Goal: Information Seeking & Learning: Find specific fact

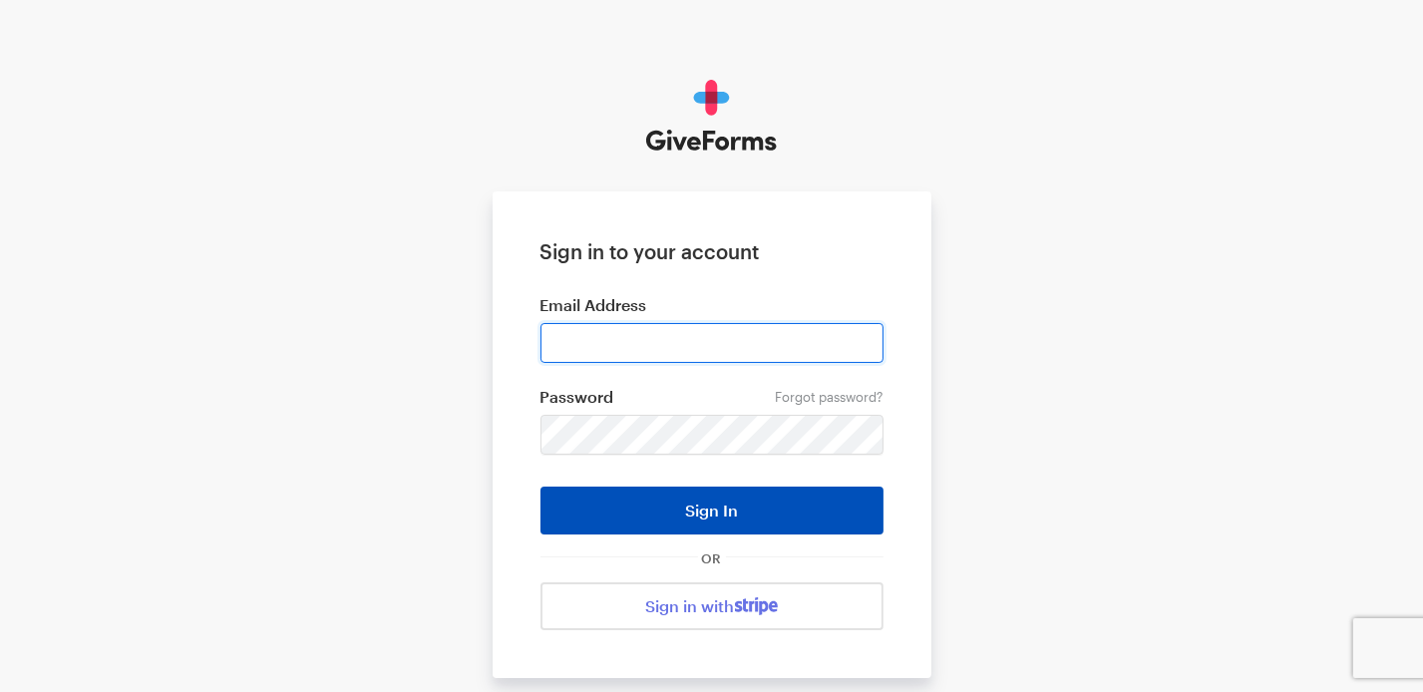
type input "[PERSON_NAME][EMAIL_ADDRESS][DOMAIN_NAME]"
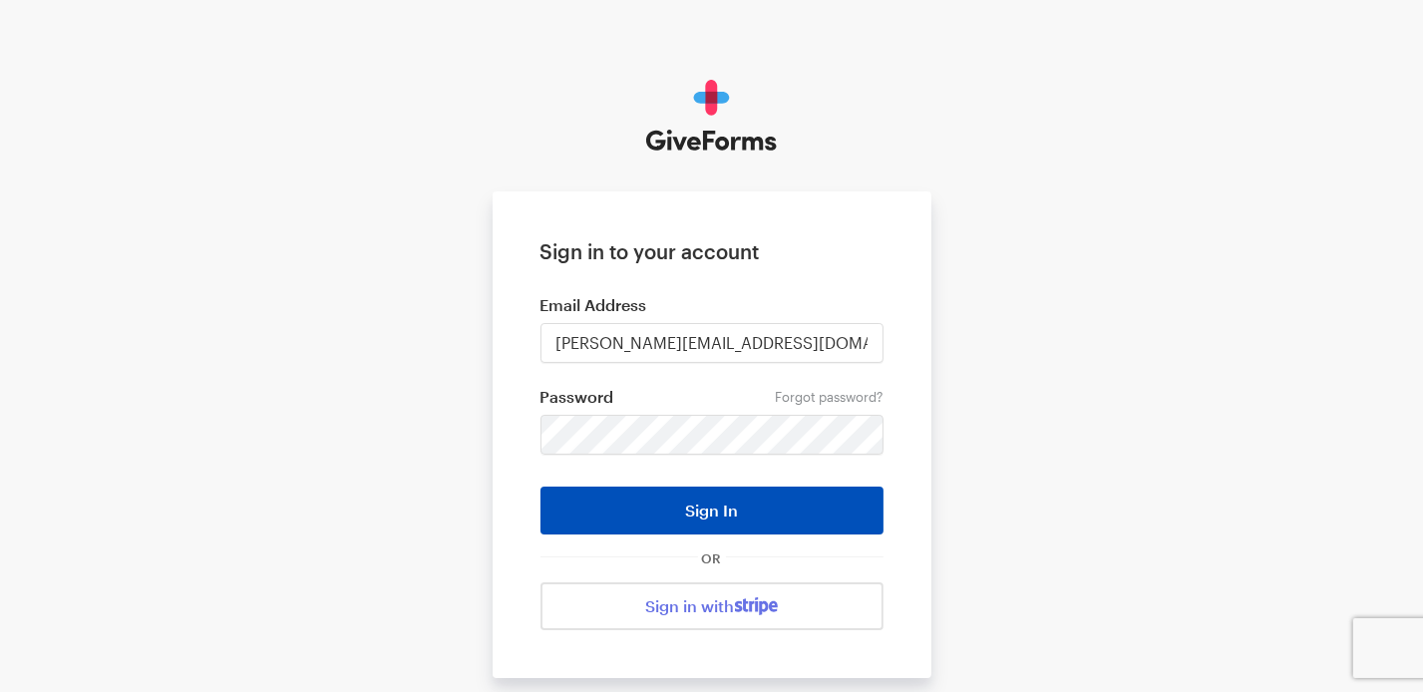
click at [686, 510] on button "Sign In" at bounding box center [712, 511] width 343 height 48
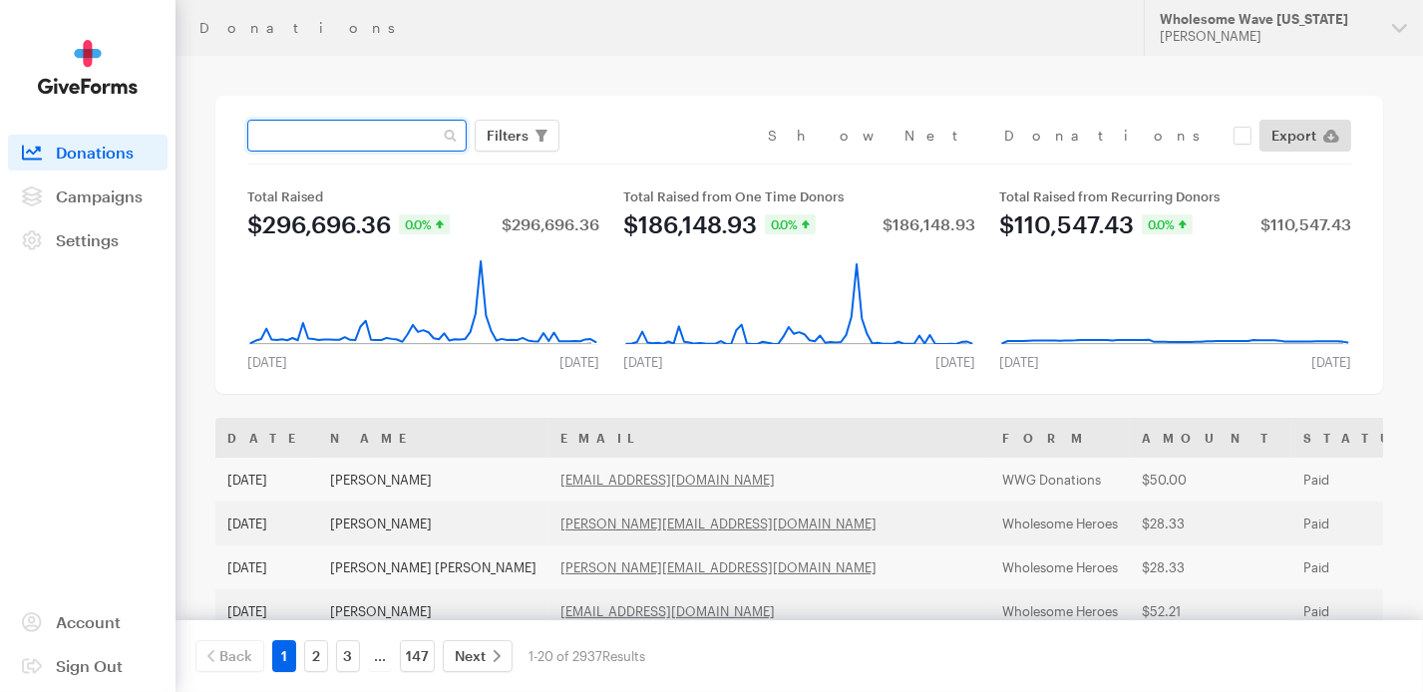
click at [369, 137] on input "text" at bounding box center [356, 136] width 219 height 32
click at [522, 137] on span "Filters" at bounding box center [508, 136] width 42 height 24
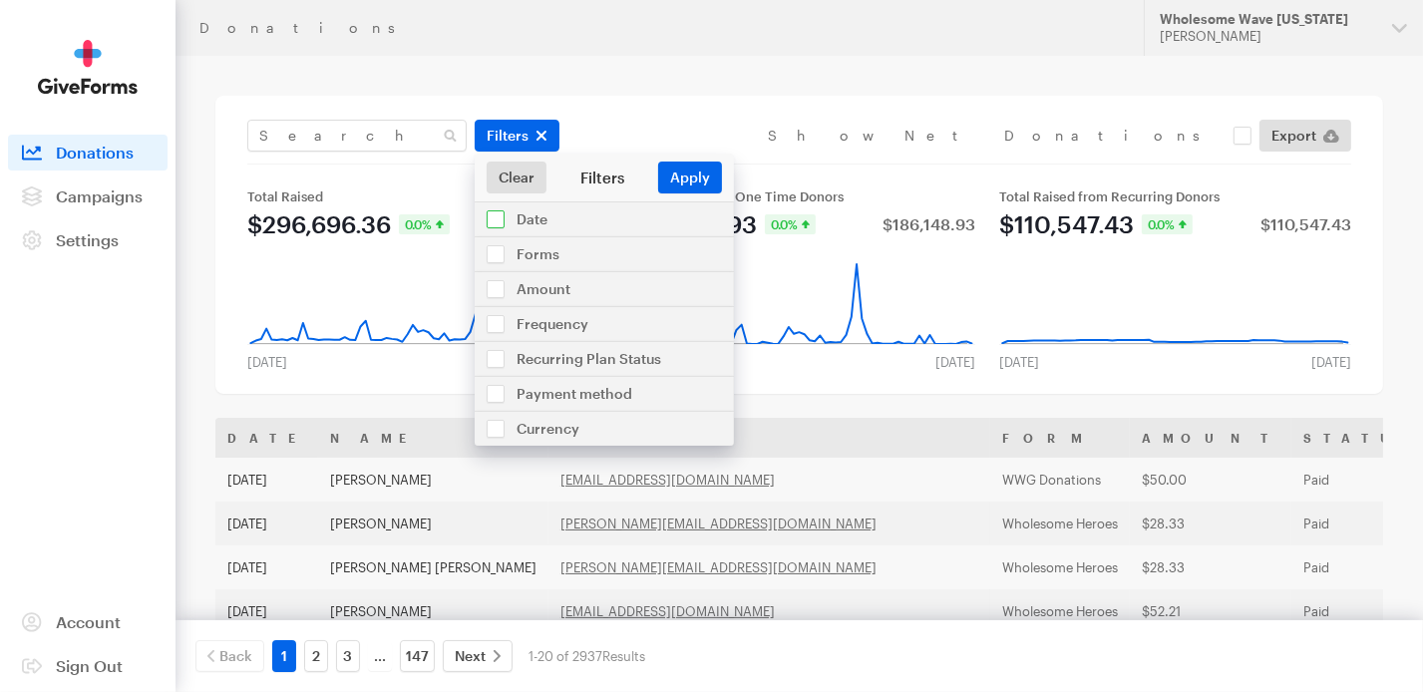
click at [495, 220] on input "checkbox" at bounding box center [604, 219] width 259 height 34
checkbox input "true"
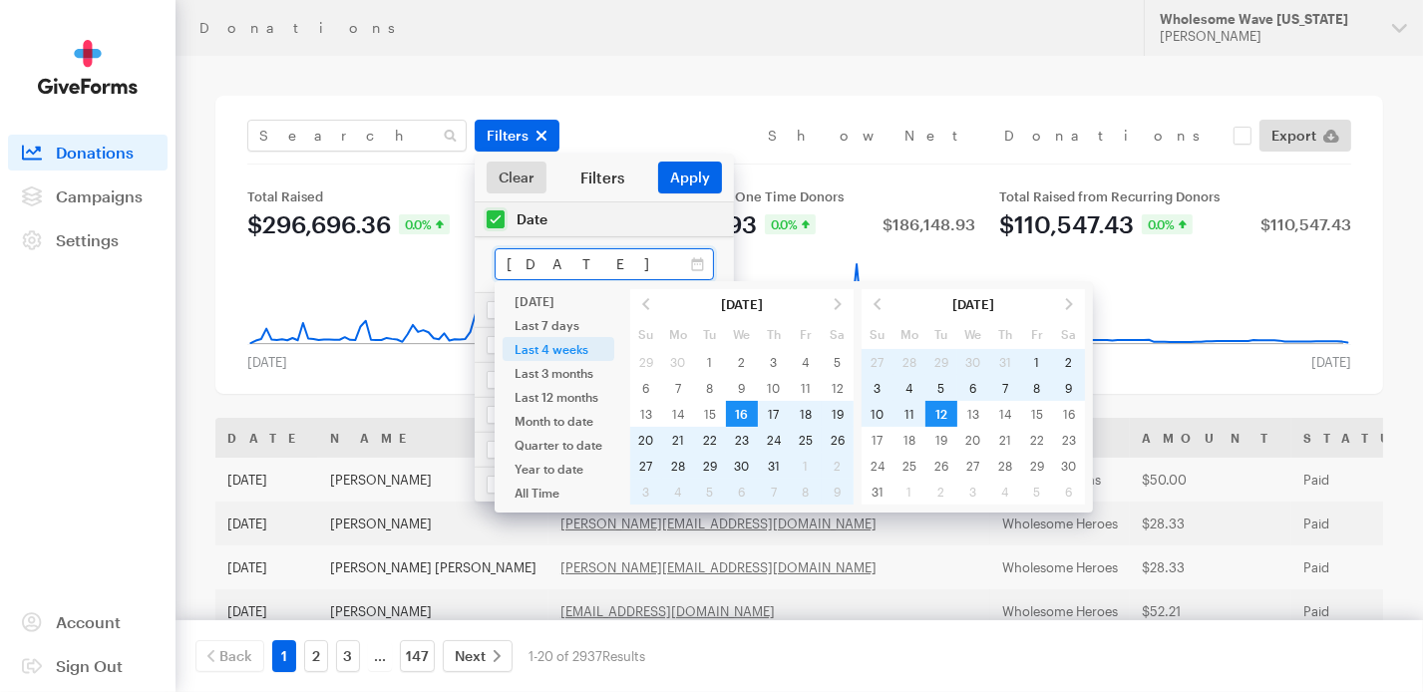
click at [523, 264] on input "Jul 16, 2025 - Aug 12, 2025" at bounding box center [604, 264] width 219 height 32
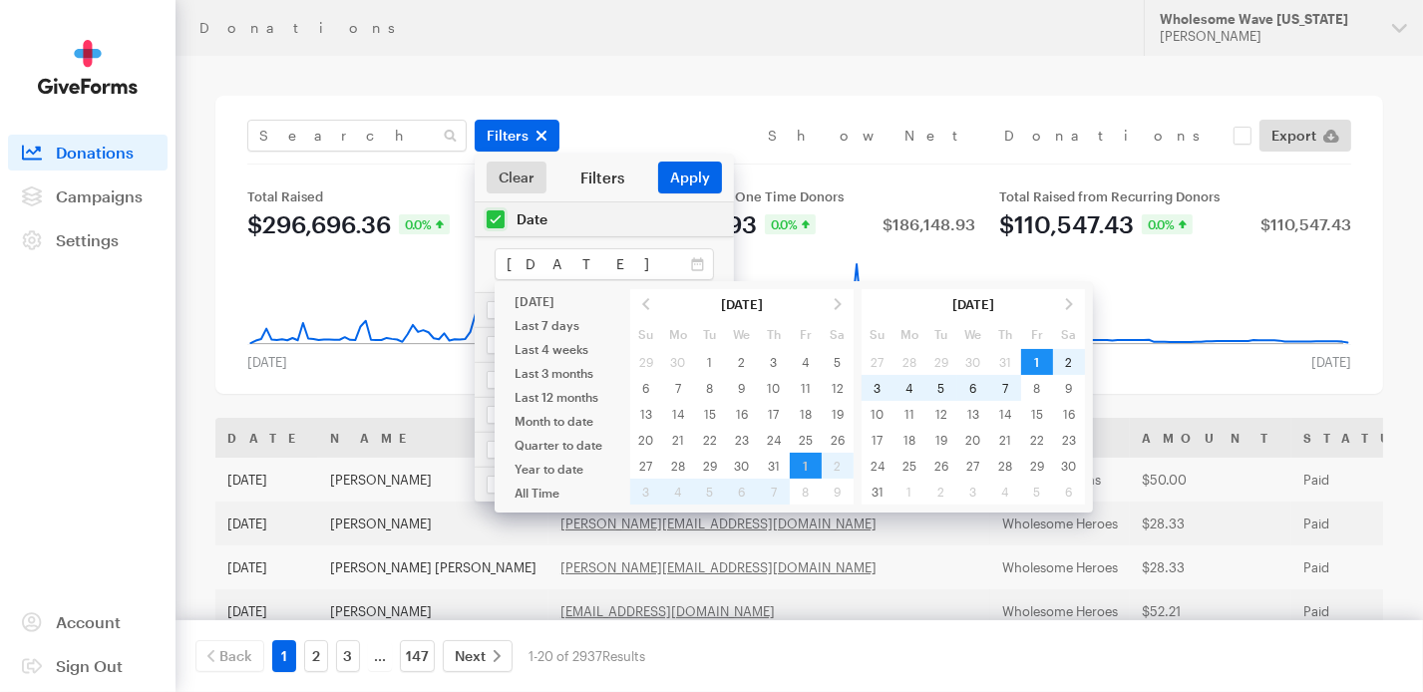
type input "Aug 01, 2025 - Aug 07, 2025"
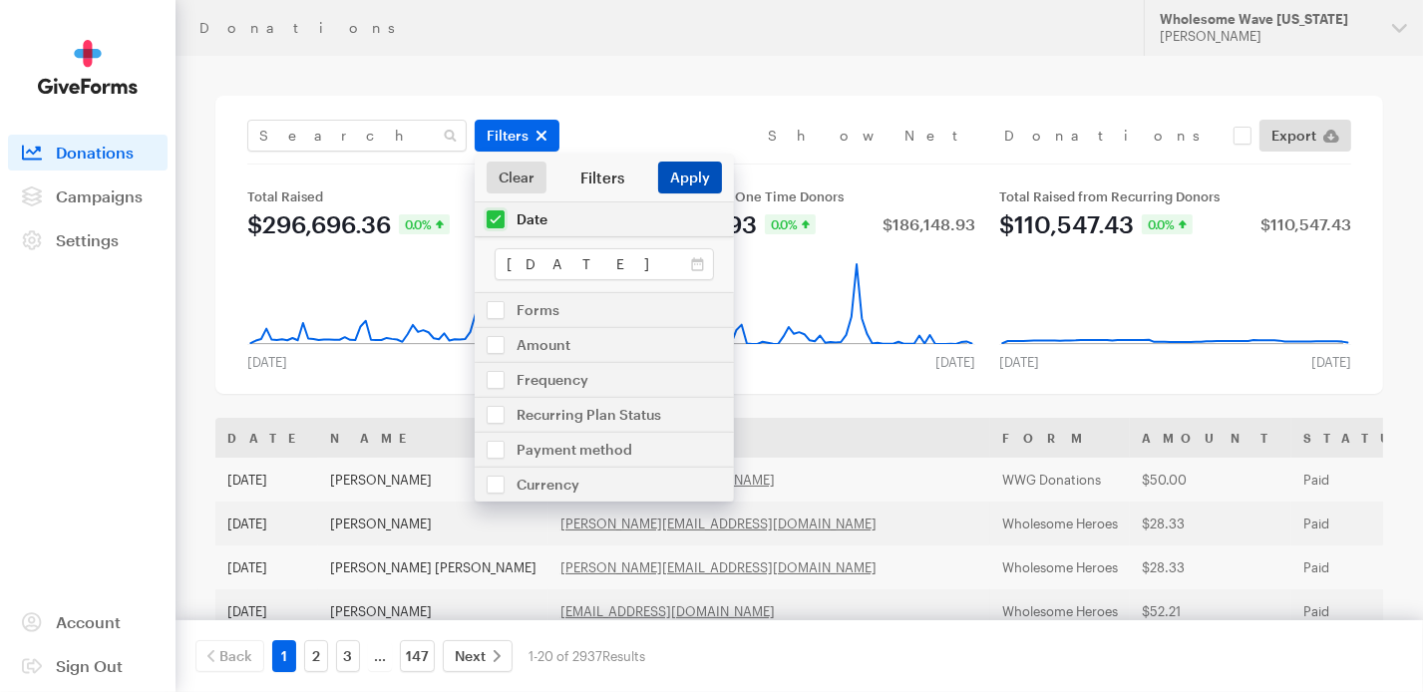
click at [694, 177] on button "Apply" at bounding box center [690, 178] width 64 height 32
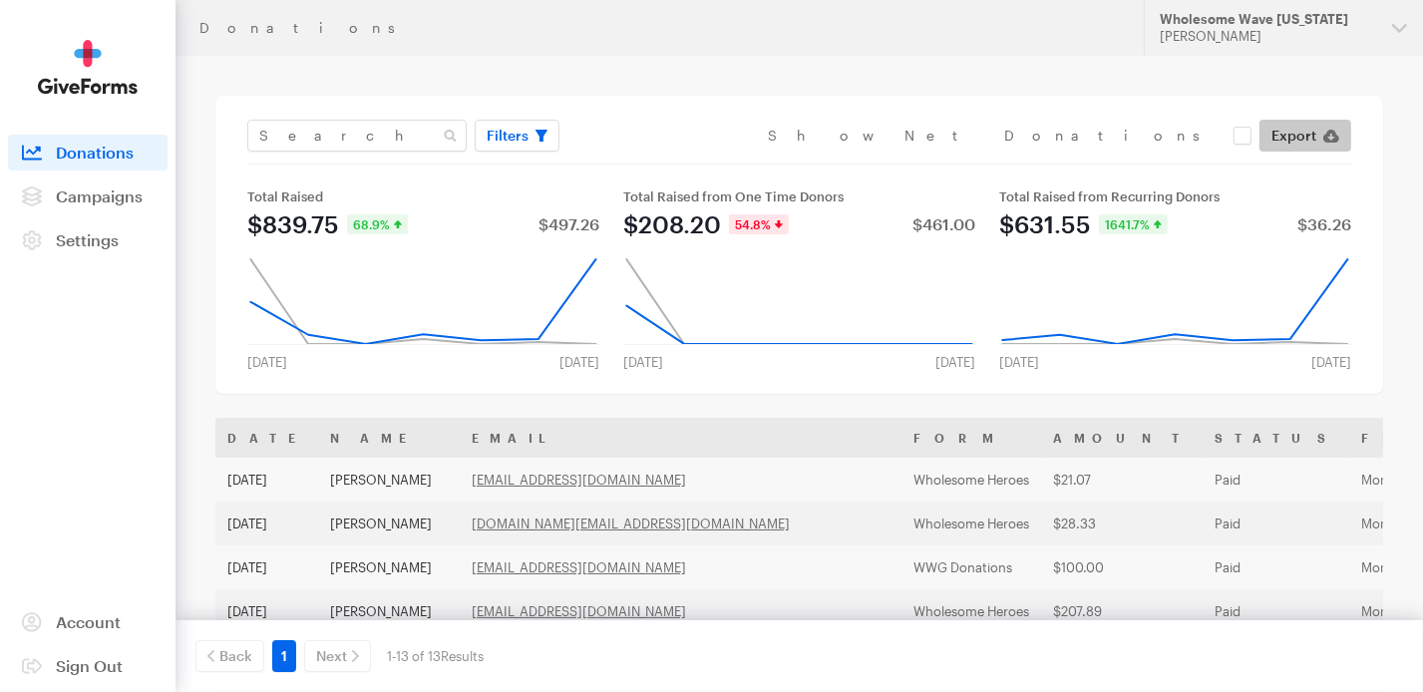
click at [1313, 140] on span "Export" at bounding box center [1294, 136] width 45 height 24
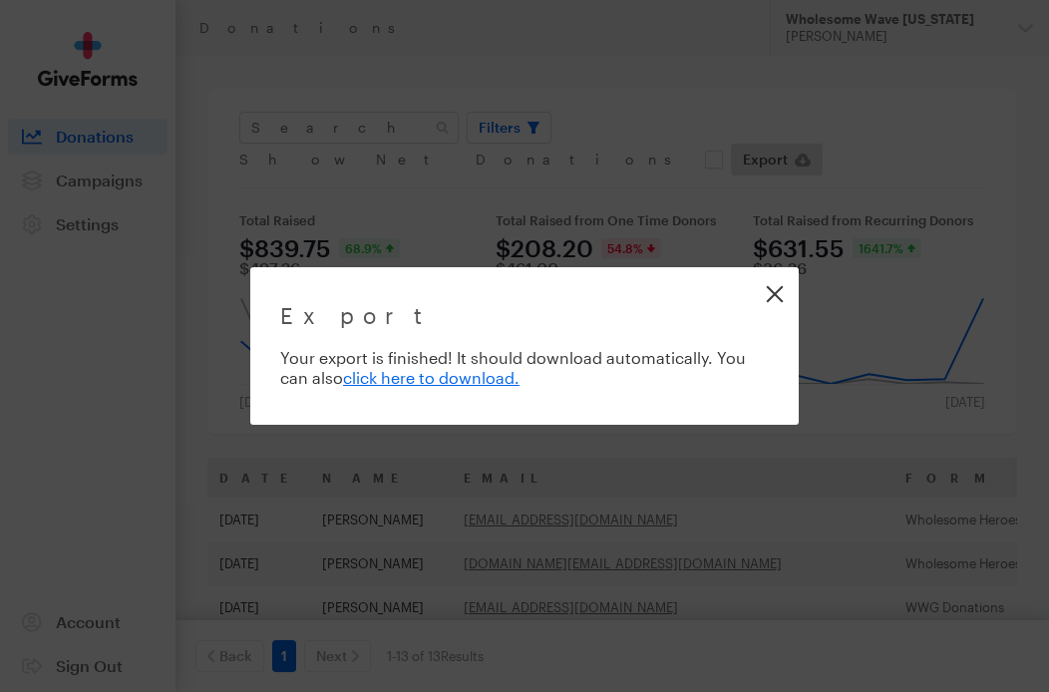
click at [771, 297] on link "Close" at bounding box center [774, 293] width 45 height 45
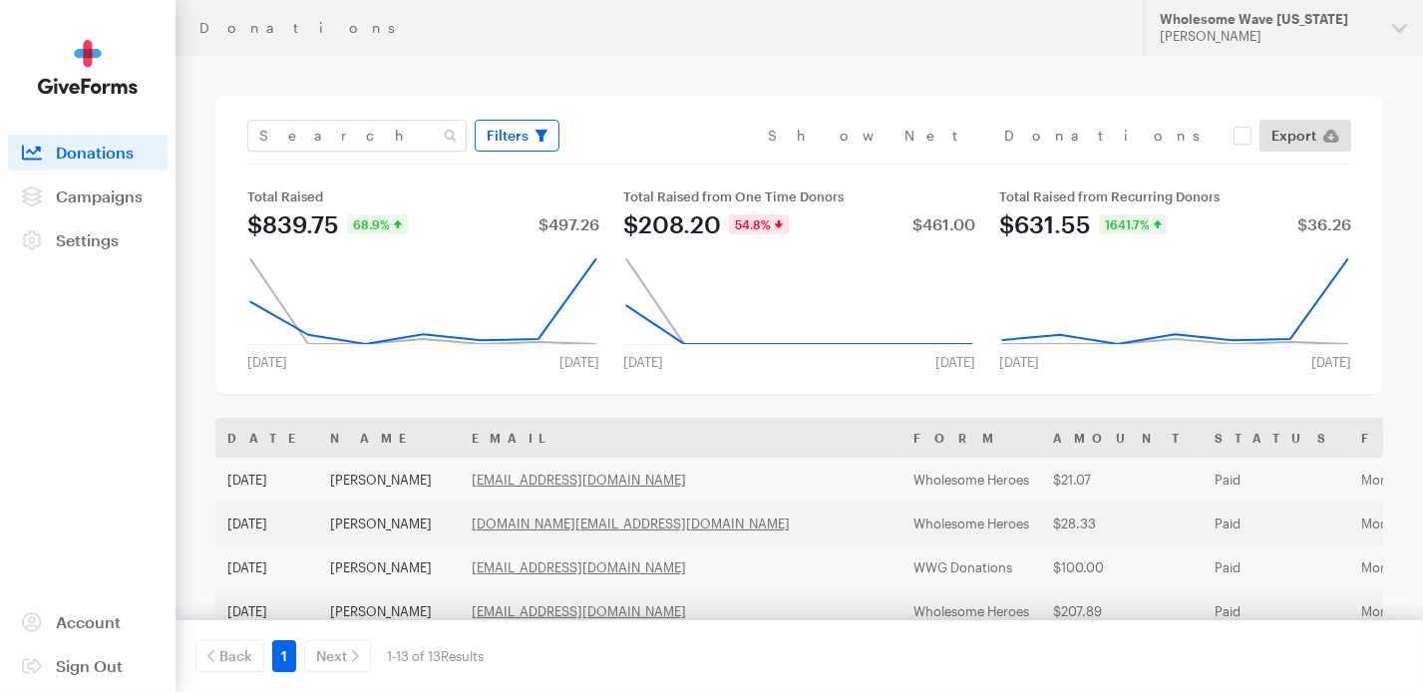
click at [507, 135] on span "Filters" at bounding box center [508, 136] width 42 height 24
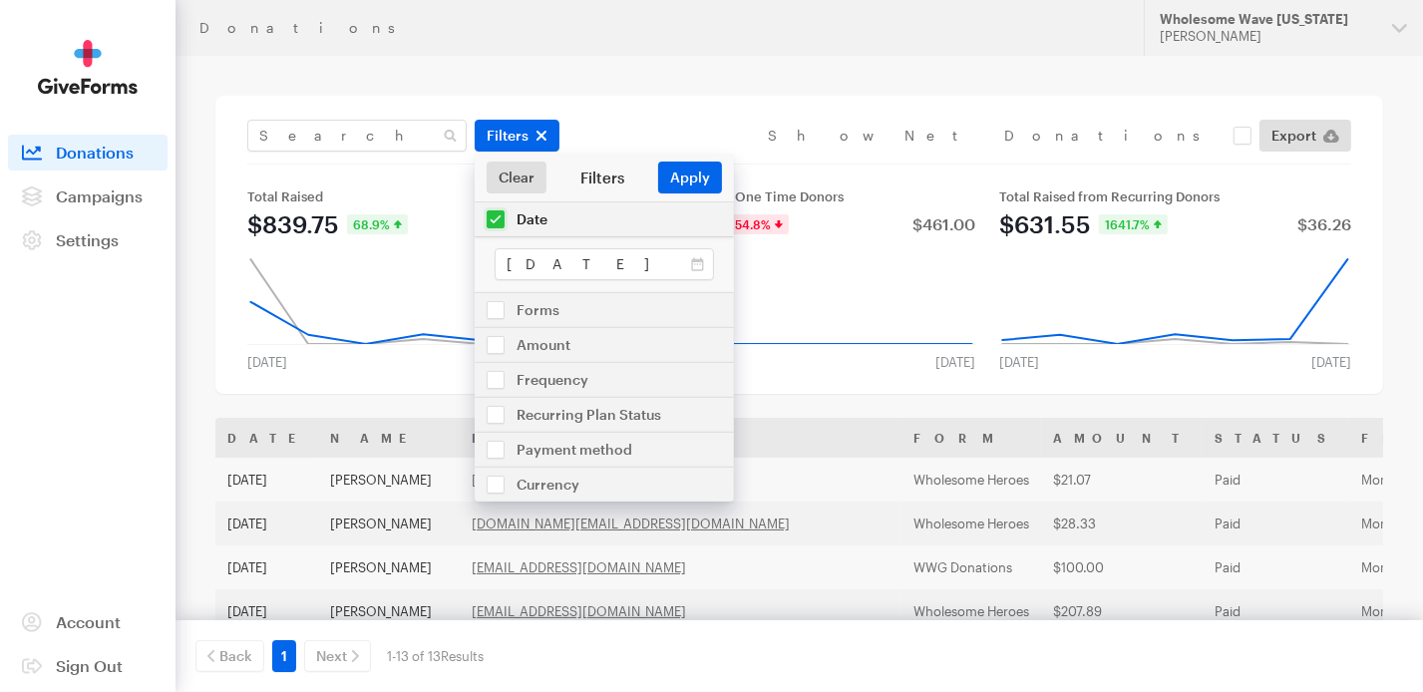
click at [598, 184] on div "Filters" at bounding box center [603, 178] width 112 height 20
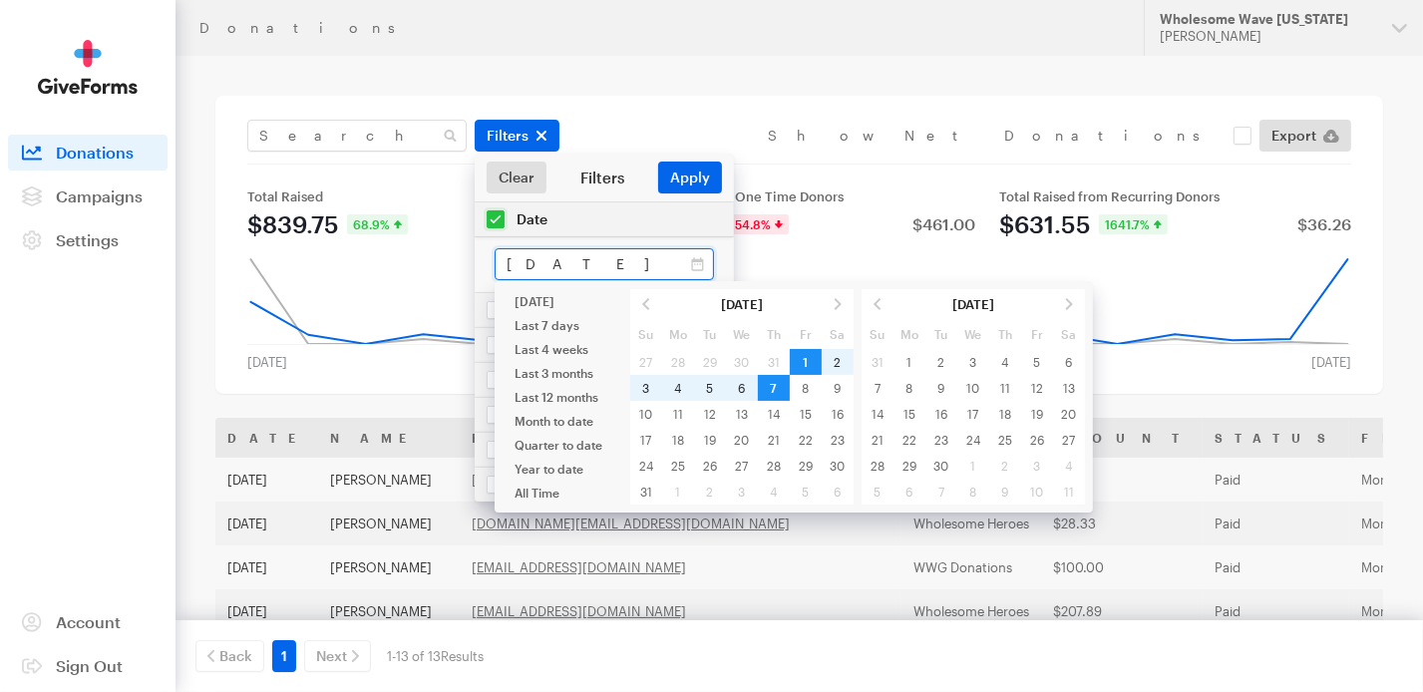
click at [583, 265] on input "[DATE] - [DATE]" at bounding box center [604, 264] width 219 height 32
click at [503, 216] on input "checkbox" at bounding box center [604, 219] width 259 height 34
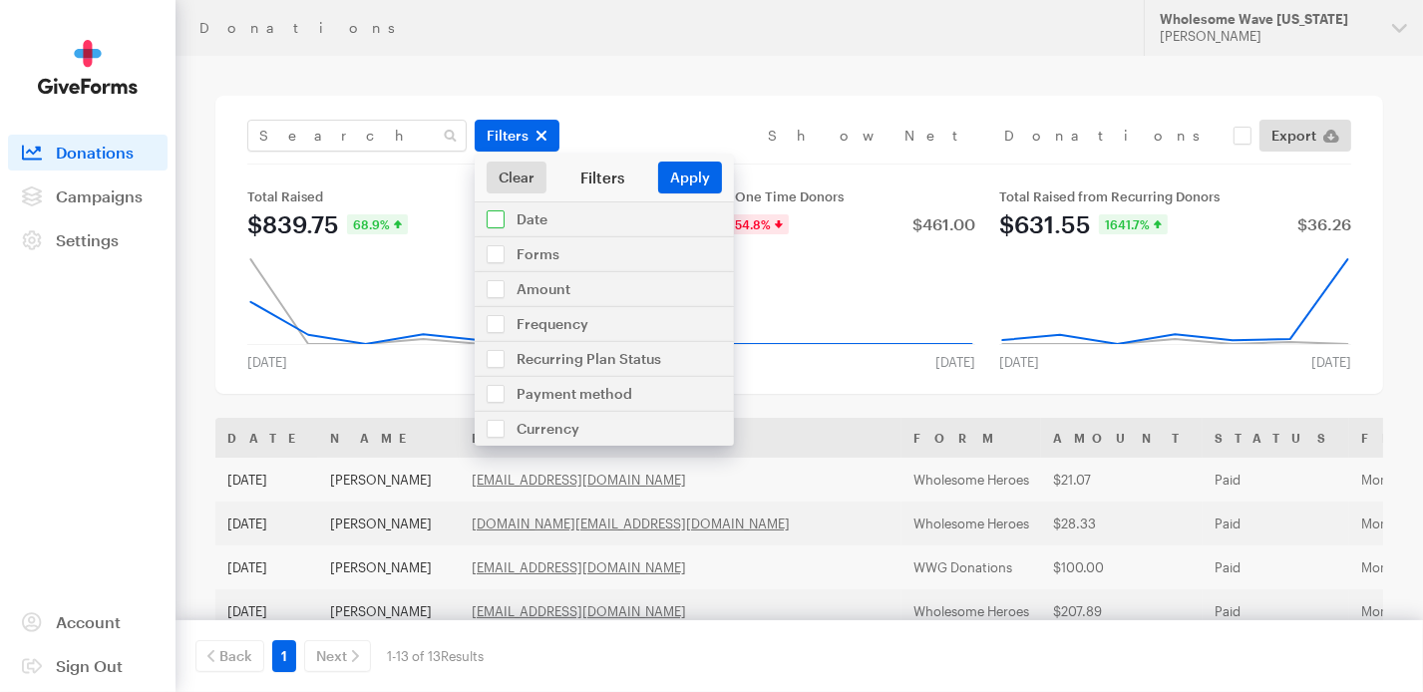
click at [499, 219] on input "checkbox" at bounding box center [604, 219] width 259 height 34
checkbox input "true"
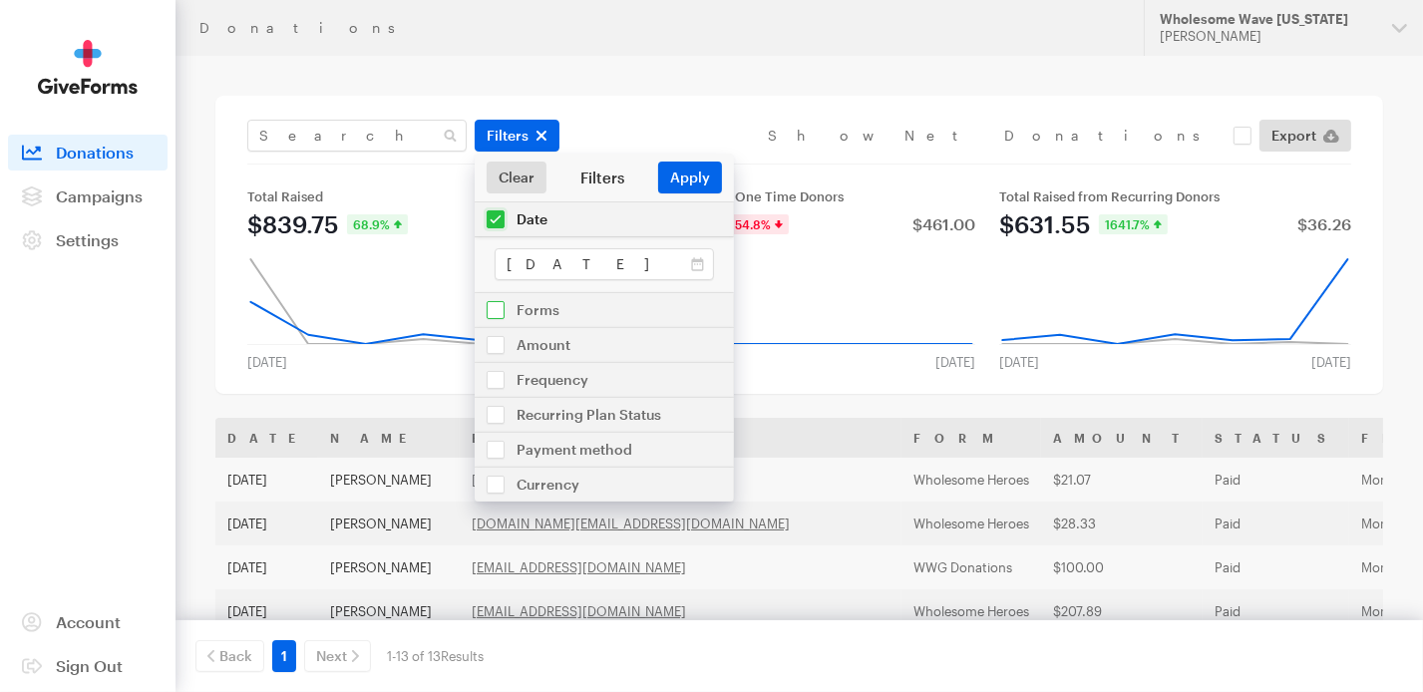
click at [496, 312] on input "checkbox" at bounding box center [604, 310] width 259 height 34
checkbox input "true"
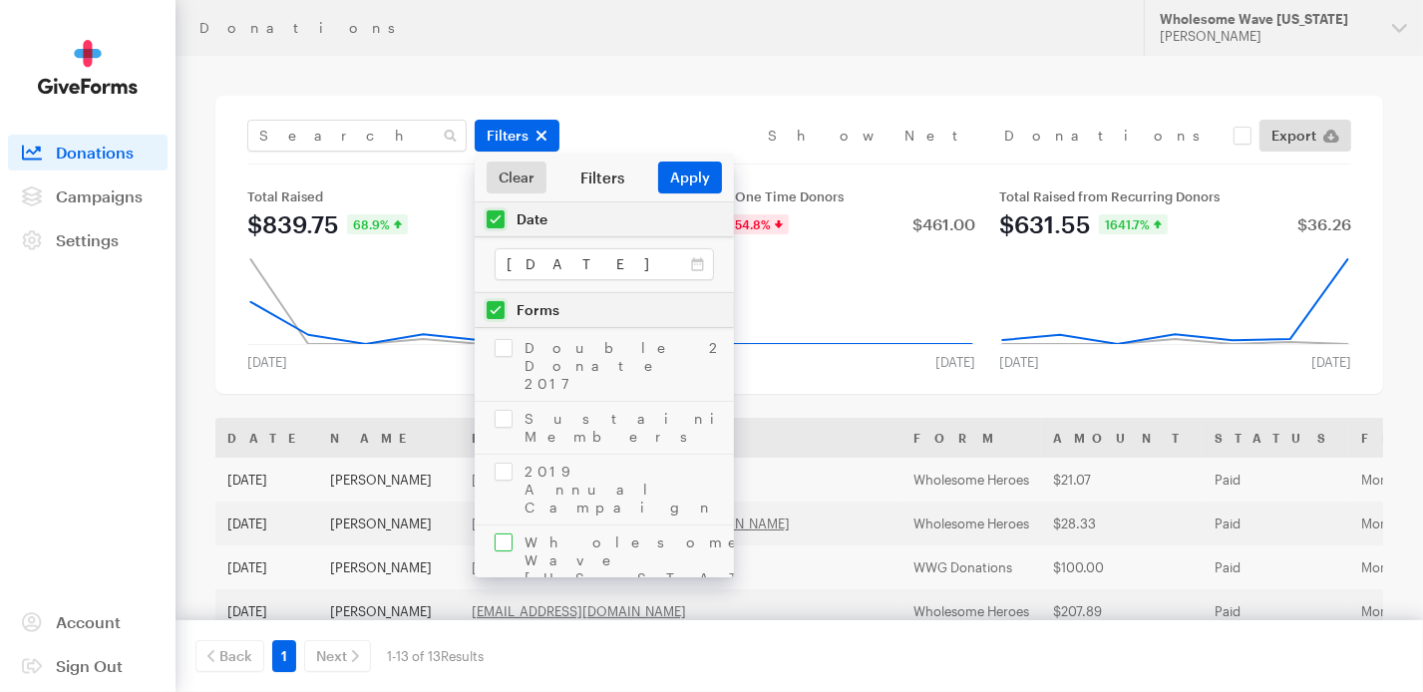
click at [503, 526] on input "checkbox" at bounding box center [604, 561] width 259 height 70
checkbox input "true"
click at [686, 177] on button "Apply" at bounding box center [690, 178] width 64 height 32
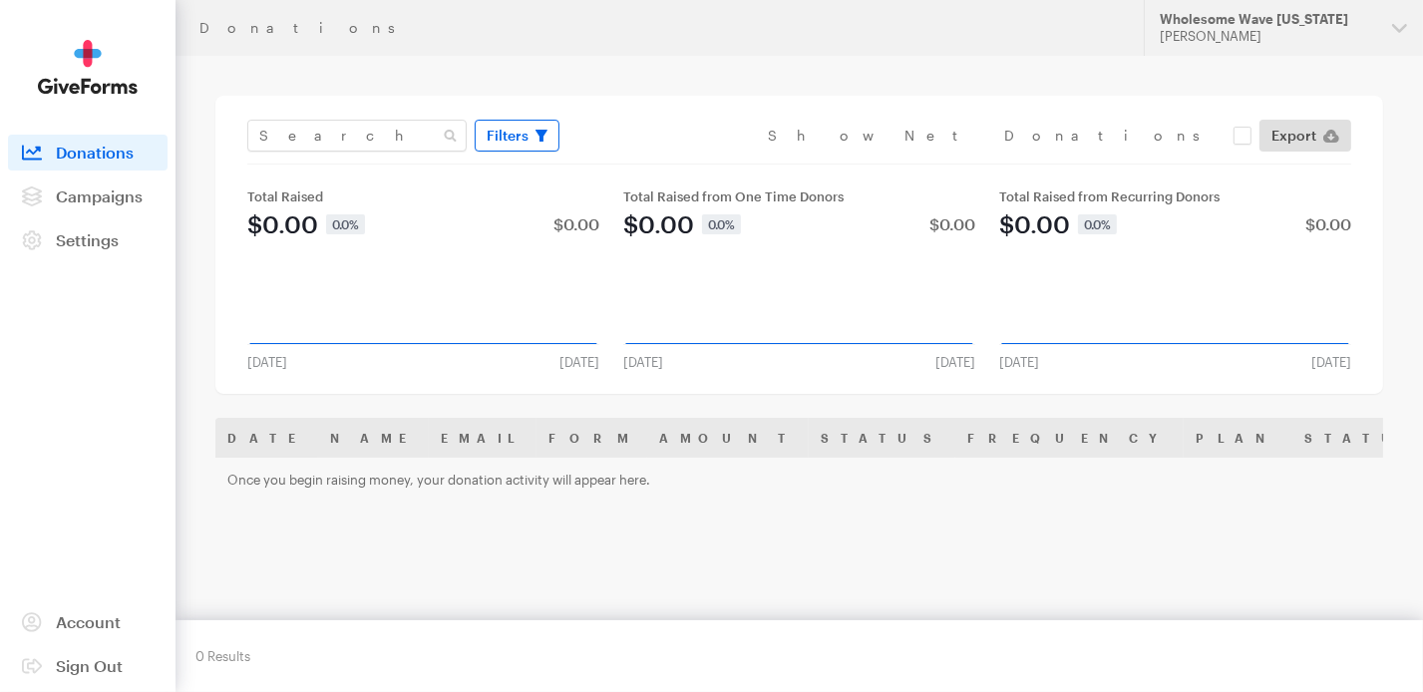
click at [517, 137] on span "Filters" at bounding box center [508, 136] width 42 height 24
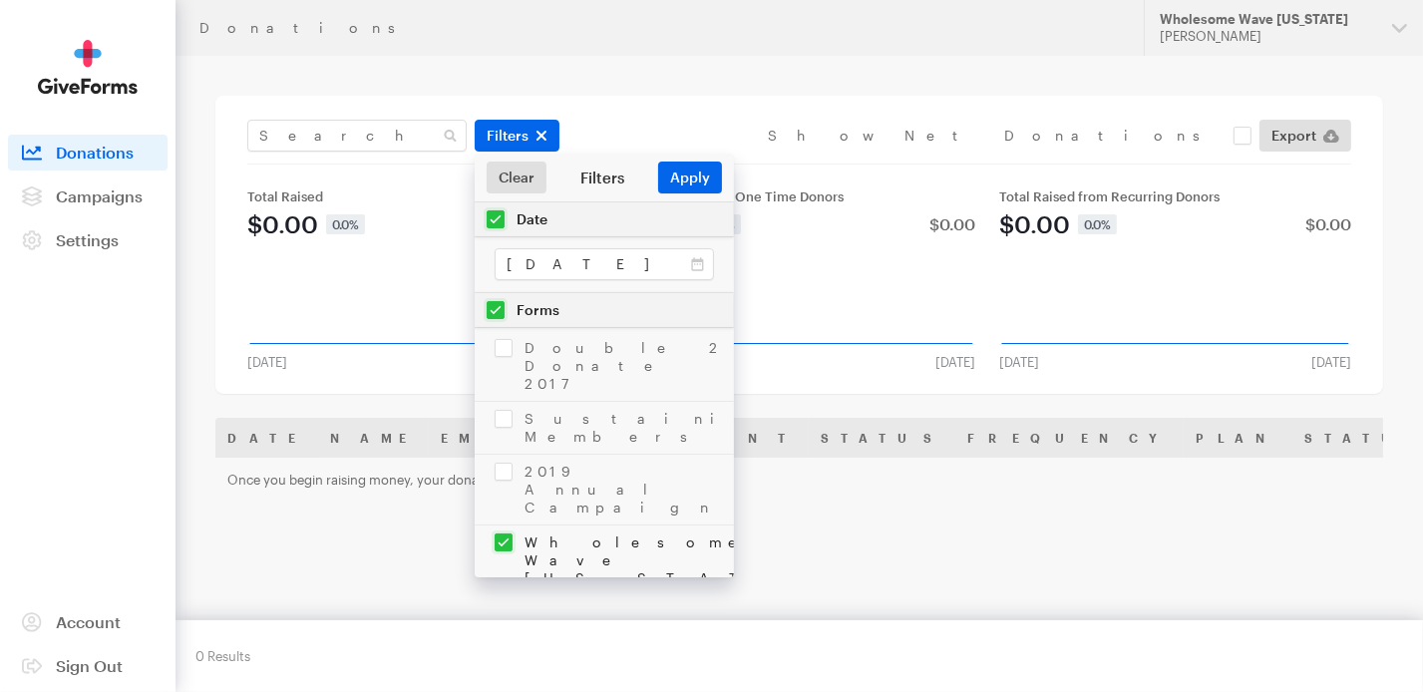
click at [494, 212] on input "checkbox" at bounding box center [604, 219] width 259 height 34
checkbox input "false"
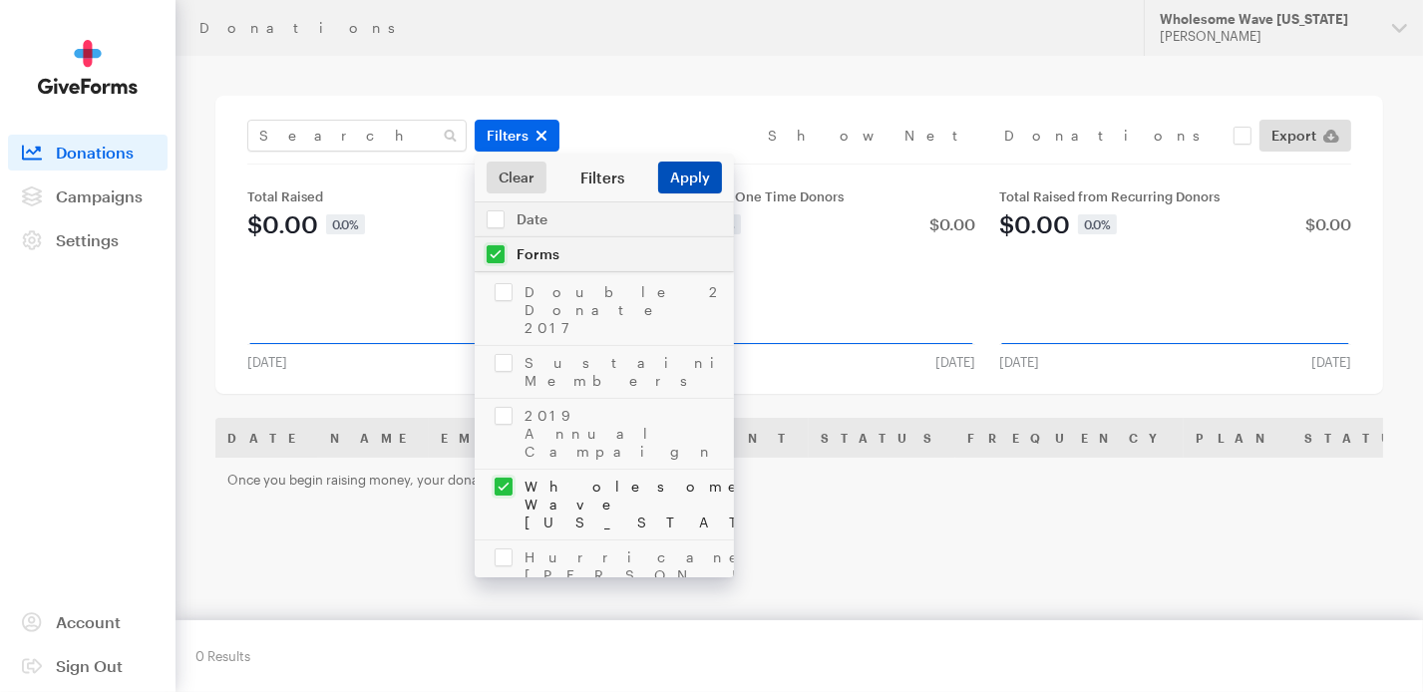
click at [694, 181] on button "Apply" at bounding box center [690, 178] width 64 height 32
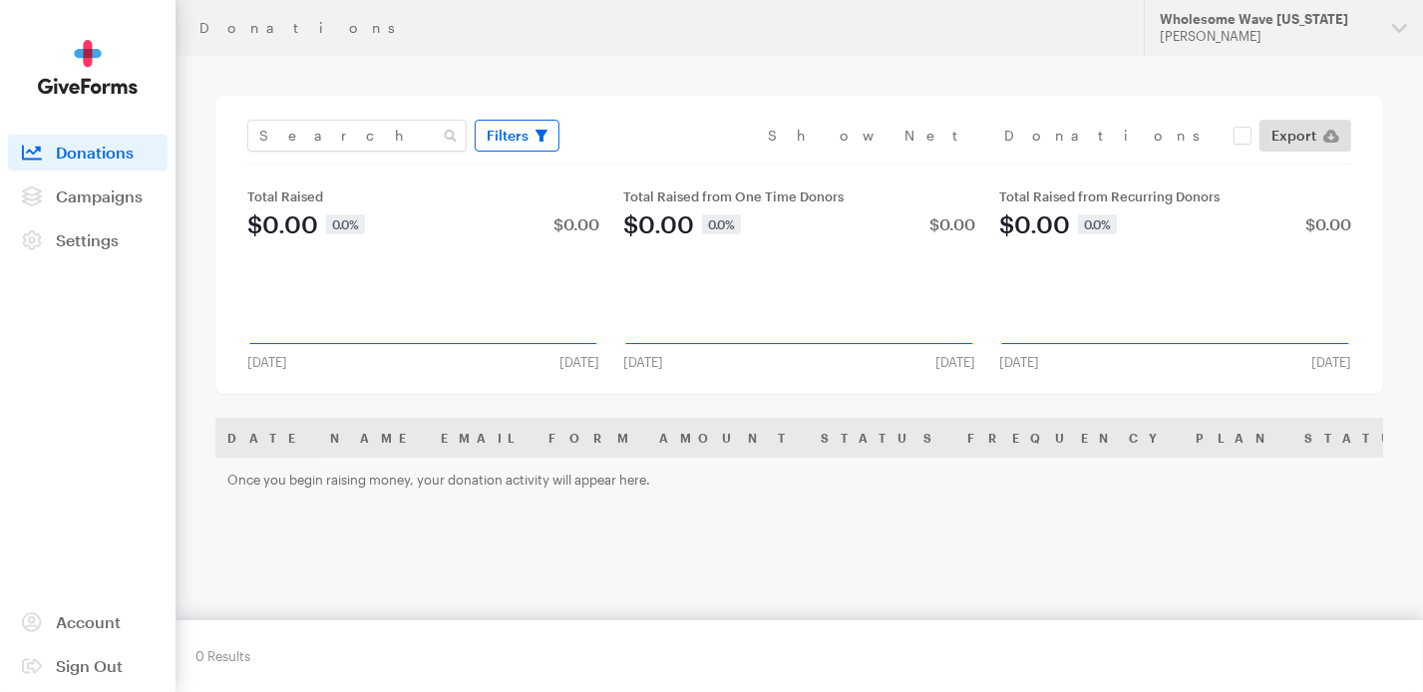
click at [511, 137] on span "Filters" at bounding box center [508, 136] width 42 height 24
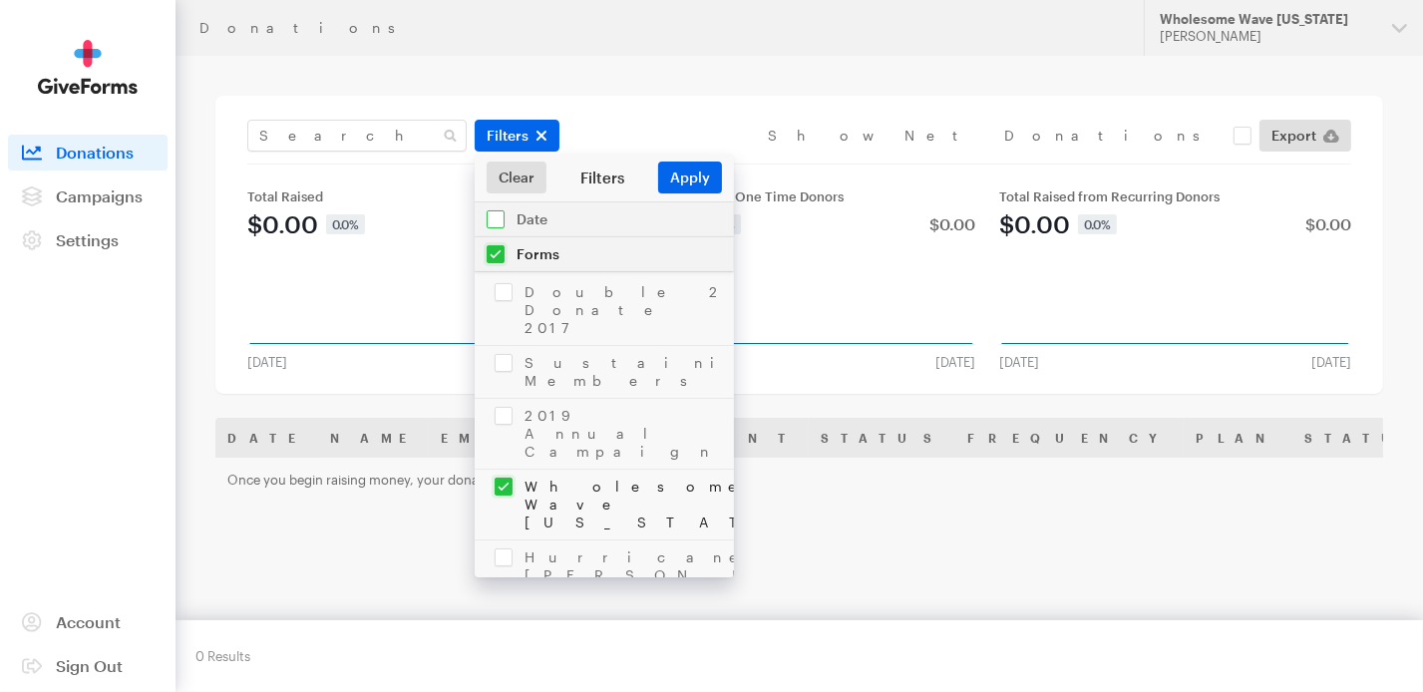
click at [496, 218] on input "checkbox" at bounding box center [604, 219] width 259 height 34
checkbox input "true"
click at [505, 458] on input "checkbox" at bounding box center [604, 484] width 259 height 52
checkbox input "true"
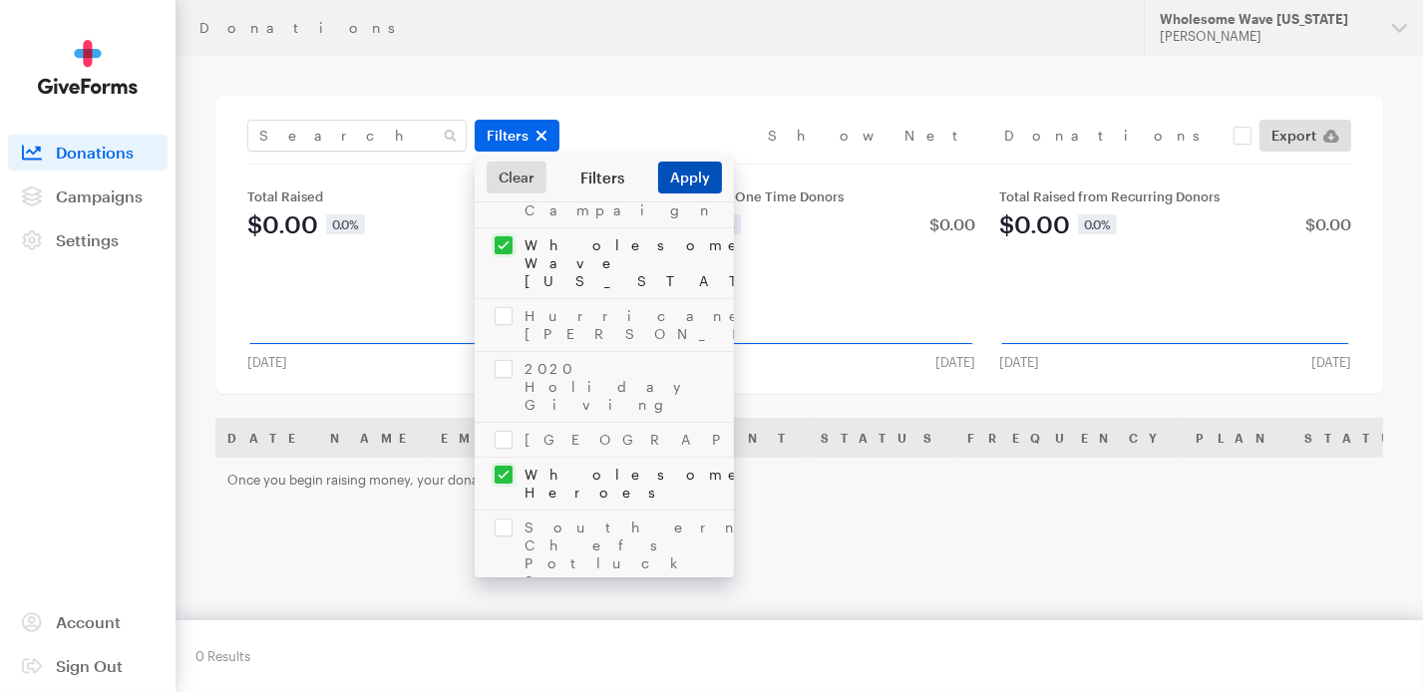
click at [681, 174] on button "Apply" at bounding box center [690, 178] width 64 height 32
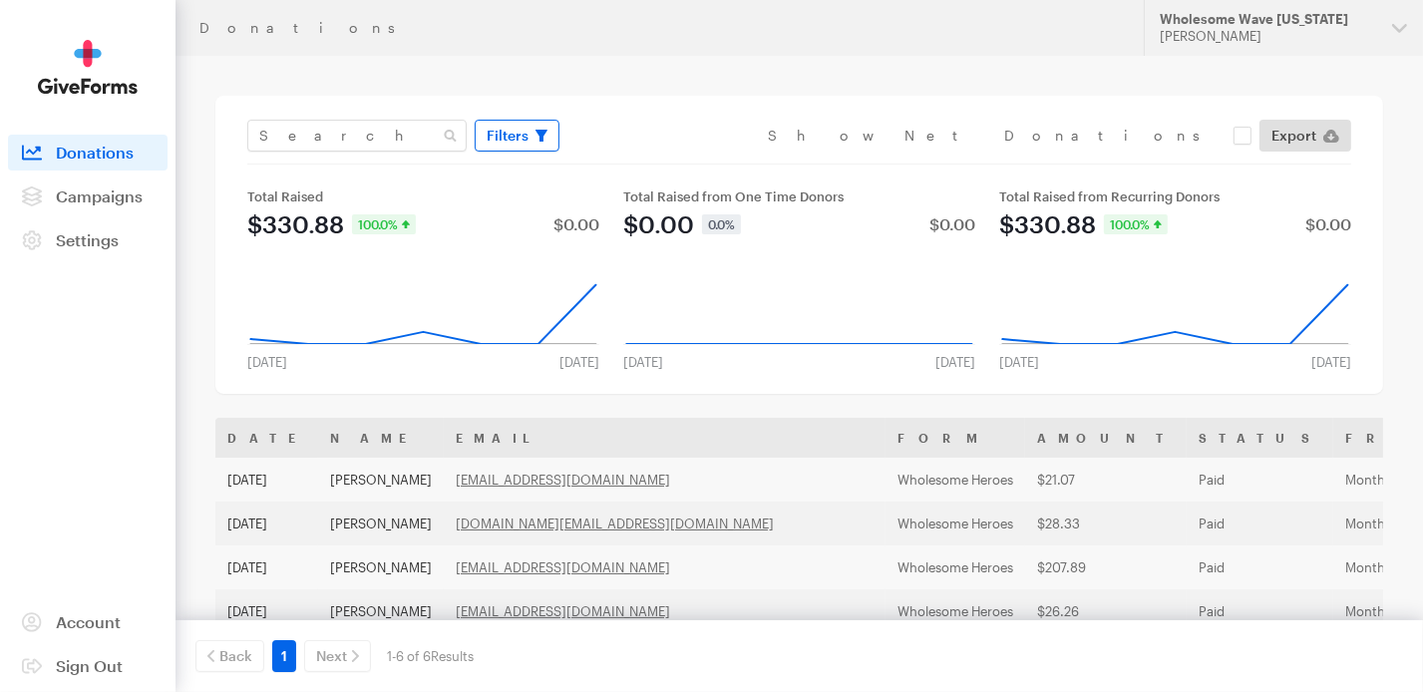
click at [507, 143] on span "Filters" at bounding box center [508, 136] width 42 height 24
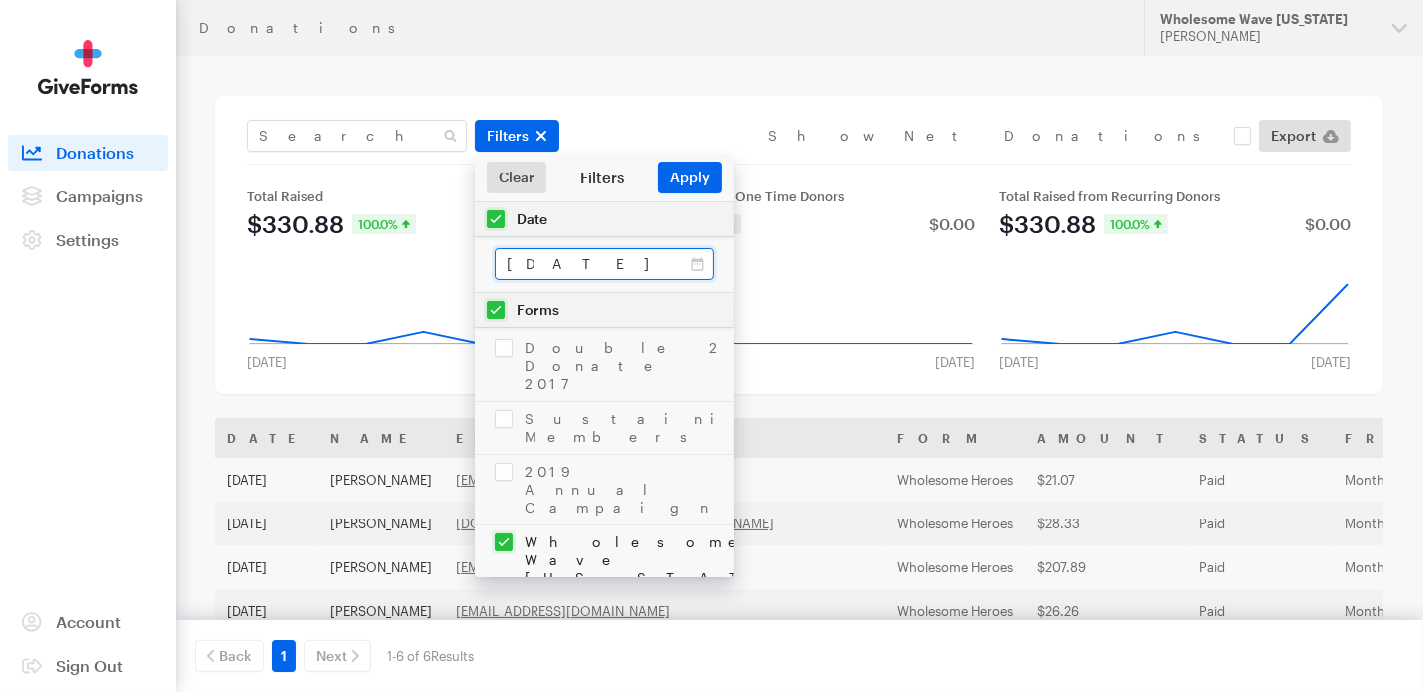
click at [571, 261] on input "[DATE] - [DATE]" at bounding box center [604, 264] width 219 height 32
click at [354, 186] on div "Total Raised $330.88 100.0% $0.00 Aug 3, 2025 Jul 27, 2025 Created with Highcha…" at bounding box center [799, 267] width 1128 height 205
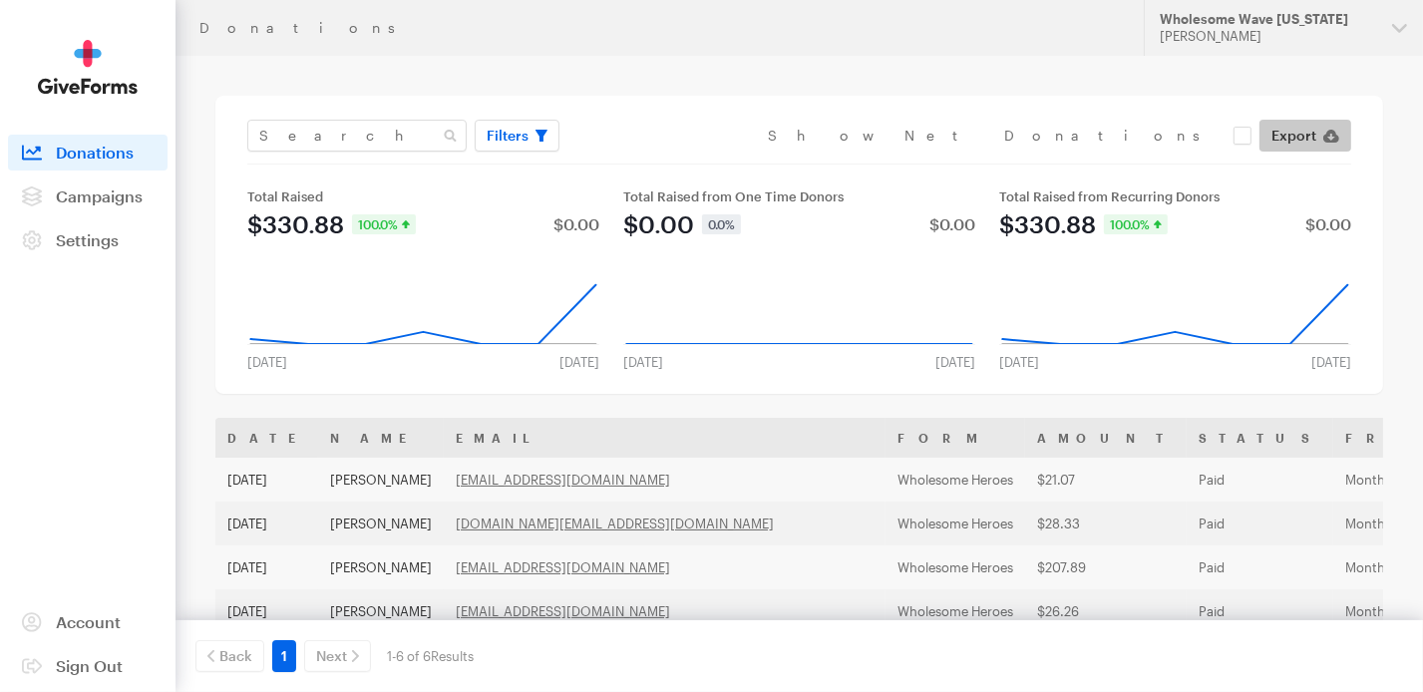
click at [1285, 130] on span "Export" at bounding box center [1294, 136] width 45 height 24
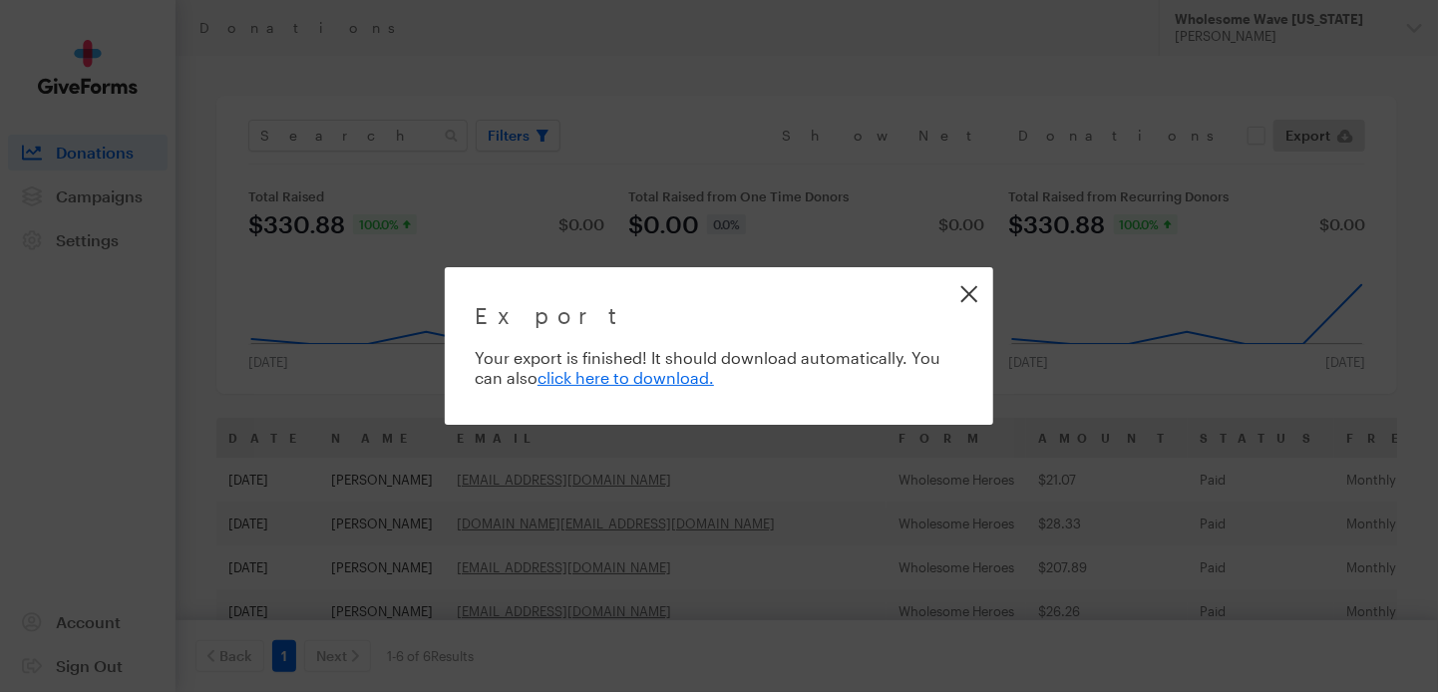
click at [966, 295] on link "Close" at bounding box center [969, 293] width 45 height 45
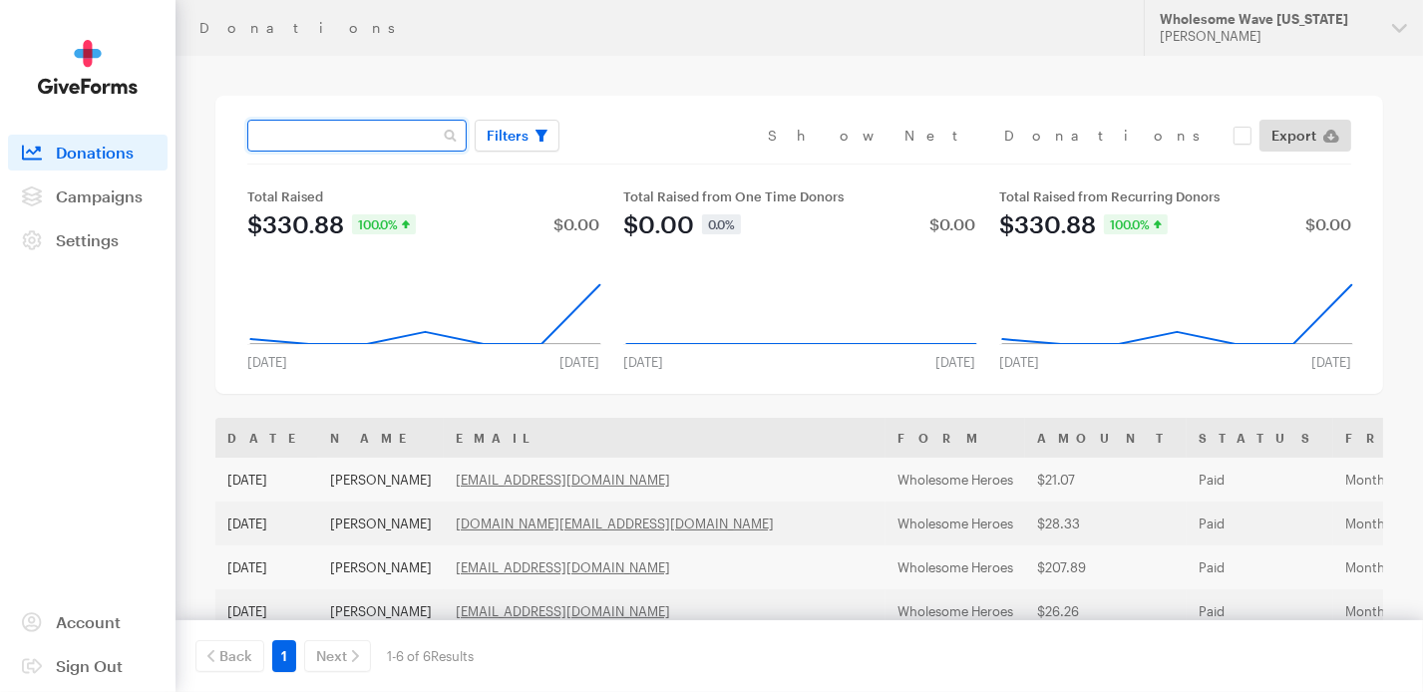
click at [406, 136] on input "text" at bounding box center [356, 136] width 219 height 32
type input "[PERSON_NAME]"
click at [502, 138] on span "Filters" at bounding box center [508, 136] width 42 height 24
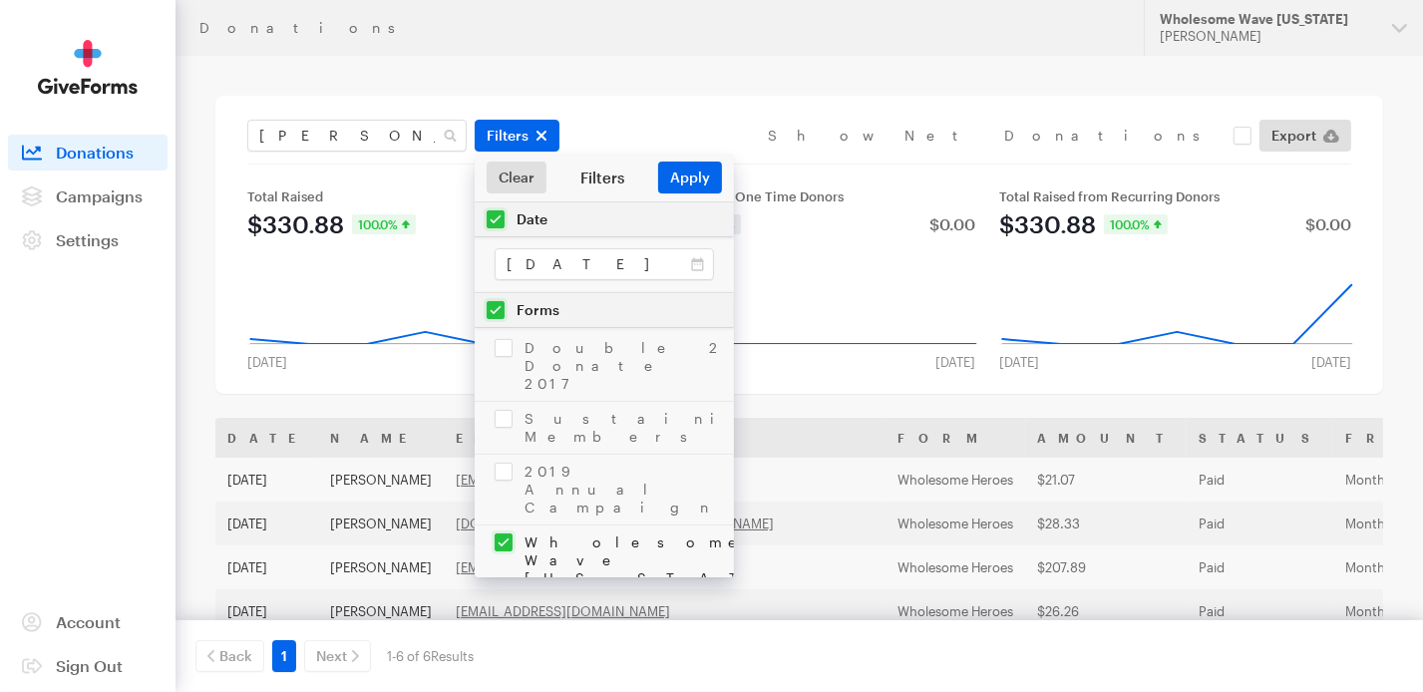
drag, startPoint x: 499, startPoint y: 448, endPoint x: 499, endPoint y: 436, distance: 12.0
click at [499, 526] on input "checkbox" at bounding box center [604, 561] width 259 height 70
checkbox input "false"
click at [495, 308] on input "checkbox" at bounding box center [604, 310] width 259 height 34
checkbox input "false"
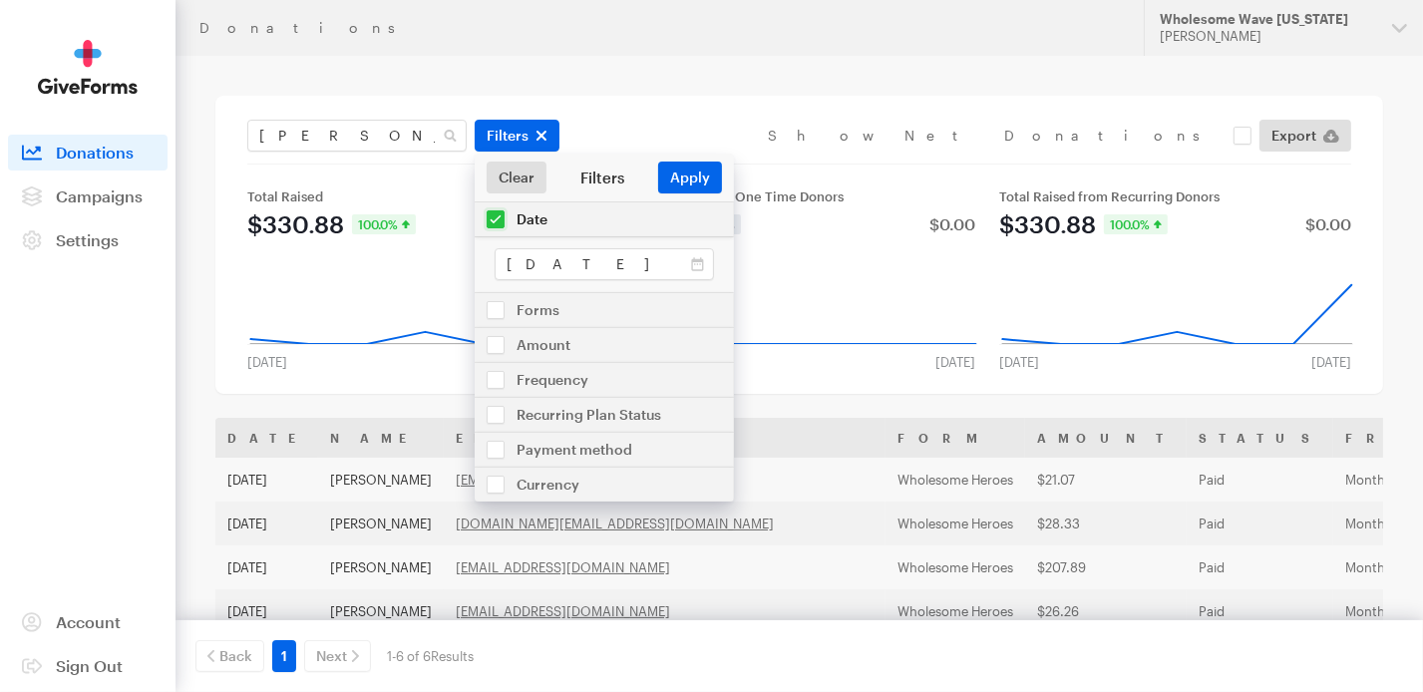
click at [499, 219] on input "checkbox" at bounding box center [604, 219] width 259 height 34
checkbox input "false"
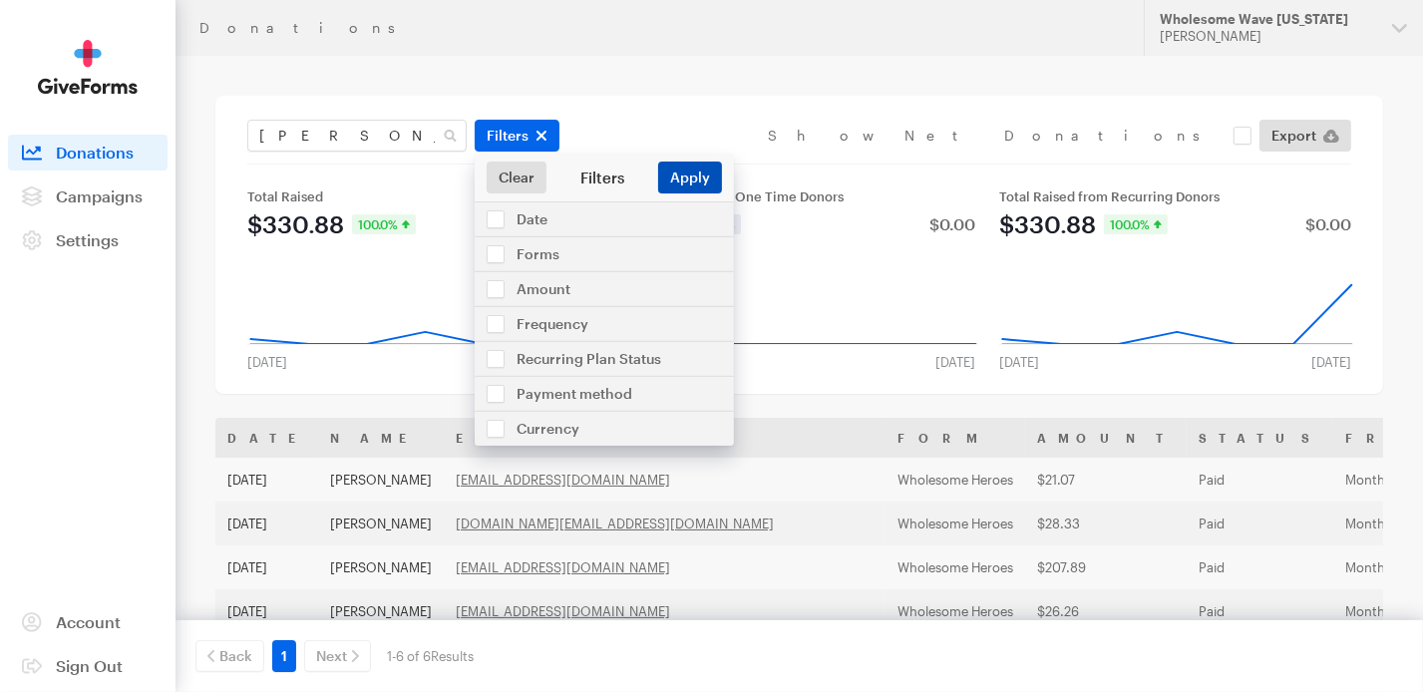
click at [685, 175] on button "Apply" at bounding box center [690, 178] width 64 height 32
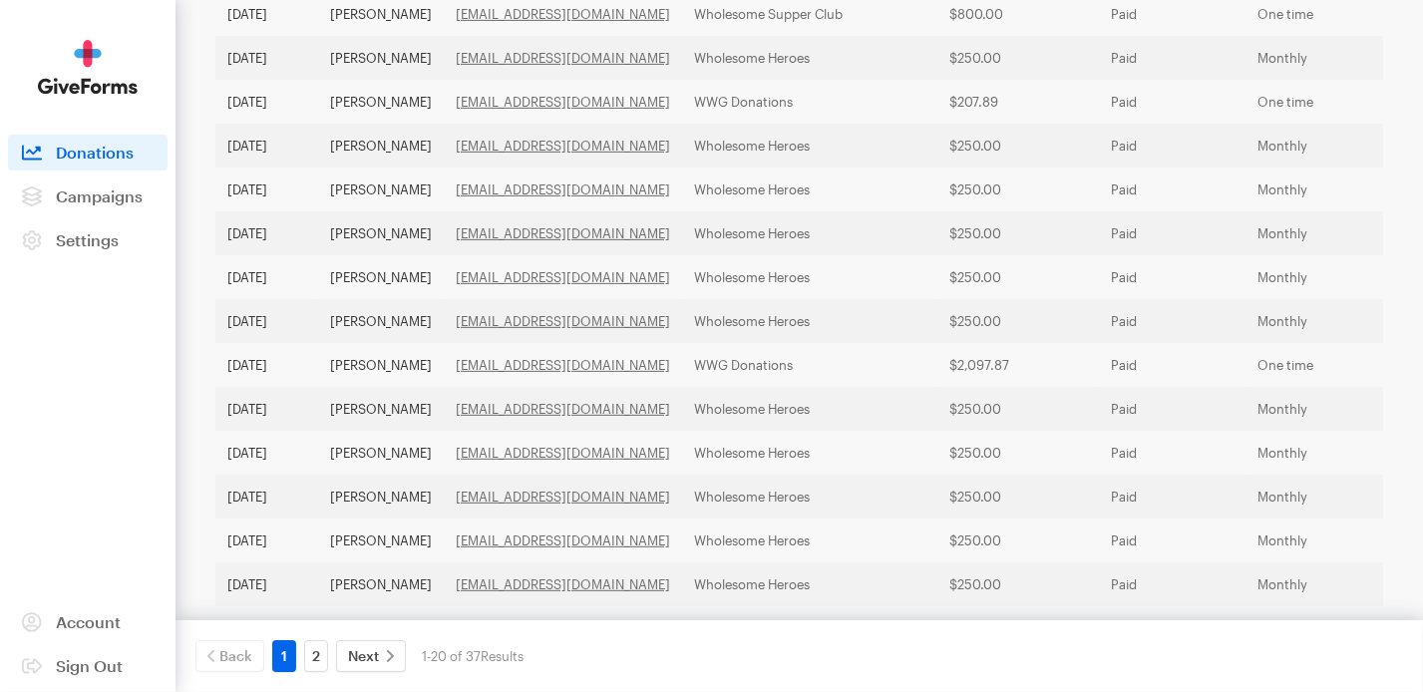
scroll to position [756, 0]
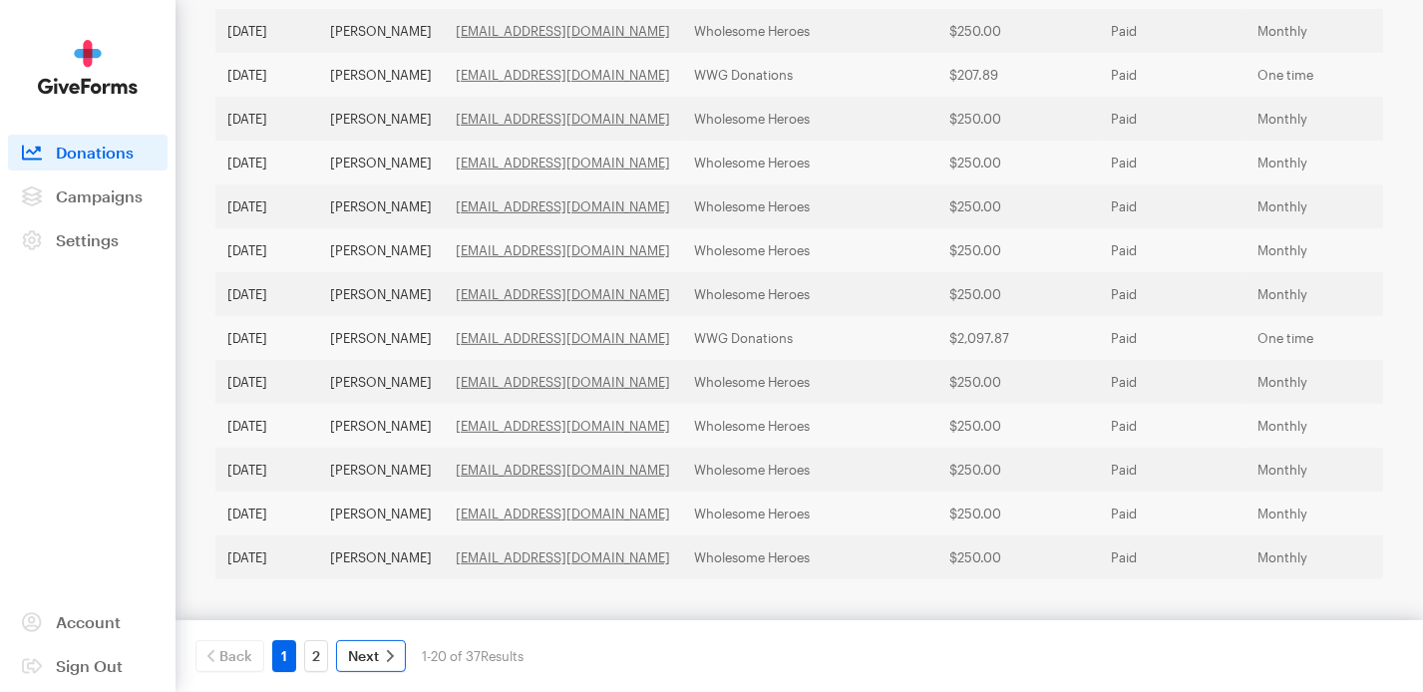
click at [366, 663] on span "Next" at bounding box center [363, 656] width 31 height 24
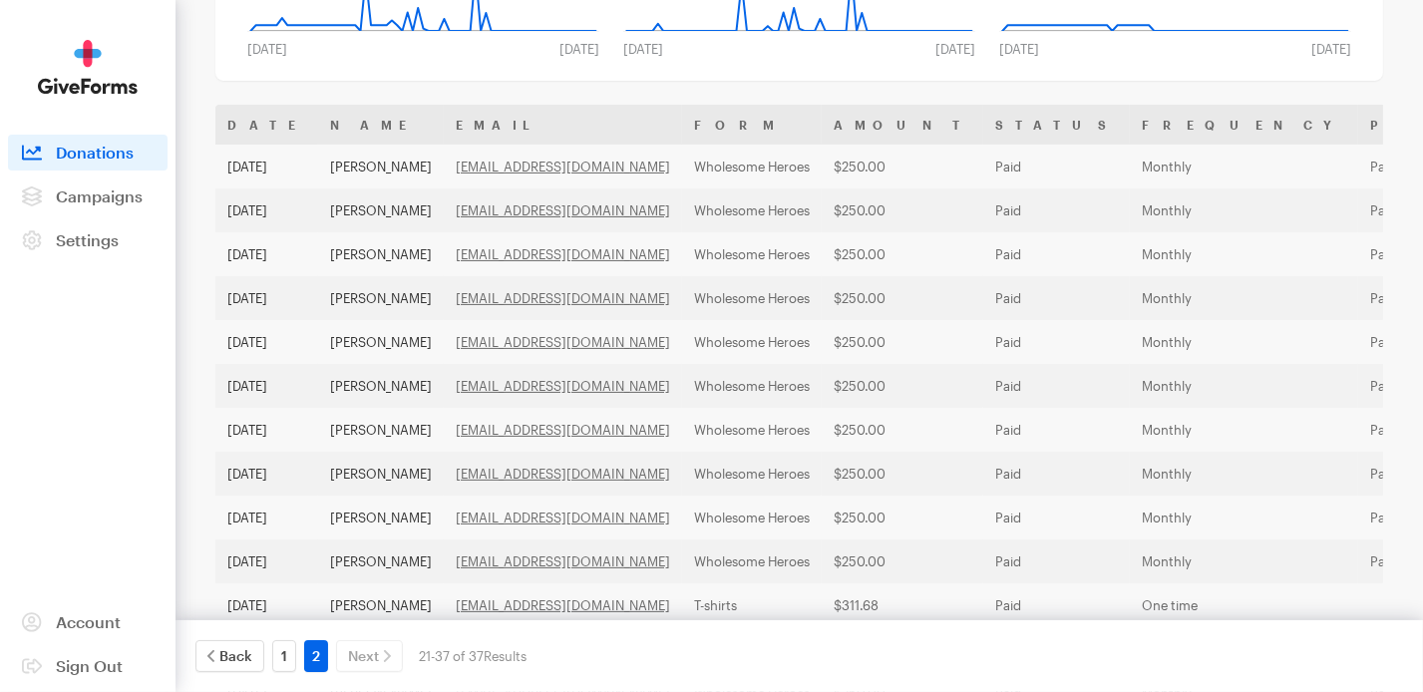
scroll to position [0, 0]
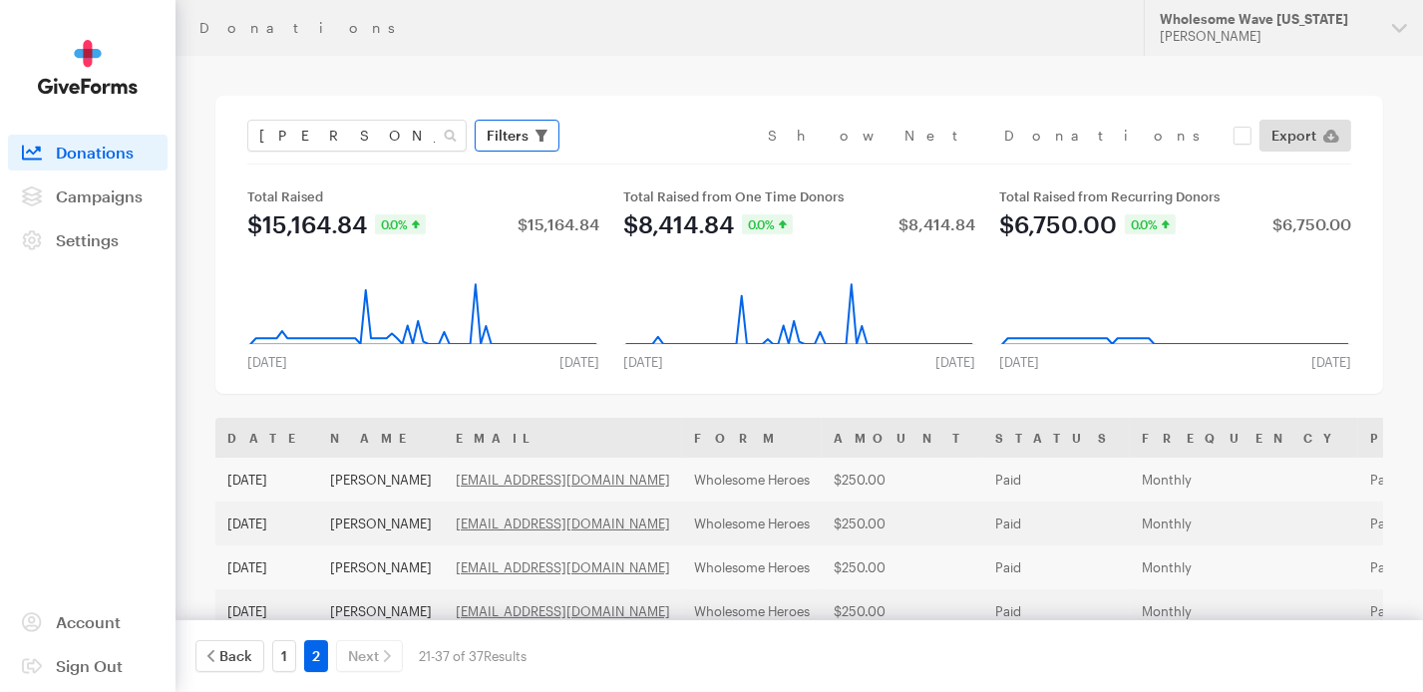
click at [497, 144] on span "Filters" at bounding box center [508, 136] width 42 height 24
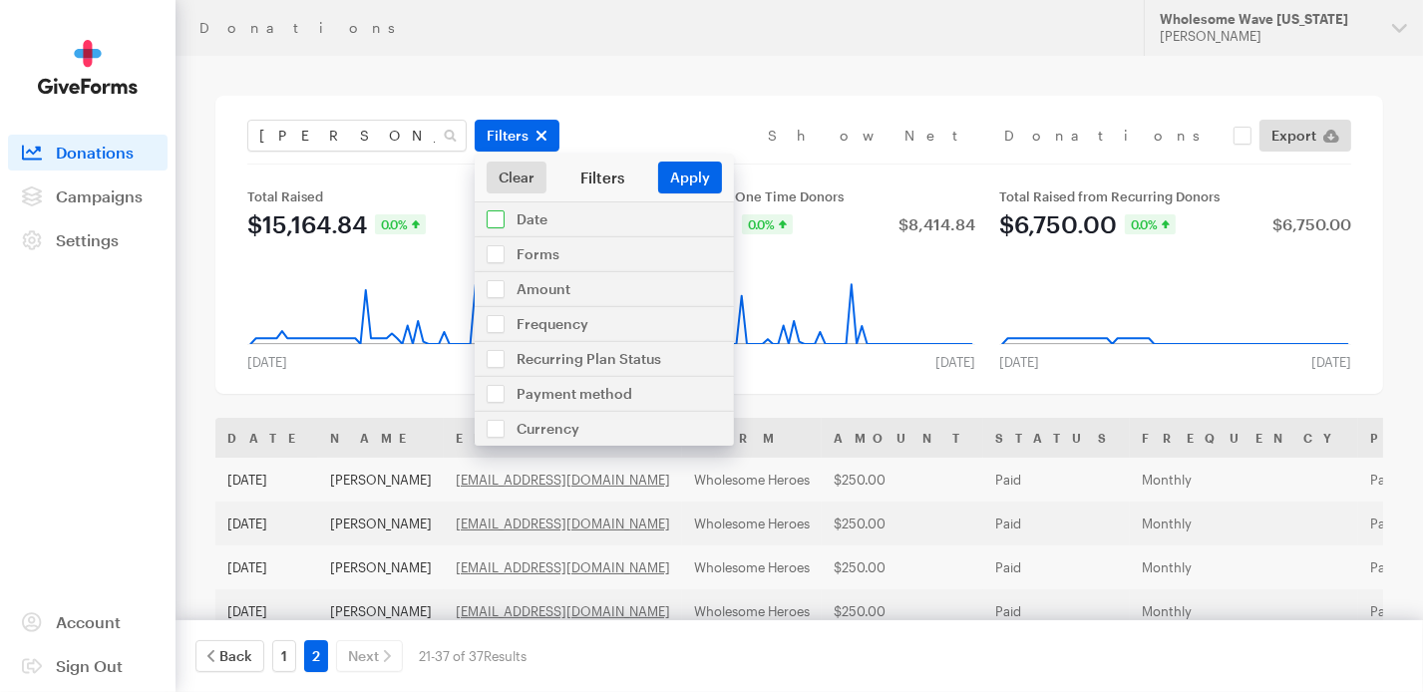
click at [498, 226] on input "checkbox" at bounding box center [604, 219] width 259 height 34
checkbox input "true"
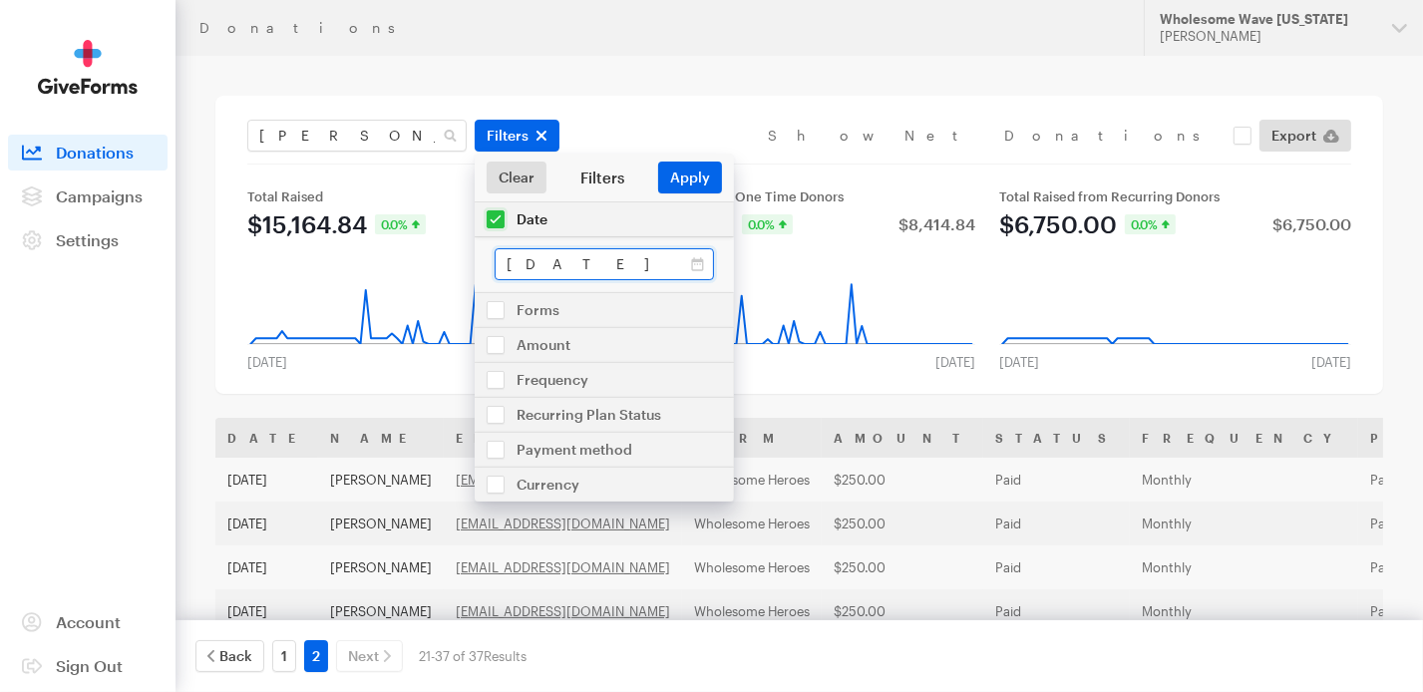
click at [701, 262] on input "Aug 01, 2025 - Aug 07, 2025" at bounding box center [604, 264] width 219 height 32
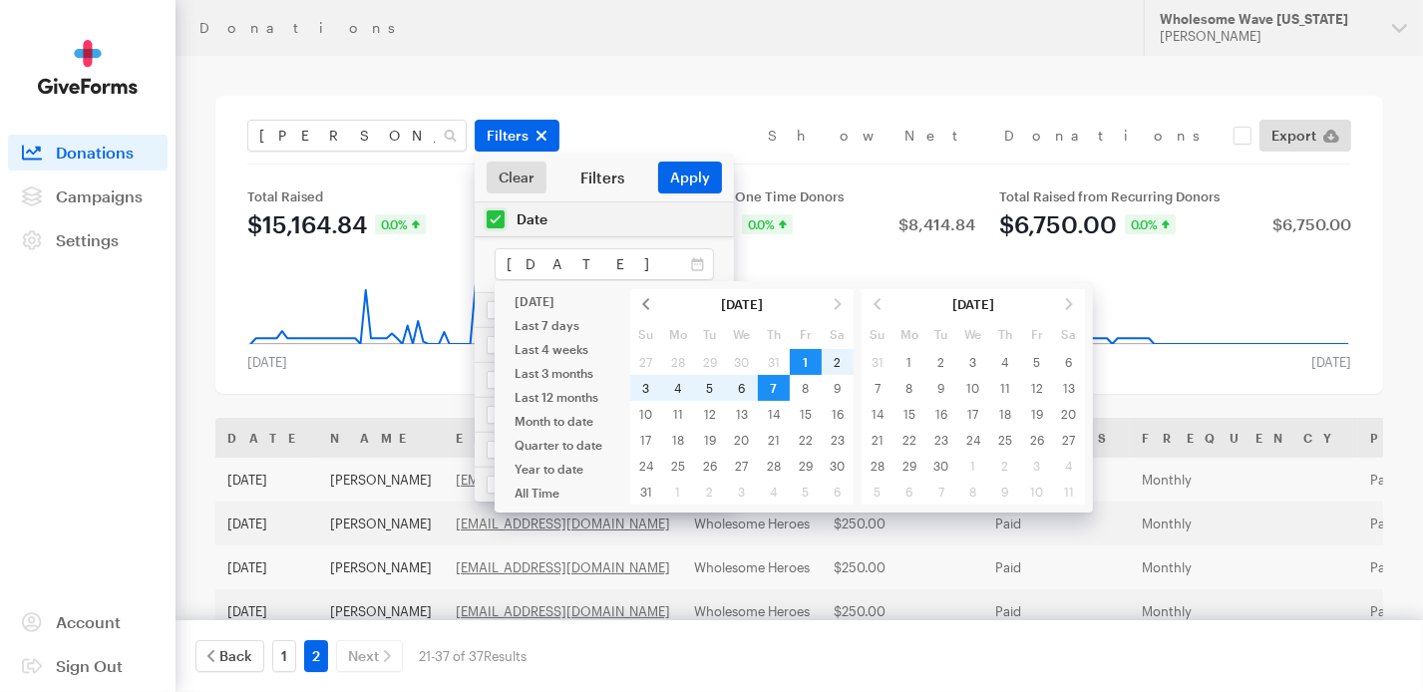
click at [646, 301] on span at bounding box center [646, 304] width 32 height 26
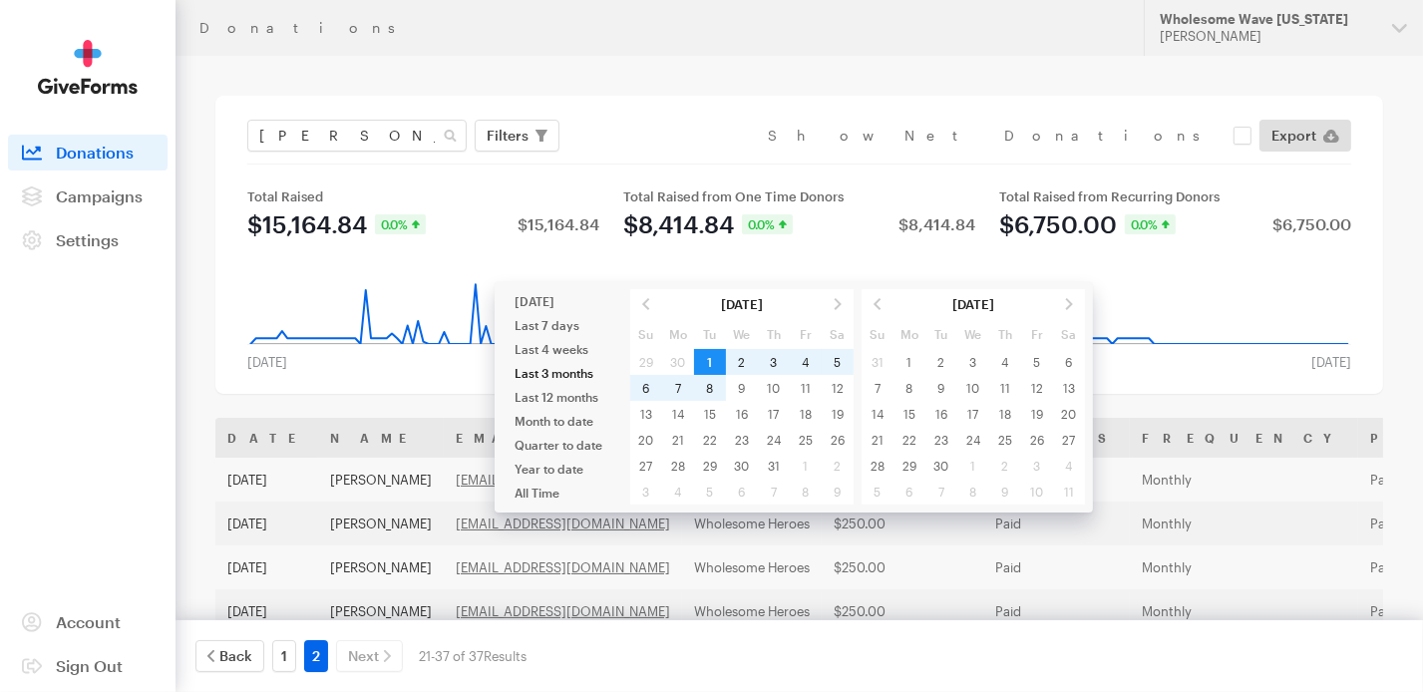
click at [529, 378] on li "Last 3 months" at bounding box center [559, 373] width 112 height 24
type input "May 12, 2025 - Aug 12, 2025"
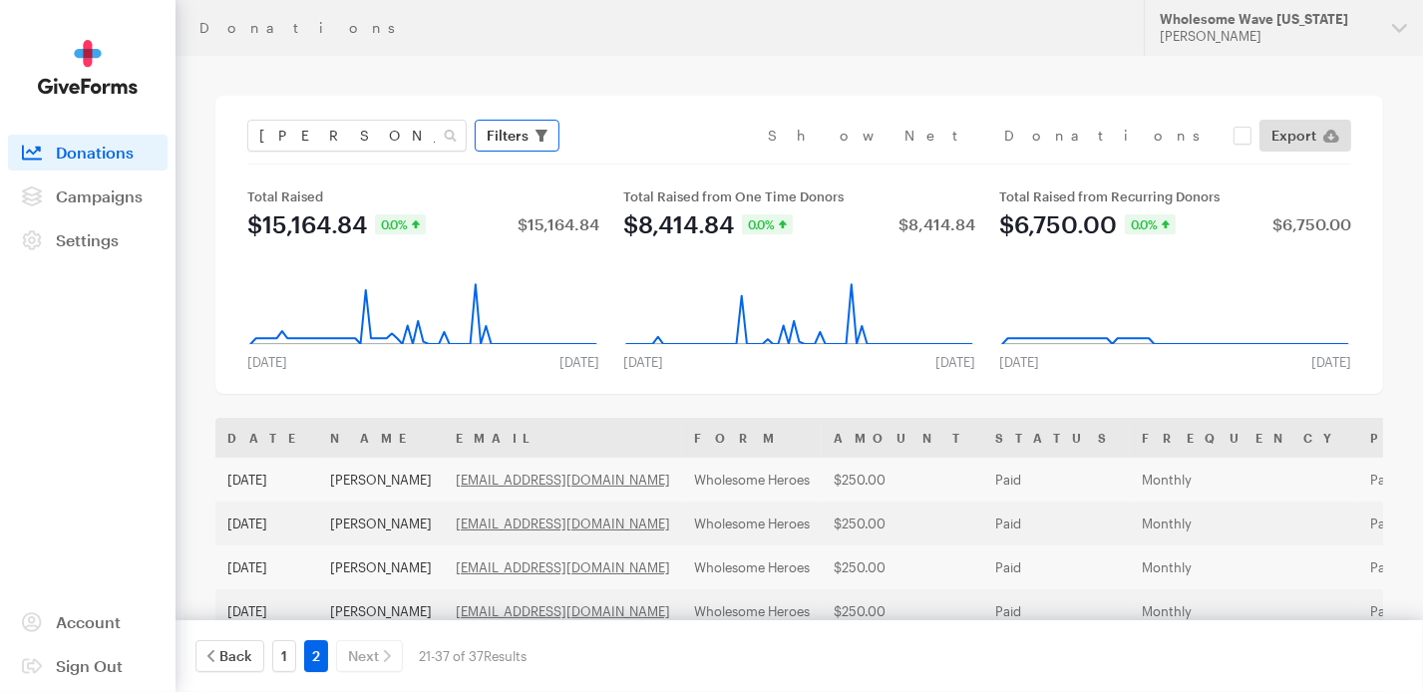
click at [513, 133] on span "Filters" at bounding box center [508, 136] width 42 height 24
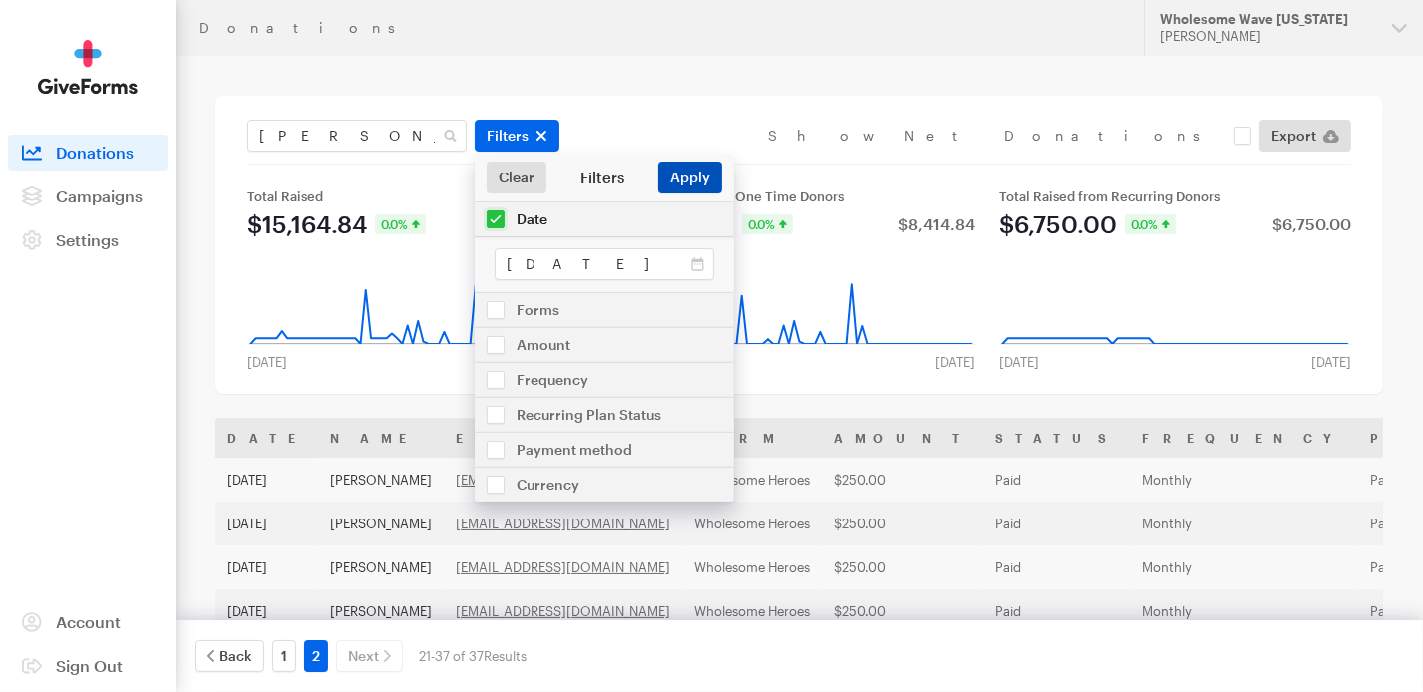
click at [674, 179] on button "Apply" at bounding box center [690, 178] width 64 height 32
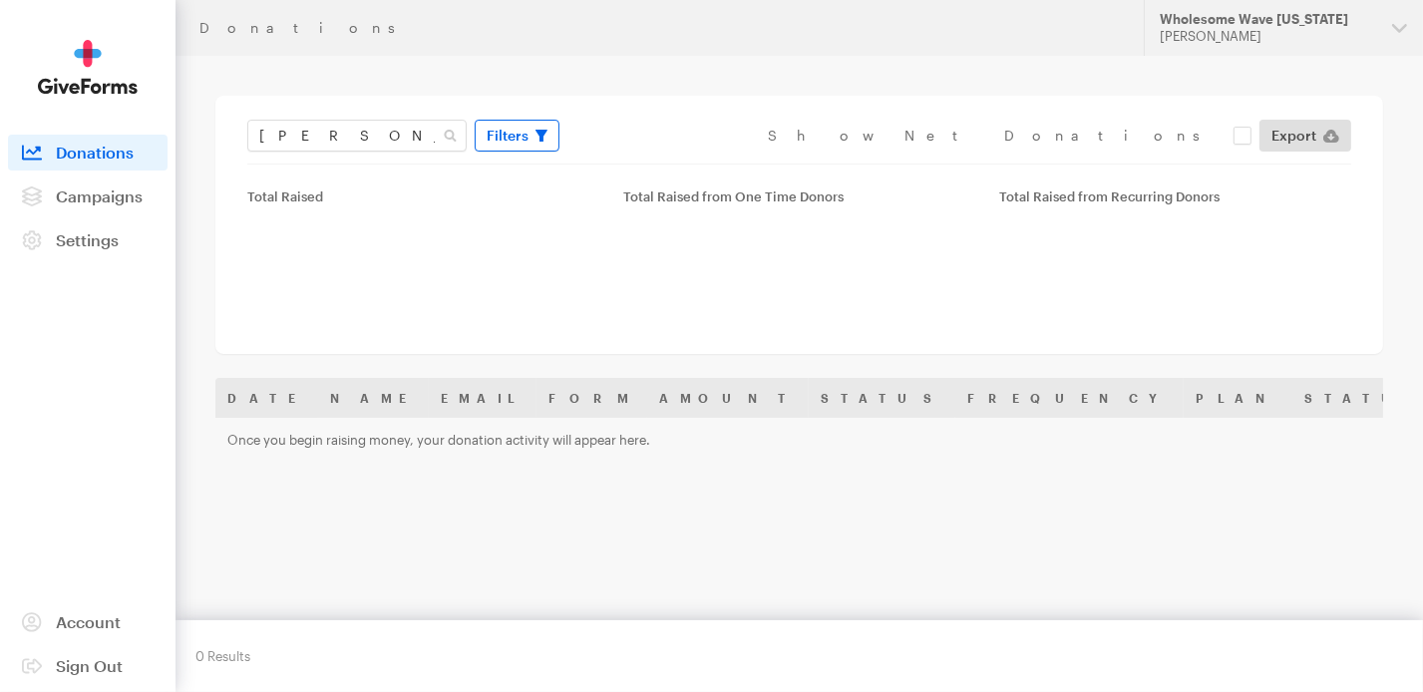
click at [496, 141] on span "Filters" at bounding box center [508, 136] width 42 height 24
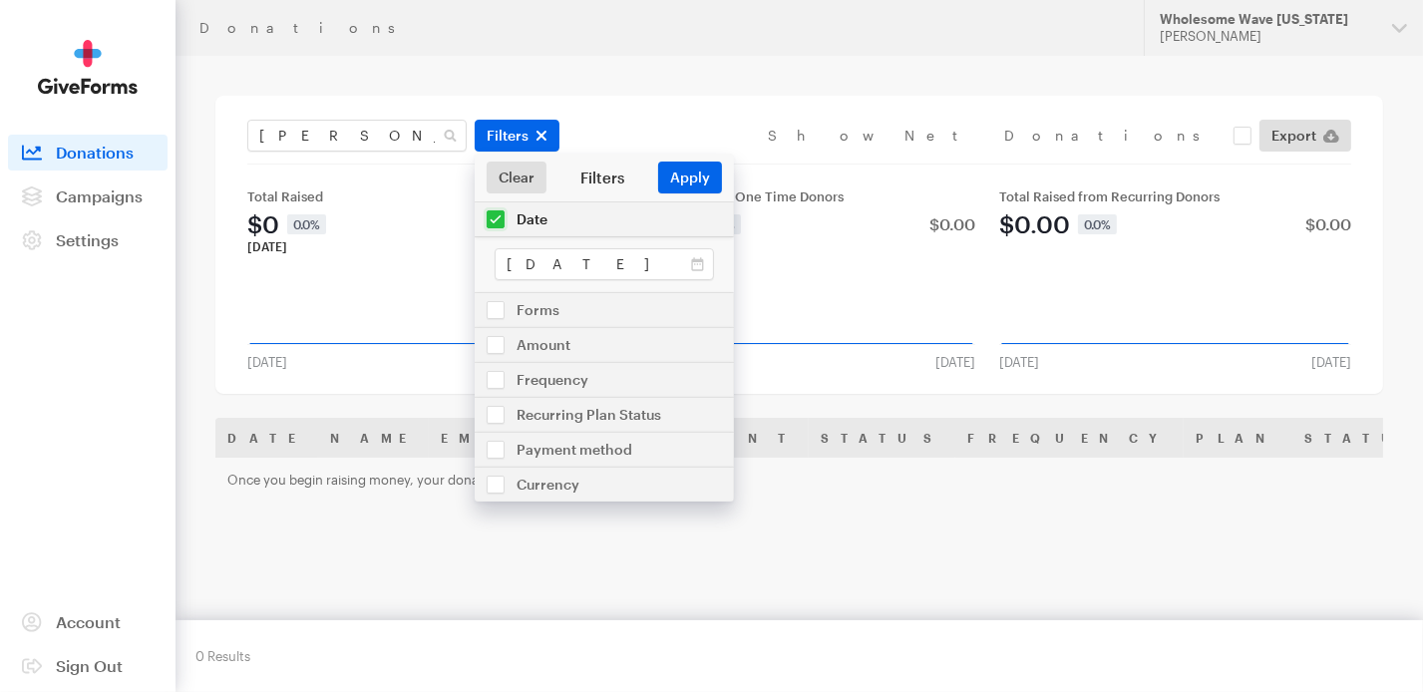
click at [437, 260] on rect at bounding box center [423, 300] width 356 height 96
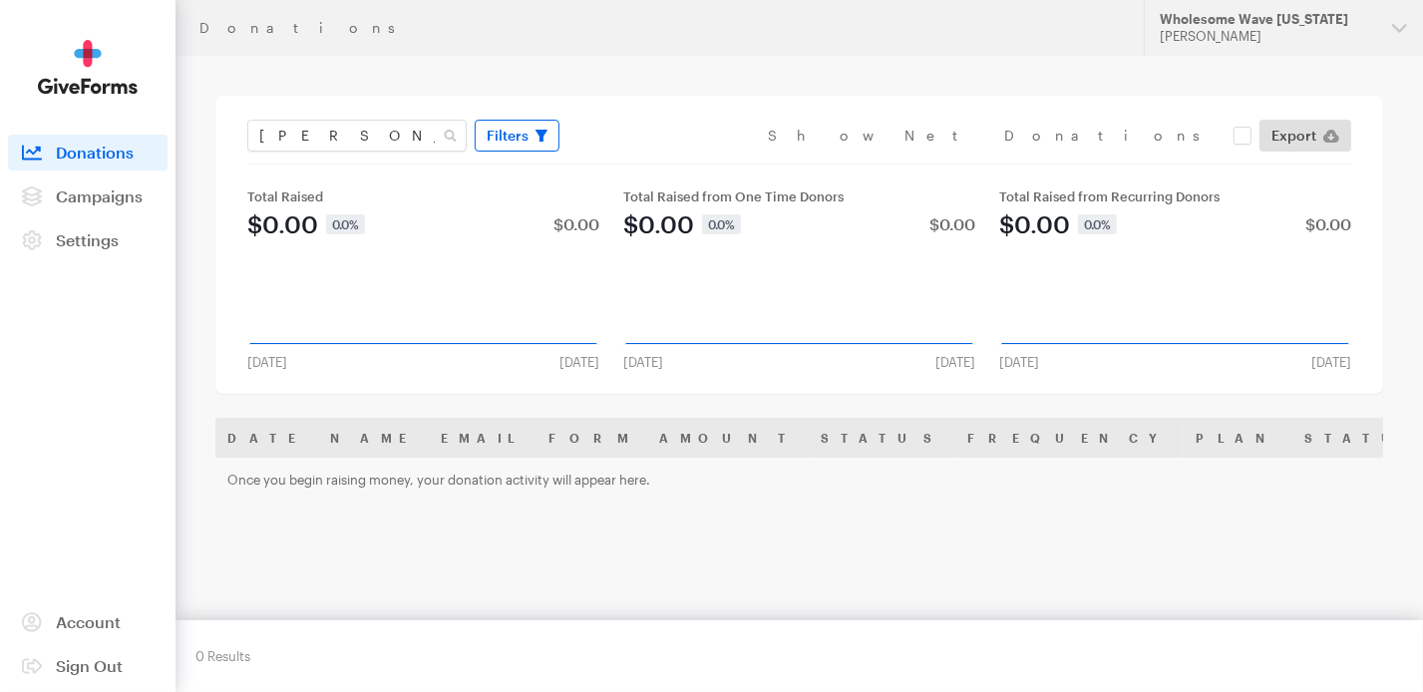
click at [497, 139] on span "Filters" at bounding box center [508, 136] width 42 height 24
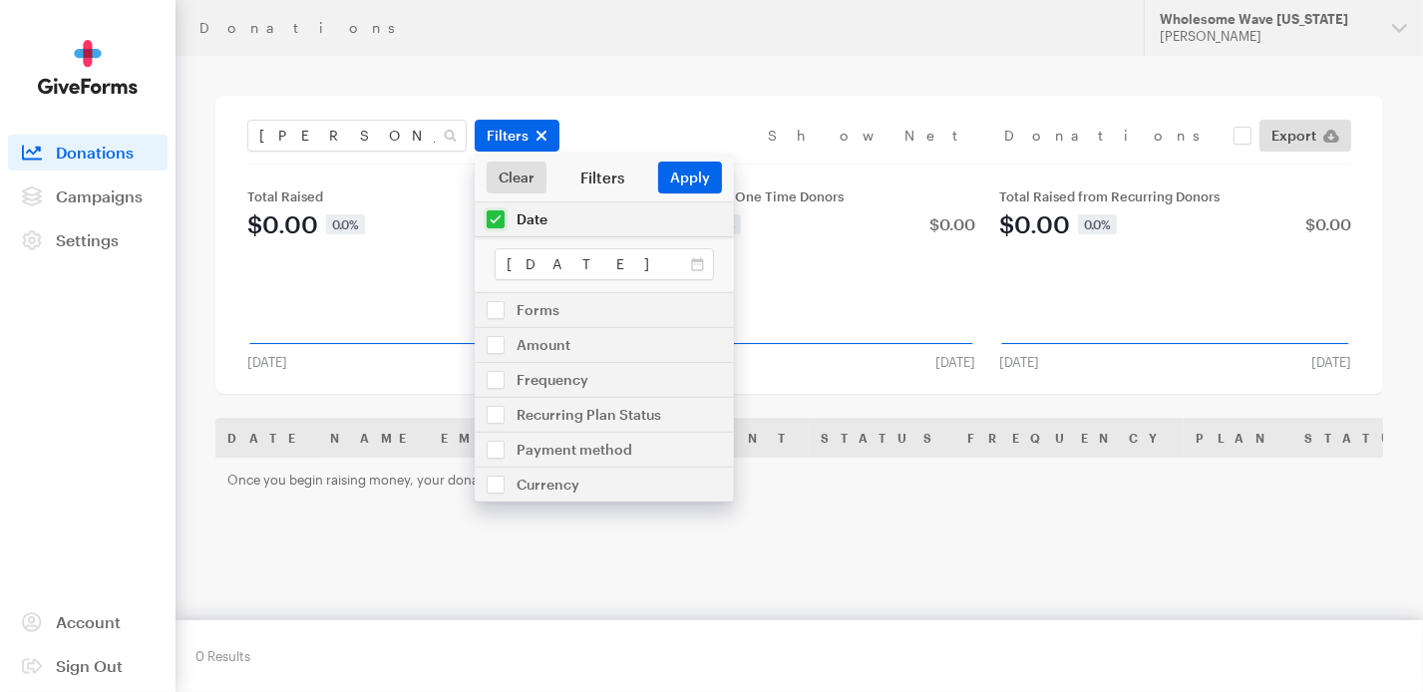
click at [491, 222] on input "checkbox" at bounding box center [604, 219] width 259 height 34
checkbox input "false"
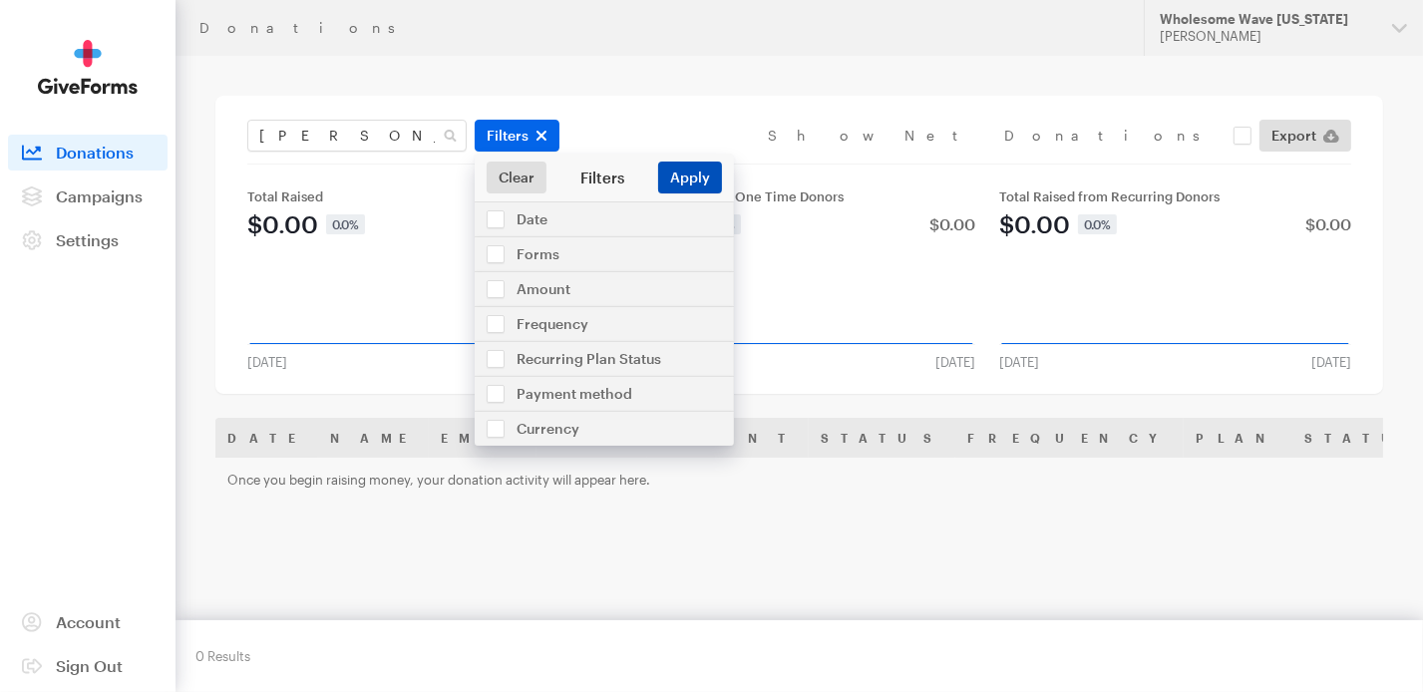
click at [676, 176] on button "Apply" at bounding box center [690, 178] width 64 height 32
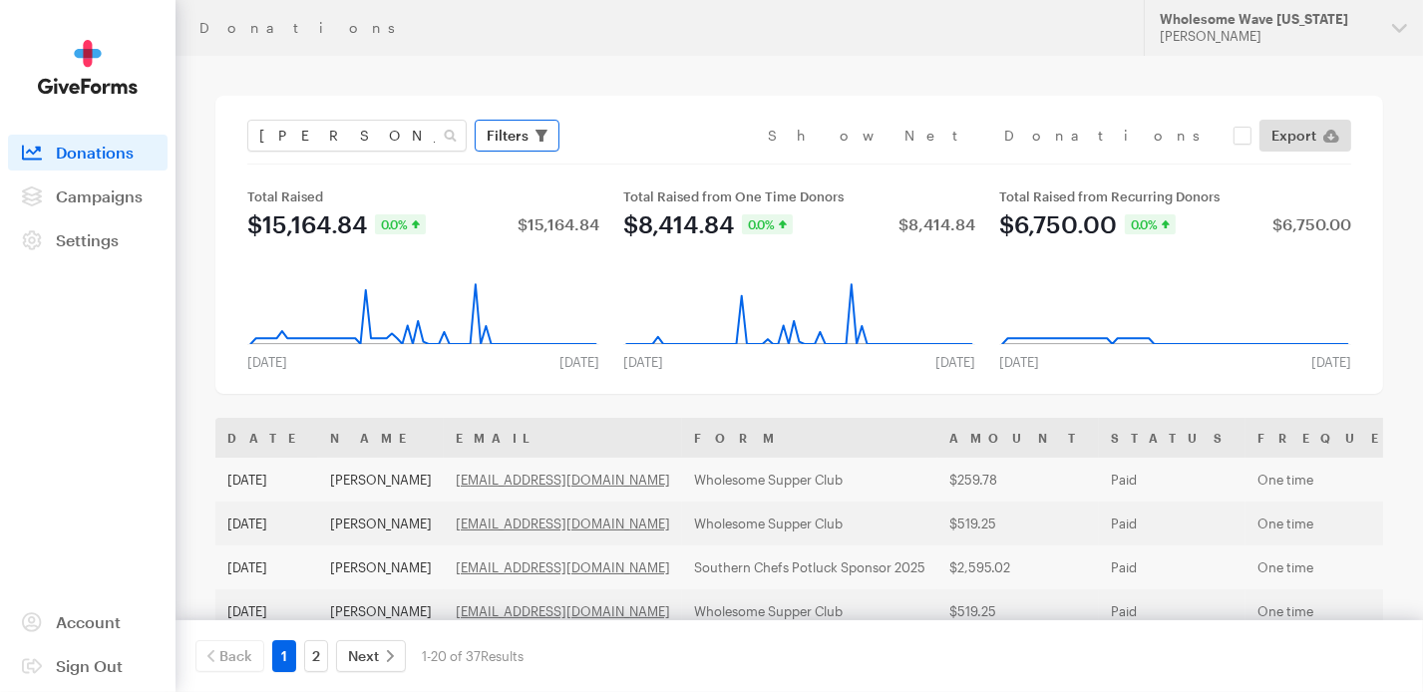
click at [508, 144] on span "Filters" at bounding box center [508, 136] width 42 height 24
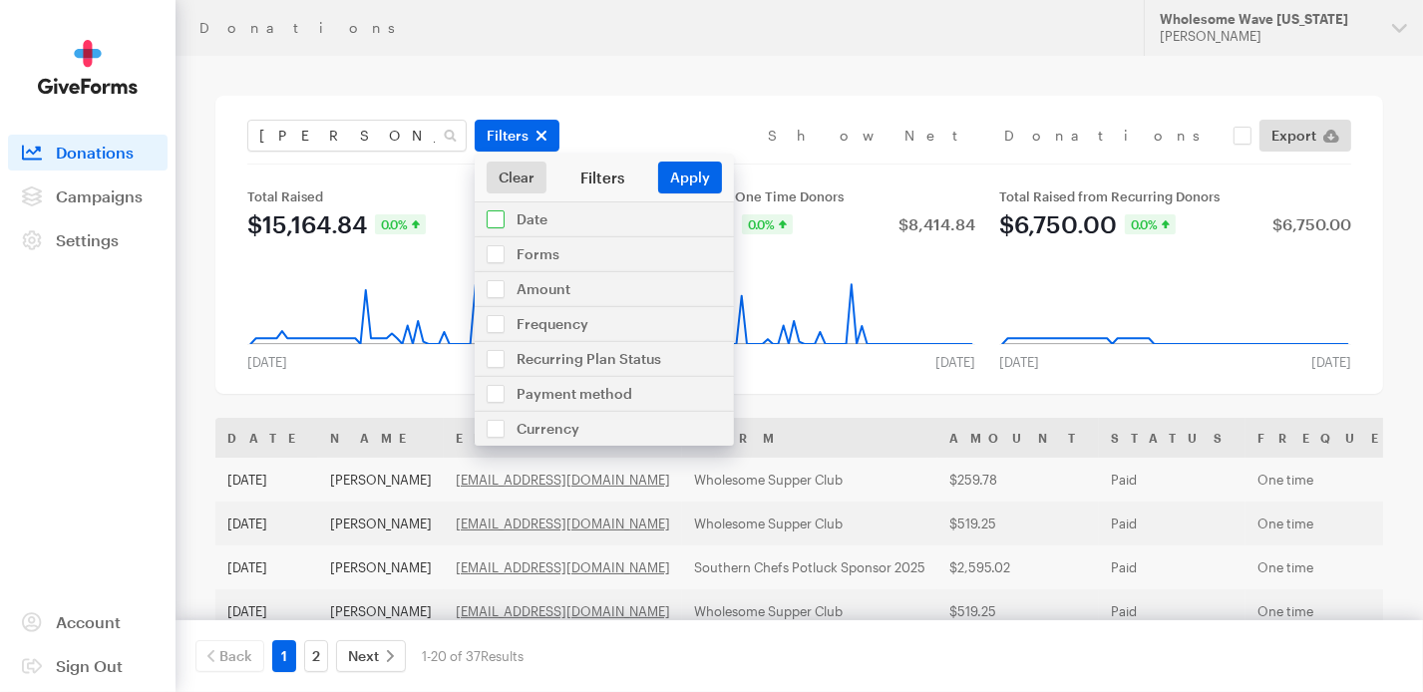
click at [495, 220] on input "checkbox" at bounding box center [604, 219] width 259 height 34
checkbox input "true"
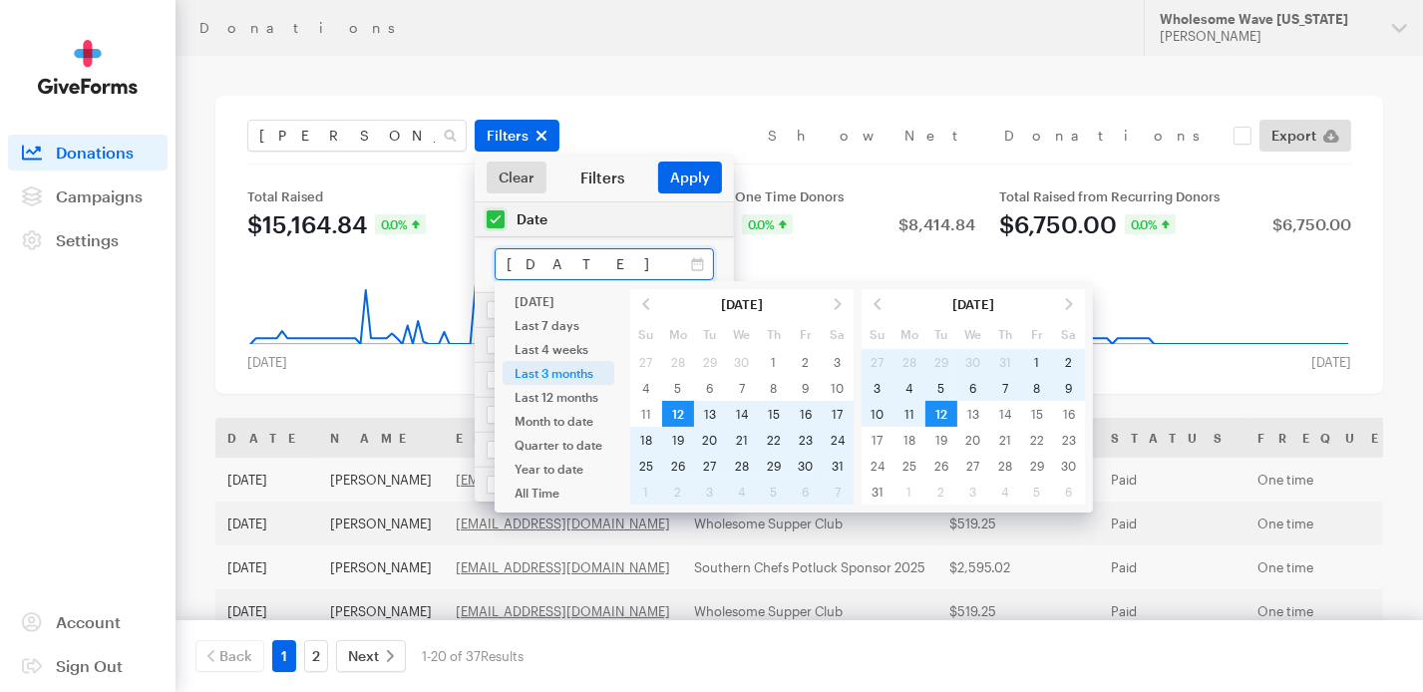
click at [702, 264] on input "May 12, 2025 - Aug 12, 2025" at bounding box center [604, 264] width 219 height 32
click at [526, 471] on li "Year to date" at bounding box center [559, 469] width 112 height 24
type input "[DATE] - [DATE]"
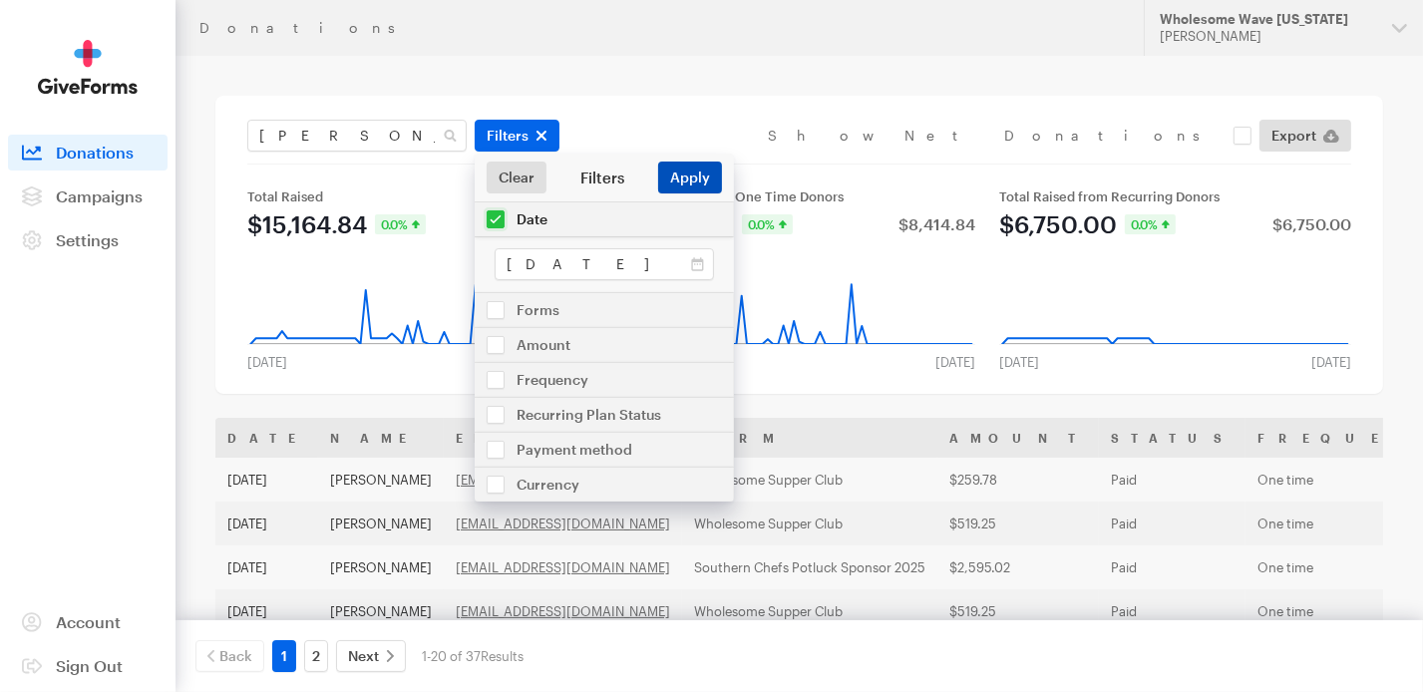
click at [686, 185] on button "Apply" at bounding box center [690, 178] width 64 height 32
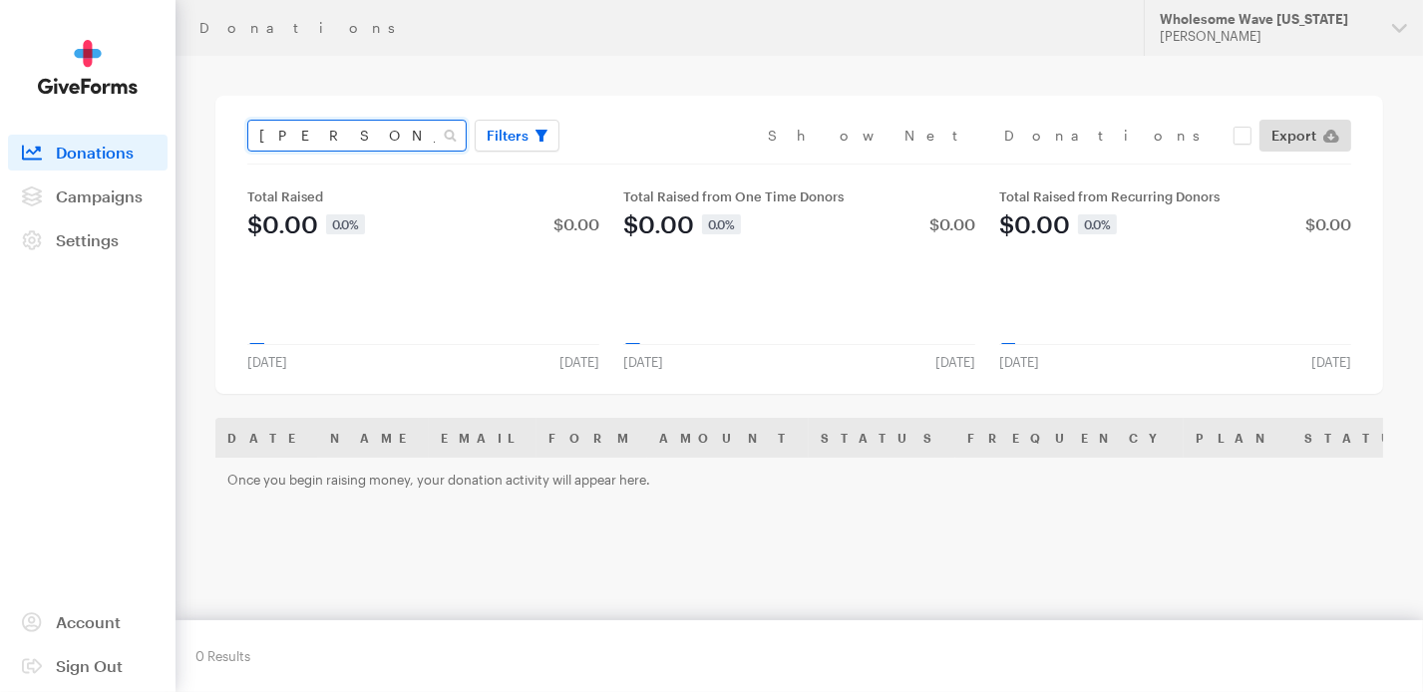
click at [331, 138] on input "[PERSON_NAME]" at bounding box center [356, 136] width 219 height 32
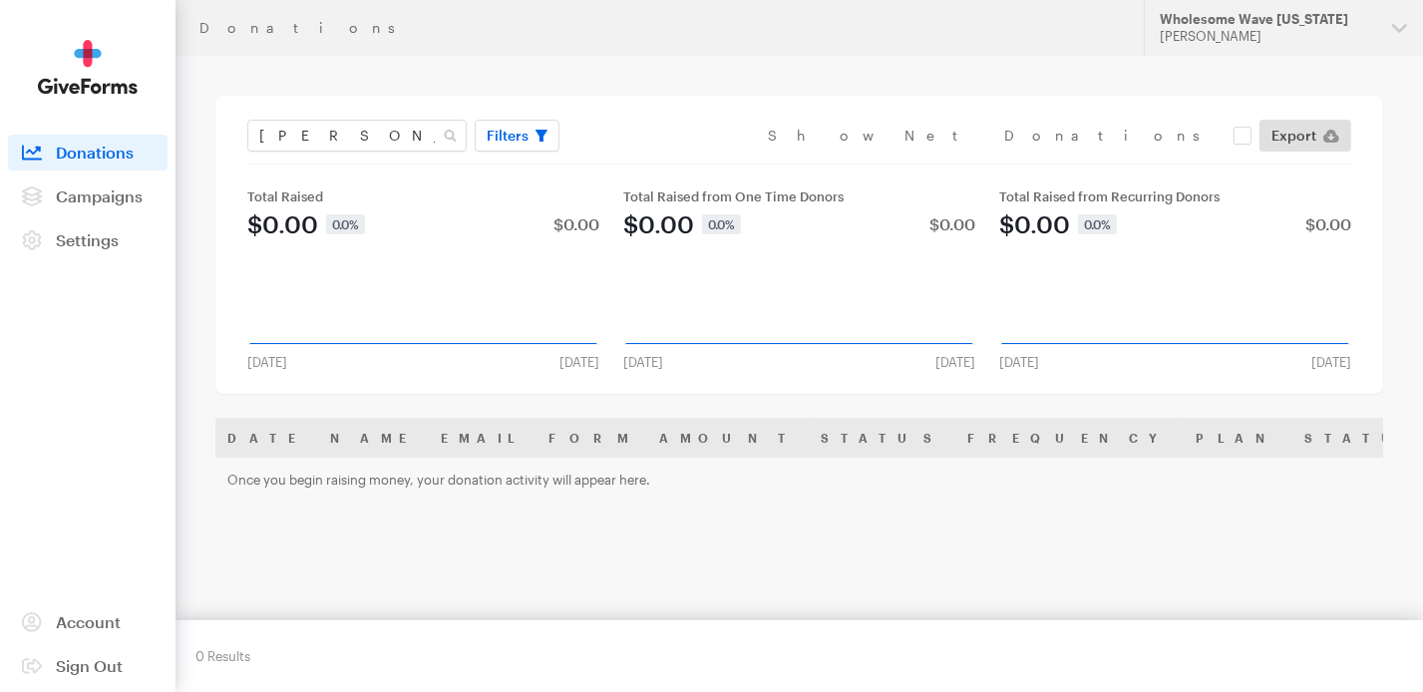
click at [103, 149] on span "Donations" at bounding box center [95, 152] width 78 height 19
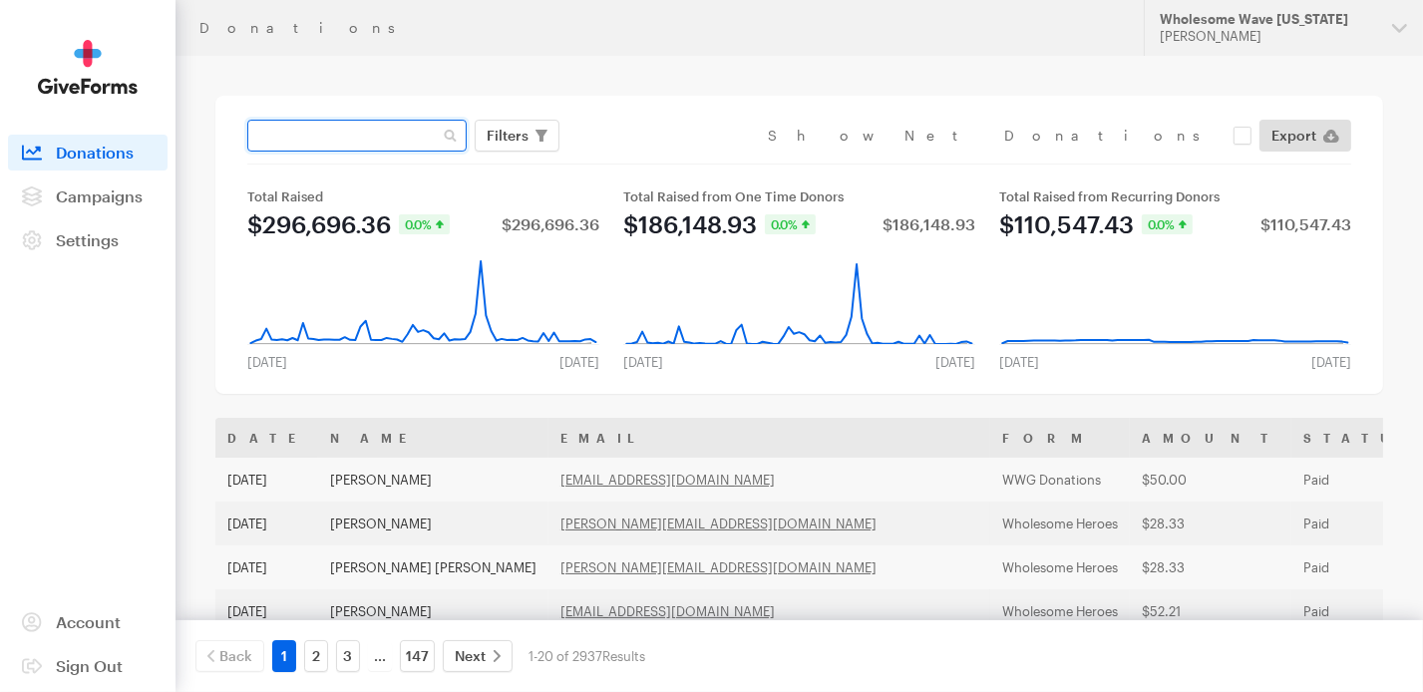
click at [397, 128] on input "text" at bounding box center [356, 136] width 219 height 32
type input "b"
click at [492, 137] on span "Filters" at bounding box center [508, 136] width 42 height 24
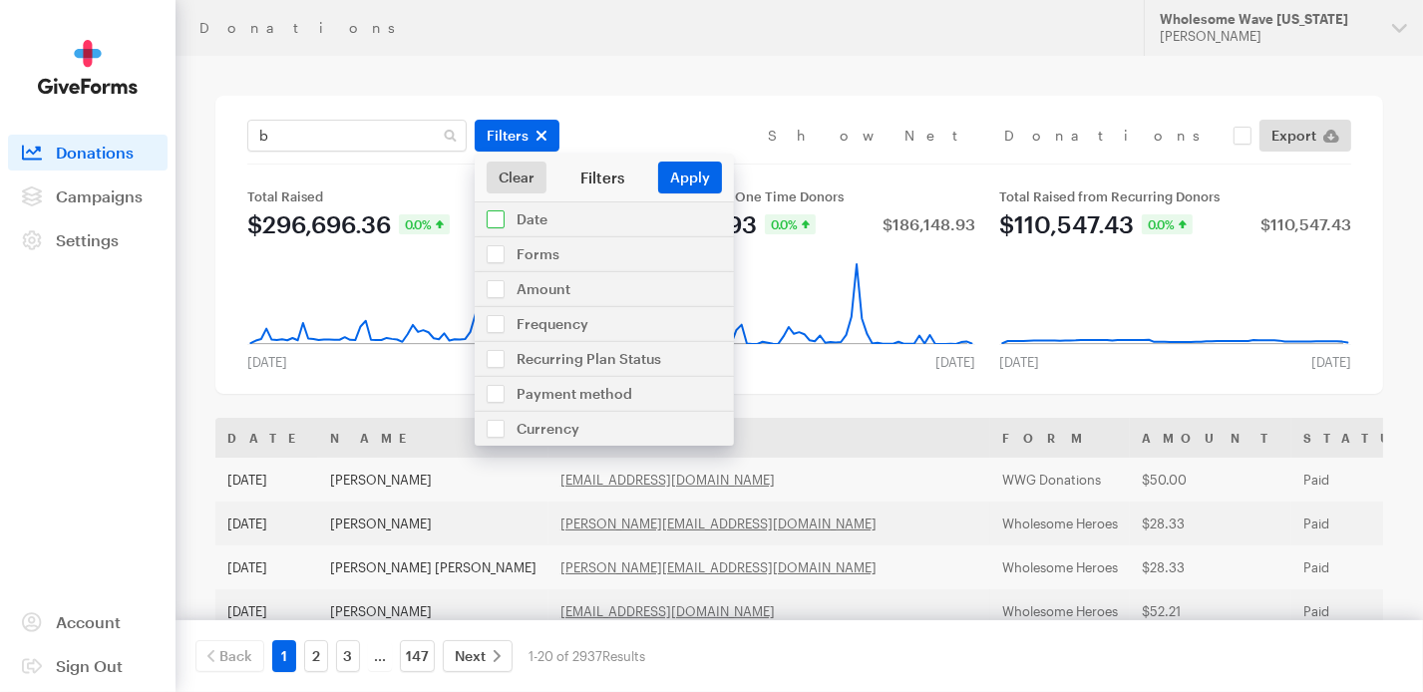
click at [495, 217] on input "checkbox" at bounding box center [604, 219] width 259 height 34
checkbox input "true"
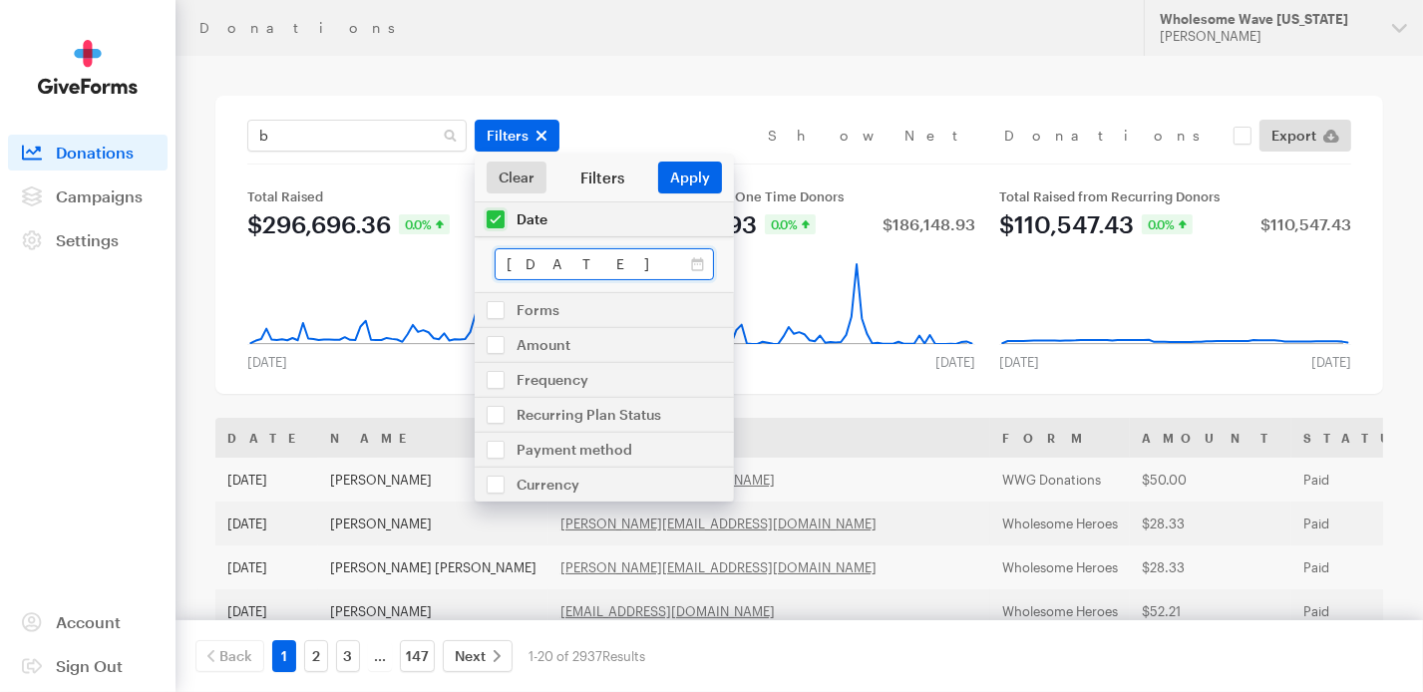
click at [532, 262] on input "[DATE] - [DATE]" at bounding box center [604, 264] width 219 height 32
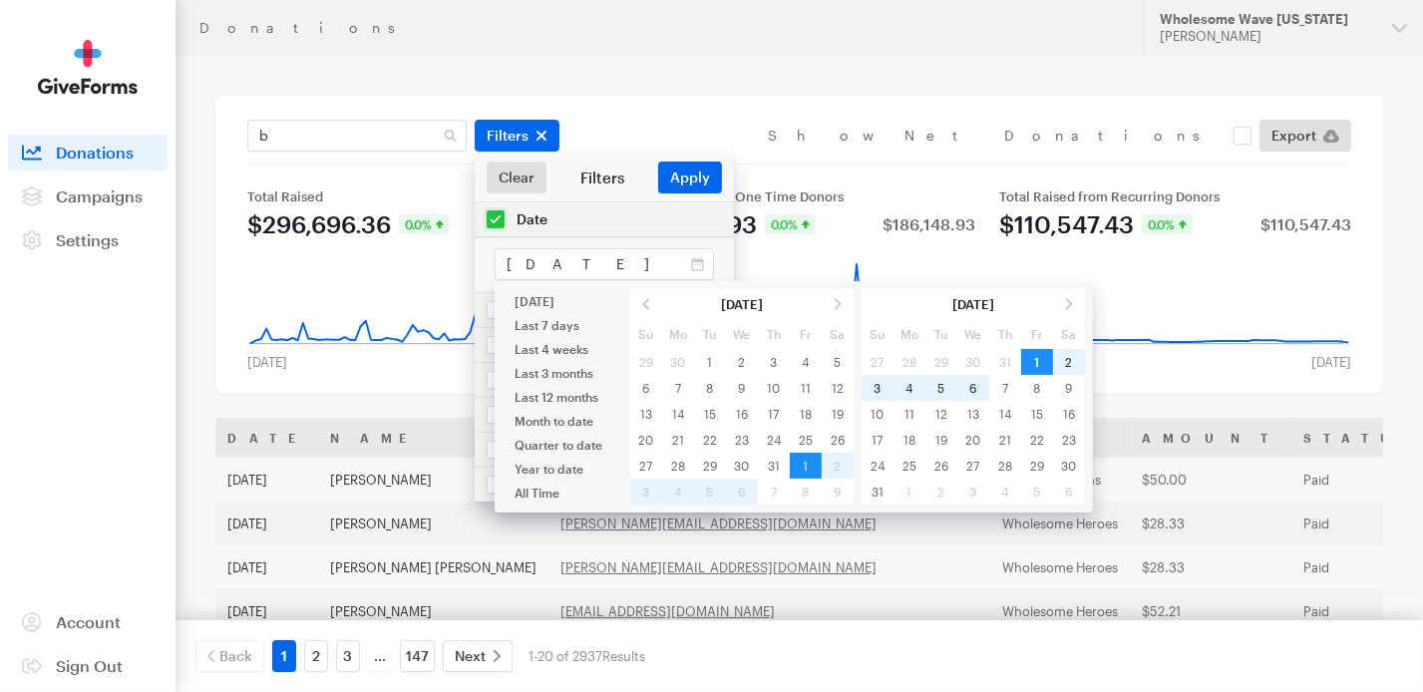
type input "Aug 01, 2025 - Aug 06, 2025"
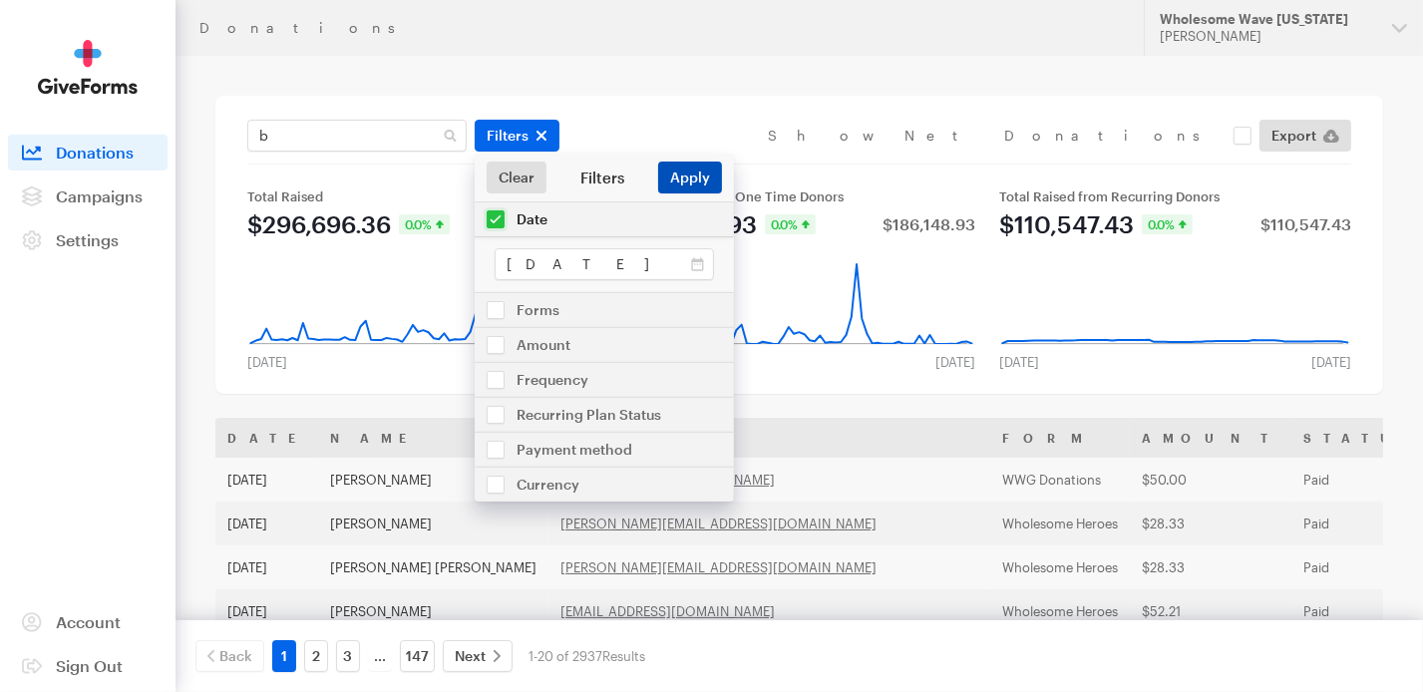
click at [691, 175] on button "Apply" at bounding box center [690, 178] width 64 height 32
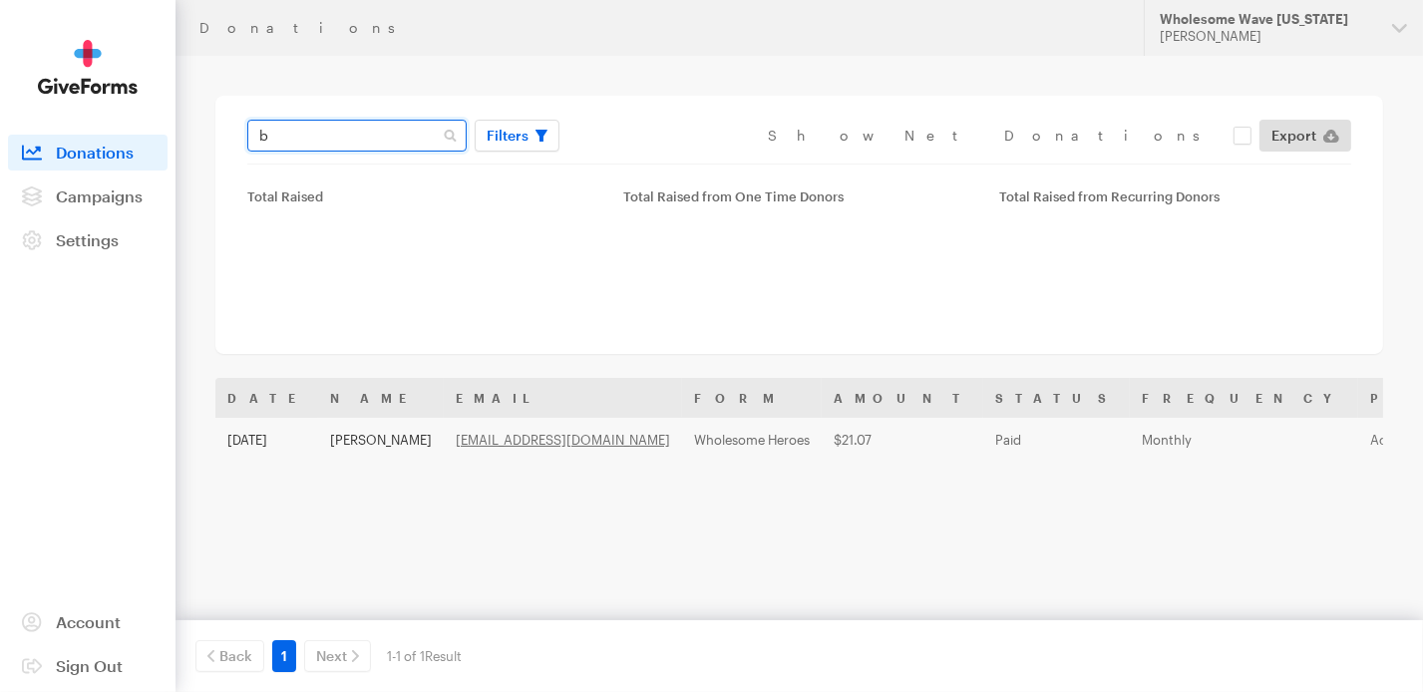
click at [279, 131] on input "b" at bounding box center [356, 136] width 219 height 32
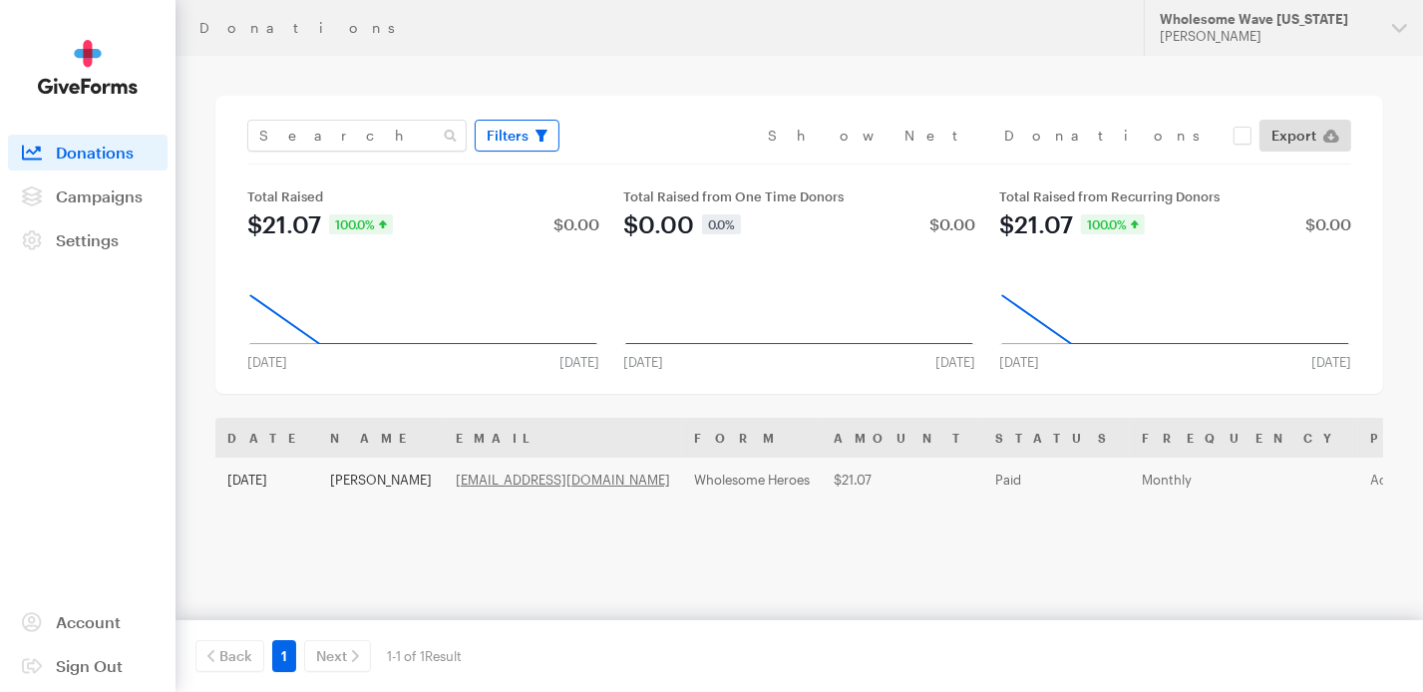
click at [505, 147] on span "Filters" at bounding box center [508, 136] width 42 height 24
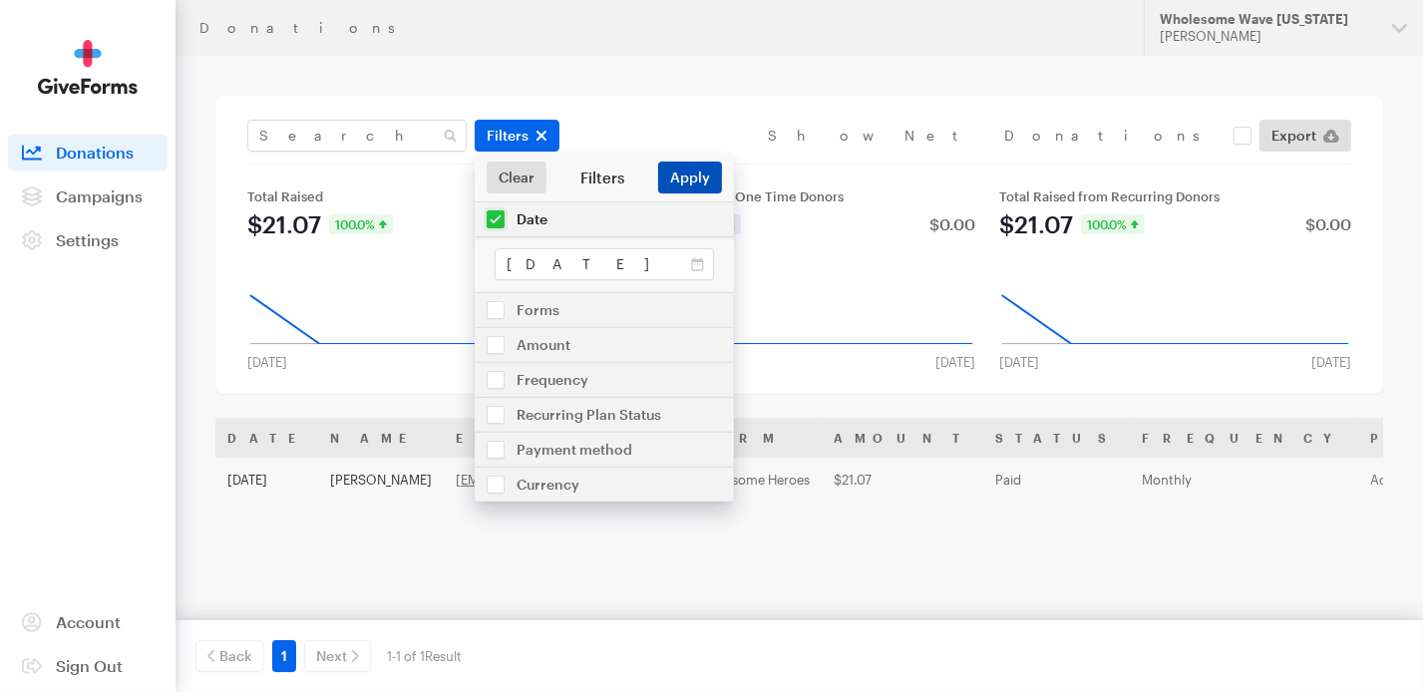
click at [700, 173] on button "Apply" at bounding box center [690, 178] width 64 height 32
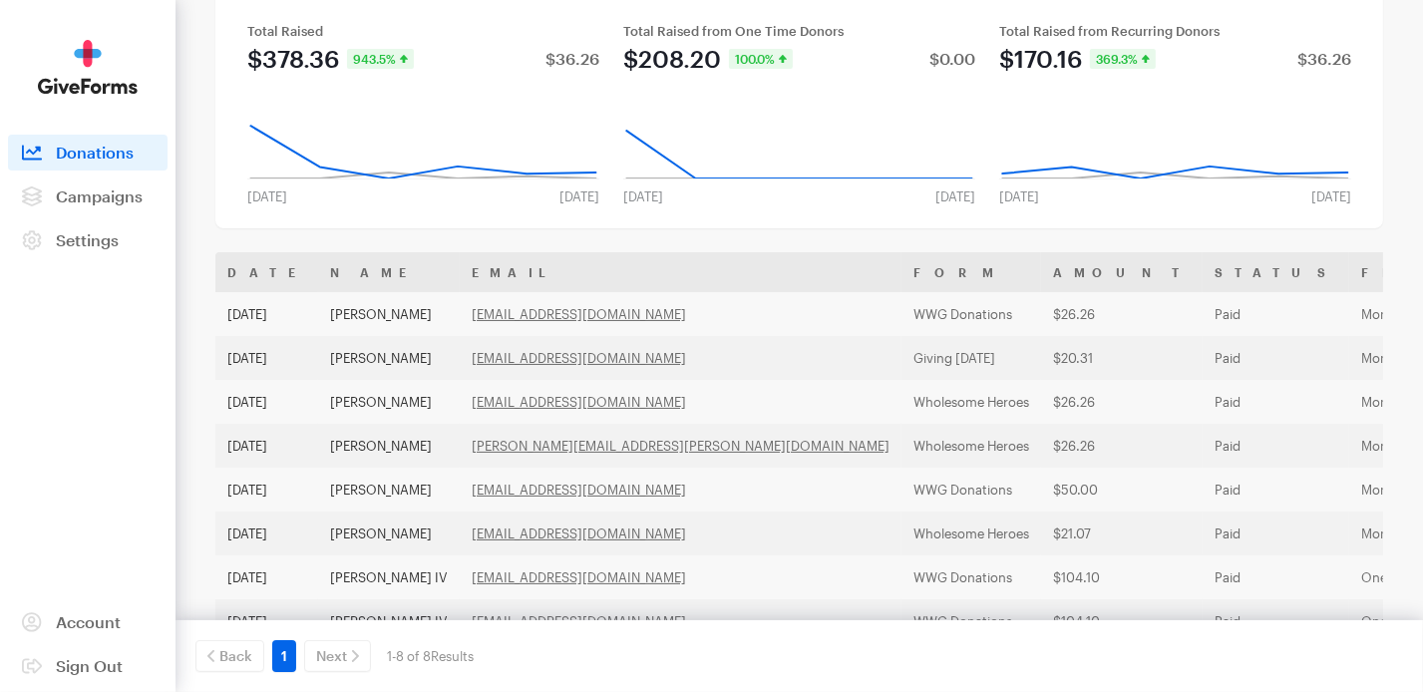
scroll to position [237, 0]
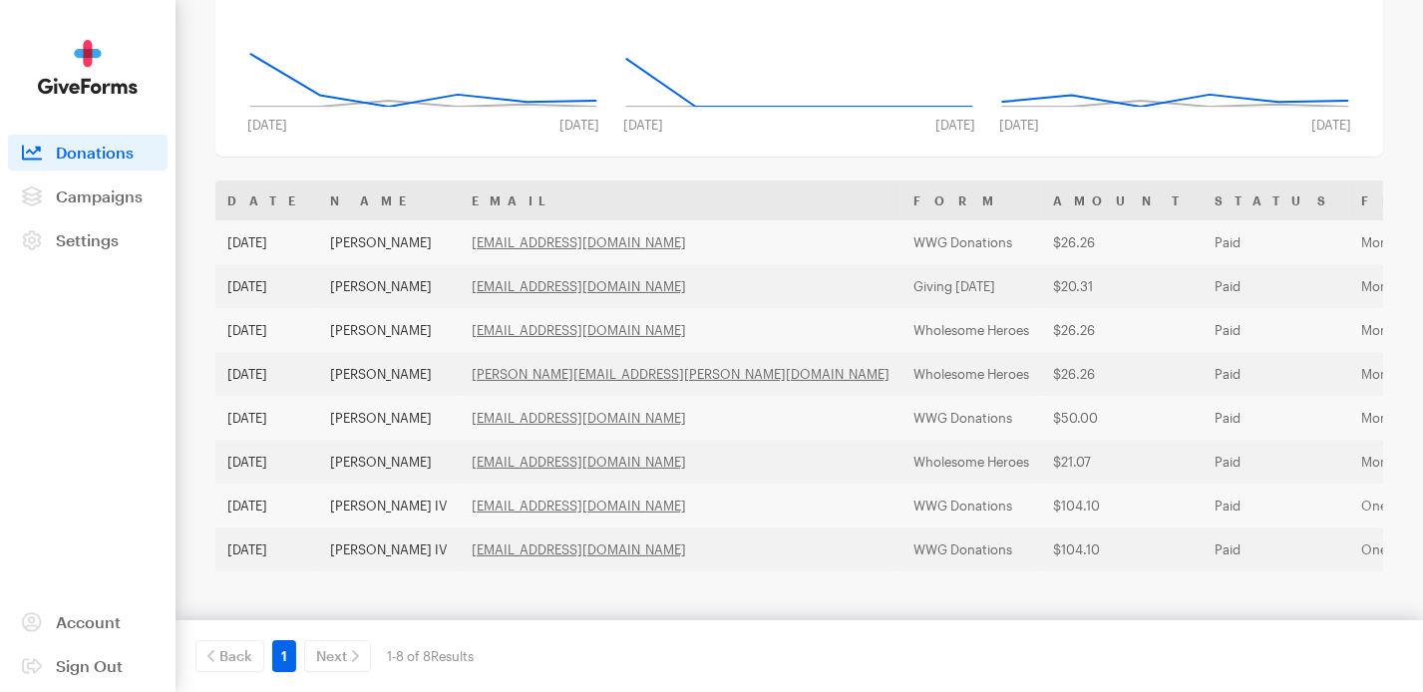
click at [331, 659] on div "Next" at bounding box center [337, 656] width 75 height 32
click at [325, 659] on div "Next" at bounding box center [337, 656] width 75 height 32
click at [78, 200] on span "Campaigns" at bounding box center [99, 196] width 87 height 19
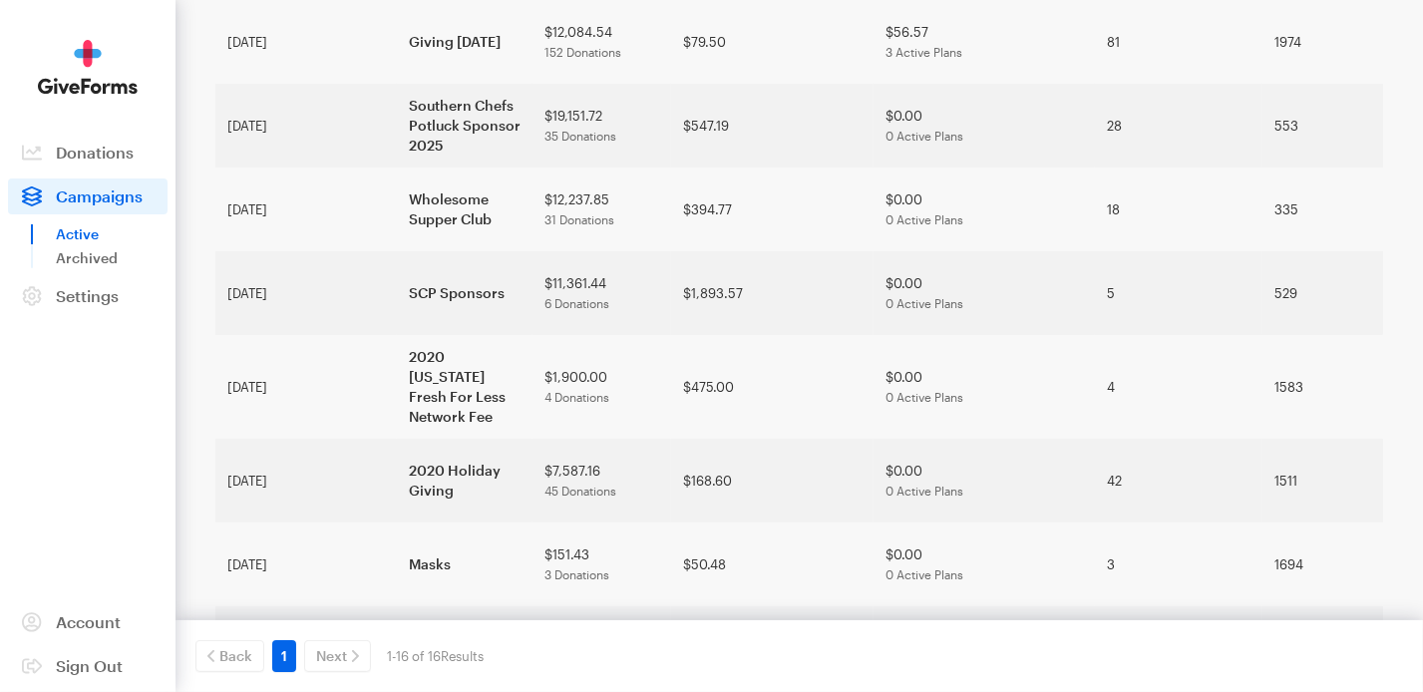
scroll to position [641, 0]
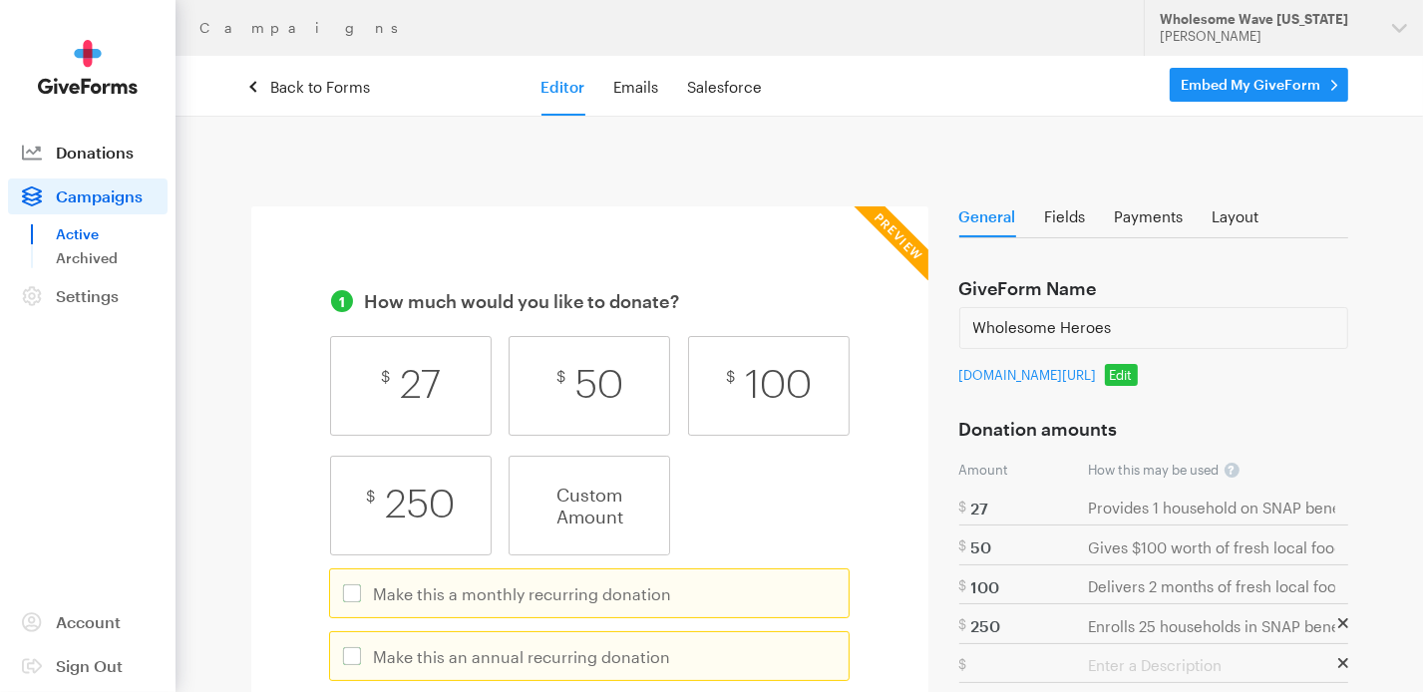
click at [89, 145] on span "Donations" at bounding box center [95, 152] width 78 height 19
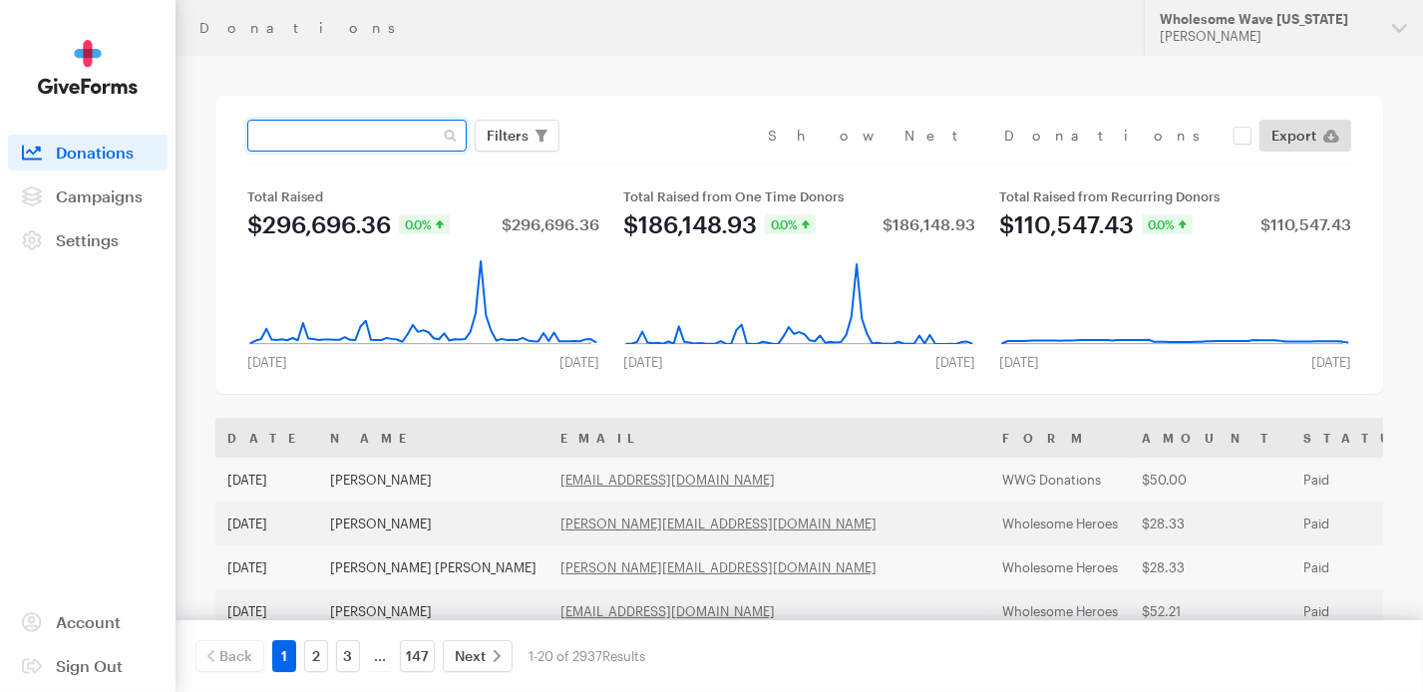
click at [293, 134] on input "text" at bounding box center [356, 136] width 219 height 32
click at [96, 148] on span "Donations" at bounding box center [95, 152] width 78 height 19
click at [342, 138] on input "text" at bounding box center [356, 136] width 219 height 32
click at [308, 129] on input "text" at bounding box center [356, 136] width 219 height 32
type input "[PERSON_NAME]"
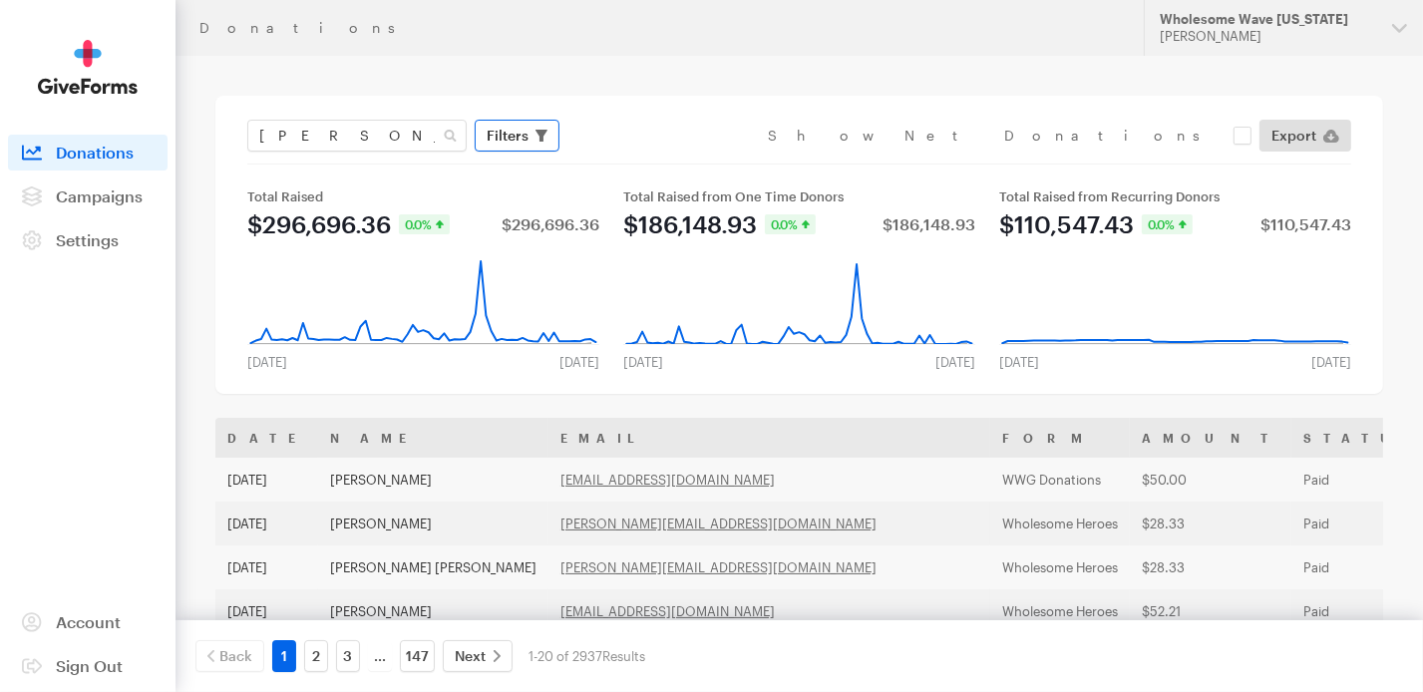
click at [515, 141] on span "Filters" at bounding box center [508, 136] width 42 height 24
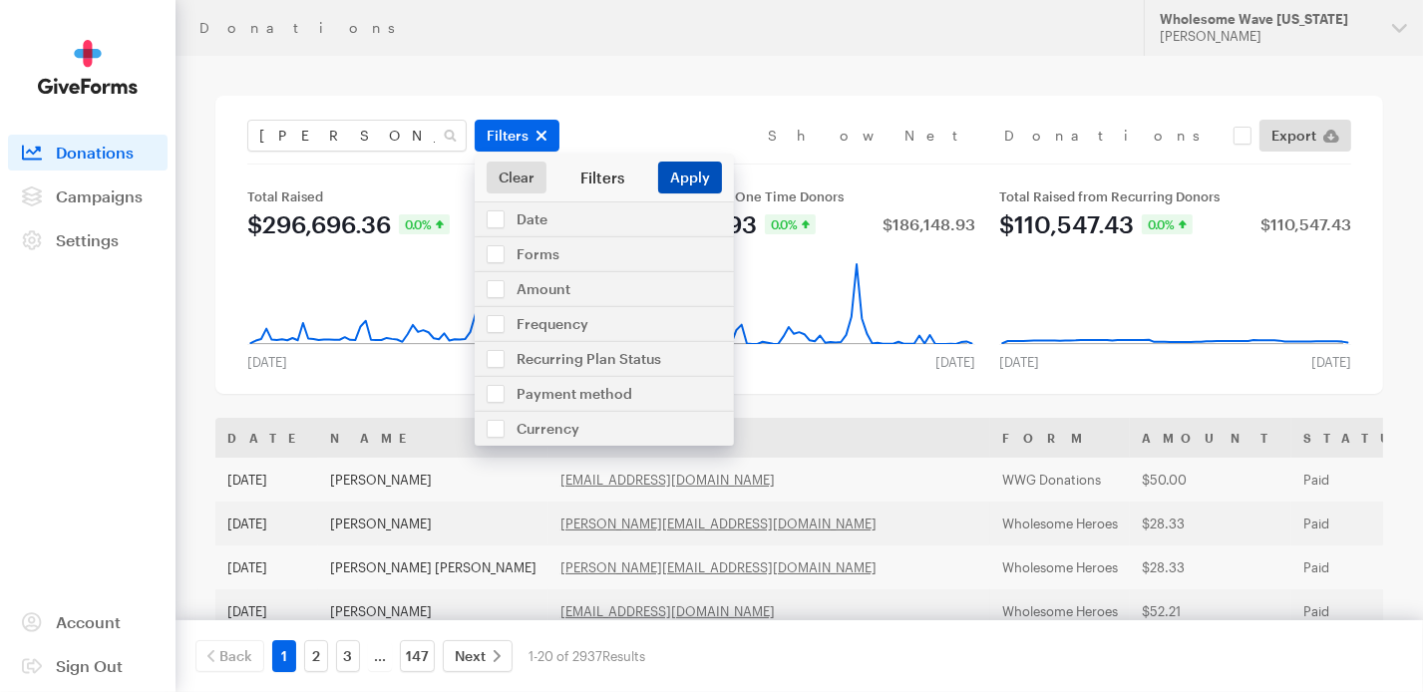
click at [694, 172] on button "Apply" at bounding box center [690, 178] width 64 height 32
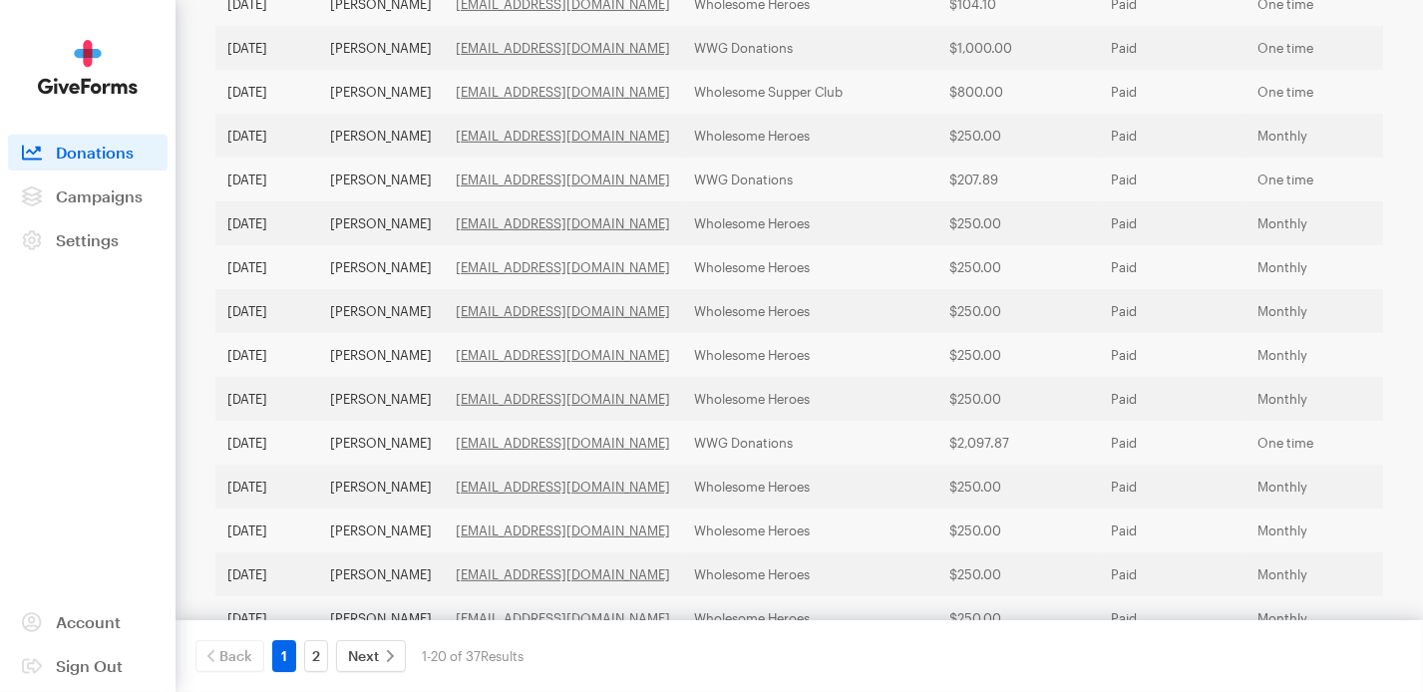
scroll to position [756, 0]
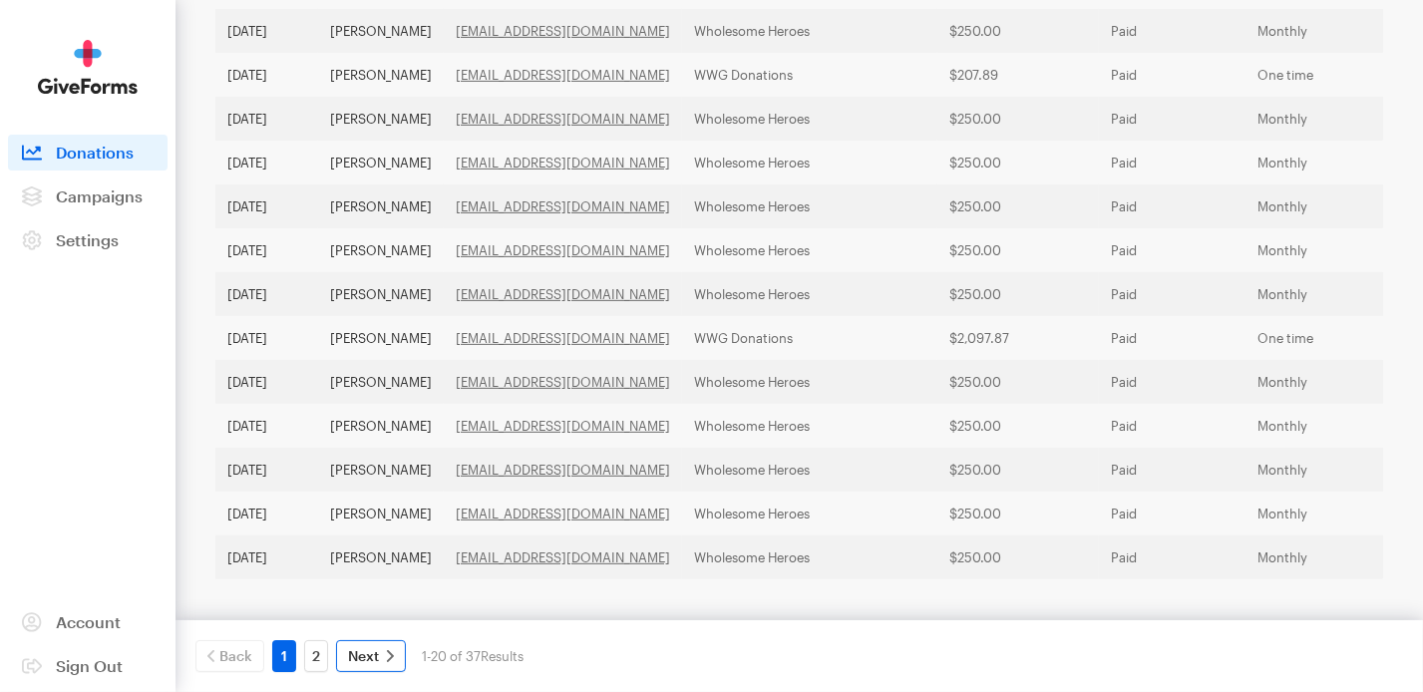
click at [355, 667] on span "Next" at bounding box center [363, 656] width 31 height 24
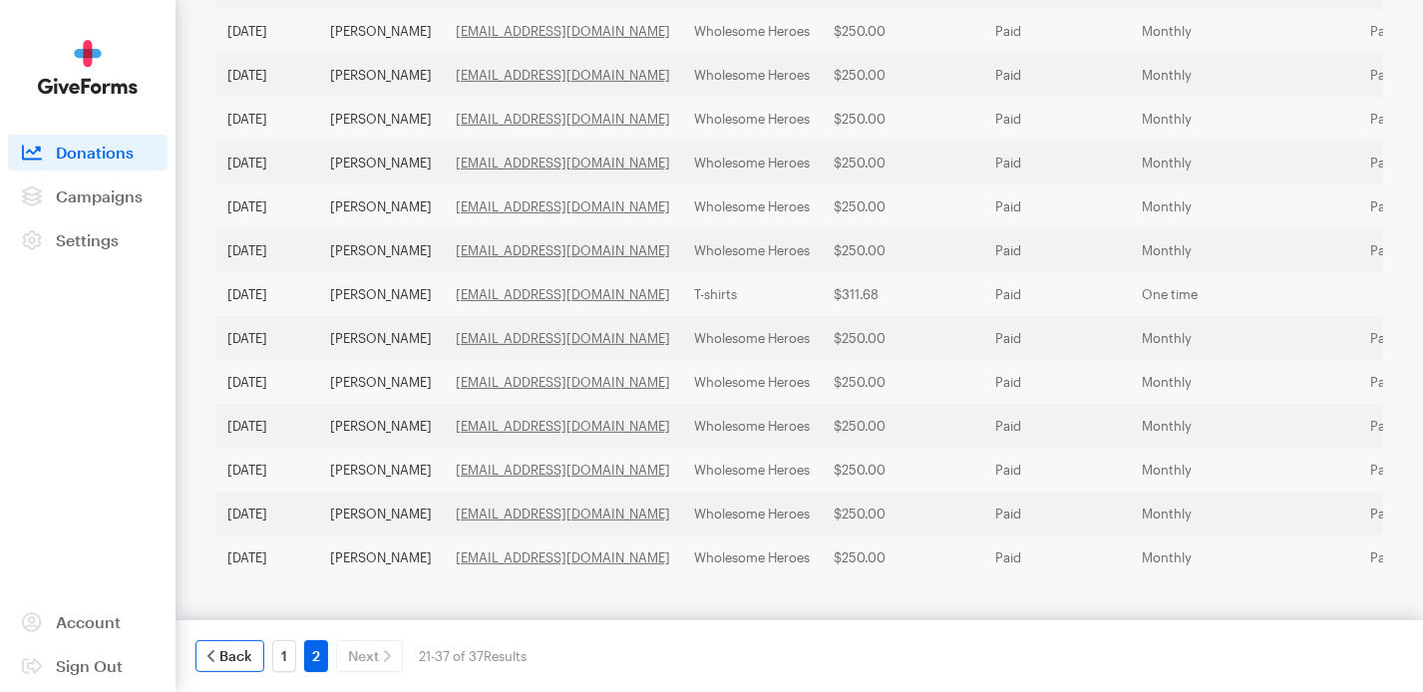
click at [237, 659] on span "Back" at bounding box center [235, 656] width 33 height 24
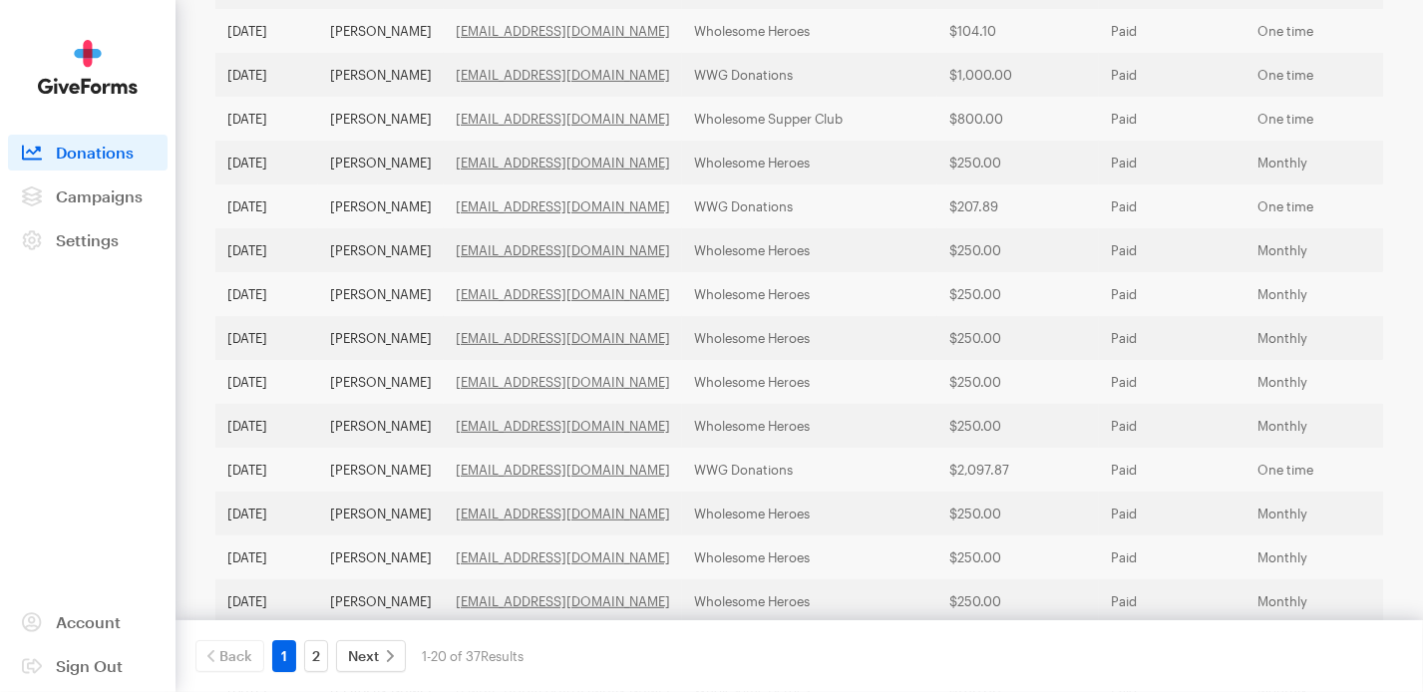
click at [237, 659] on div "Back" at bounding box center [230, 656] width 77 height 32
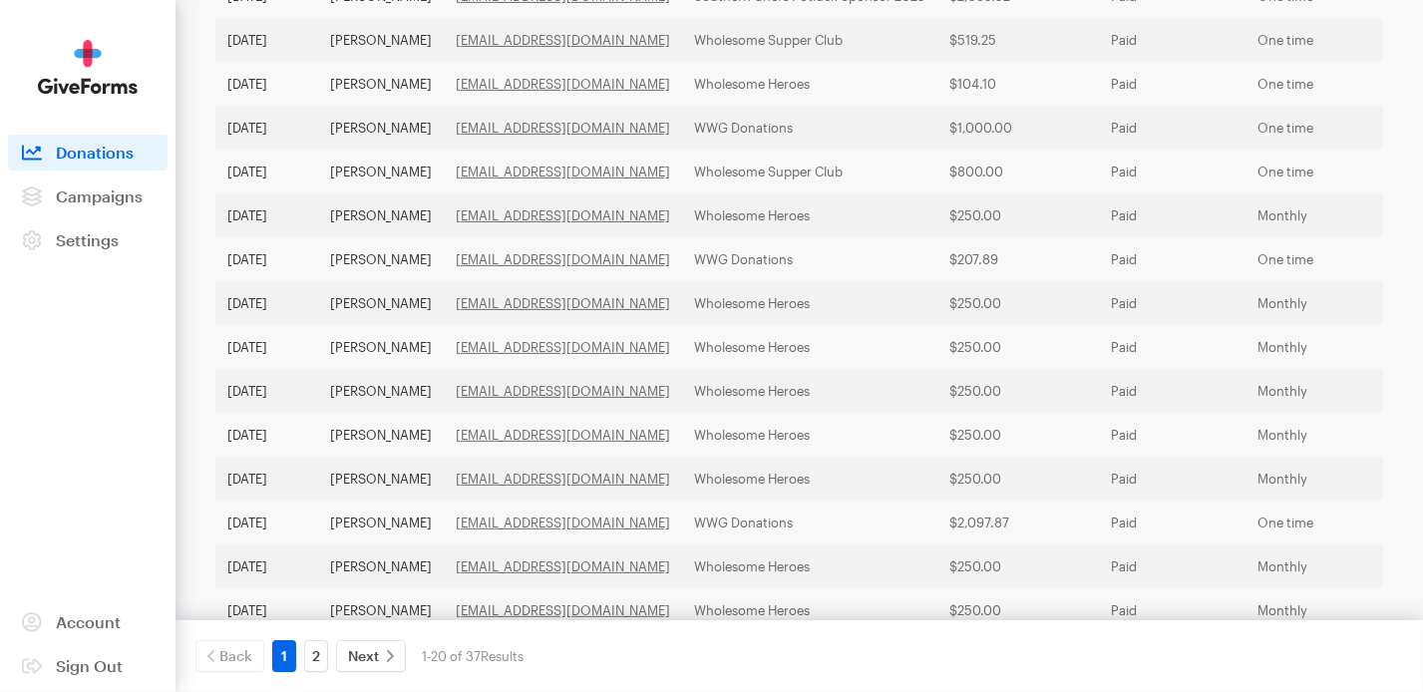
scroll to position [756, 0]
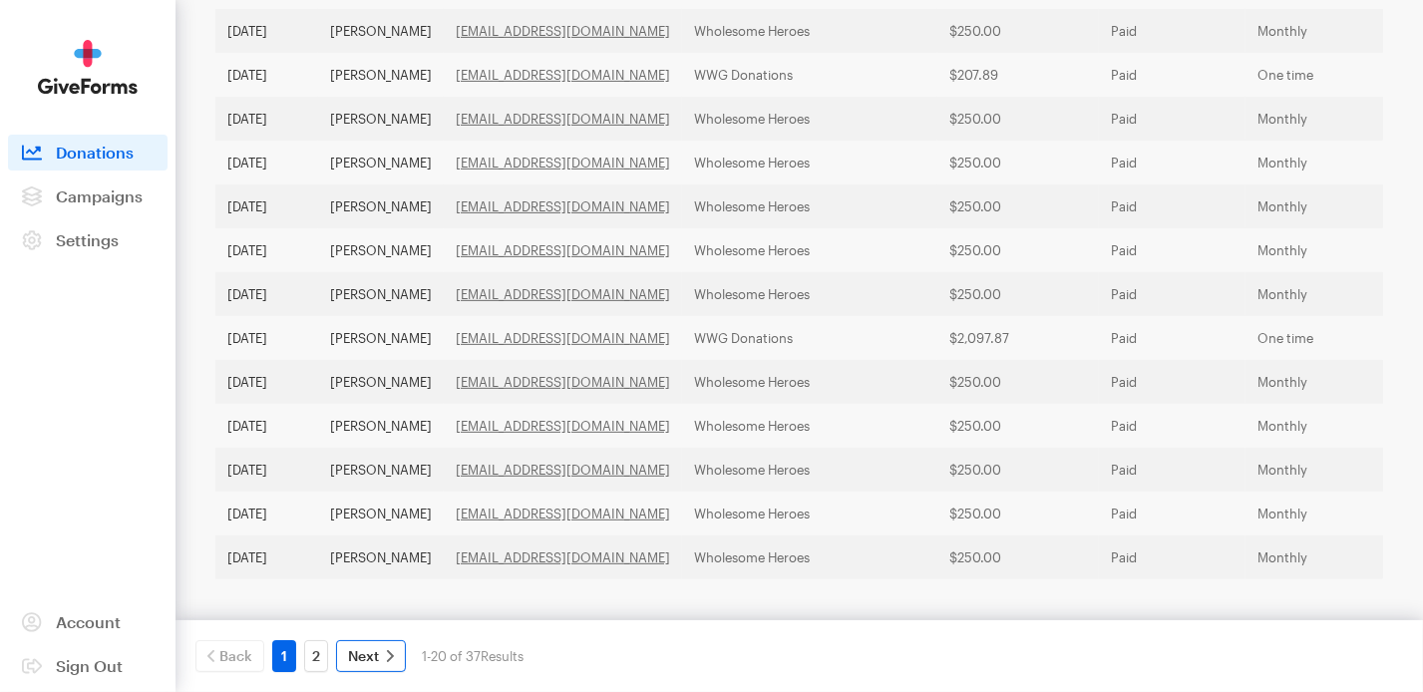
click at [369, 667] on span "Next" at bounding box center [363, 656] width 31 height 24
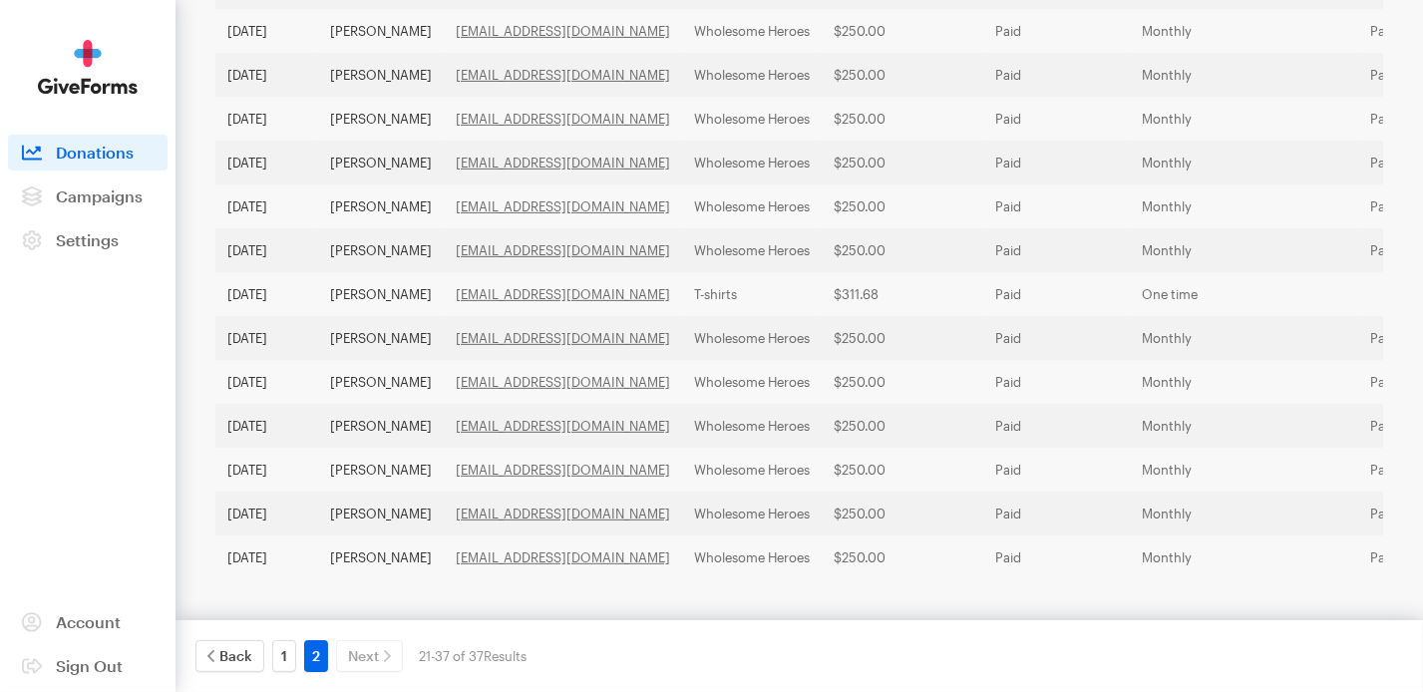
click at [361, 652] on div "Next" at bounding box center [369, 656] width 75 height 32
click at [367, 653] on div "Next" at bounding box center [369, 656] width 75 height 32
click at [227, 653] on span "Back" at bounding box center [235, 656] width 33 height 24
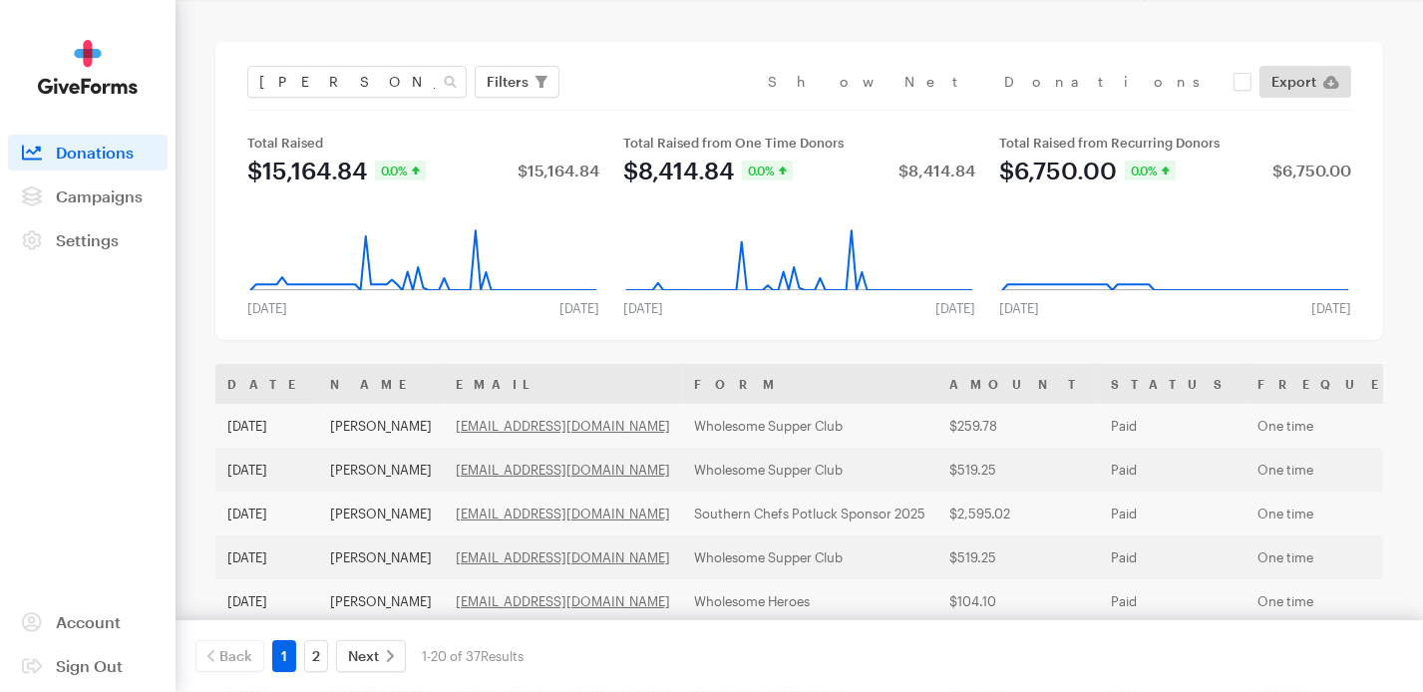
scroll to position [25, 0]
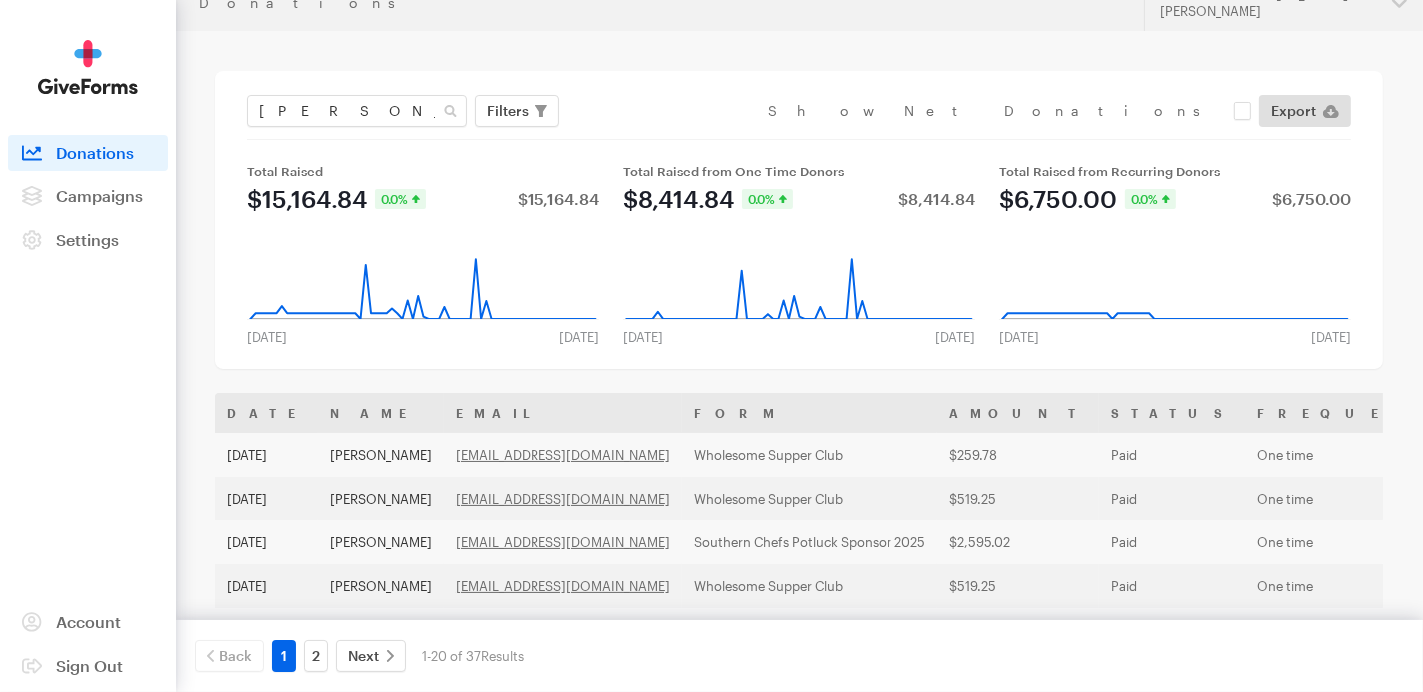
click at [108, 153] on span "Donations" at bounding box center [95, 152] width 78 height 19
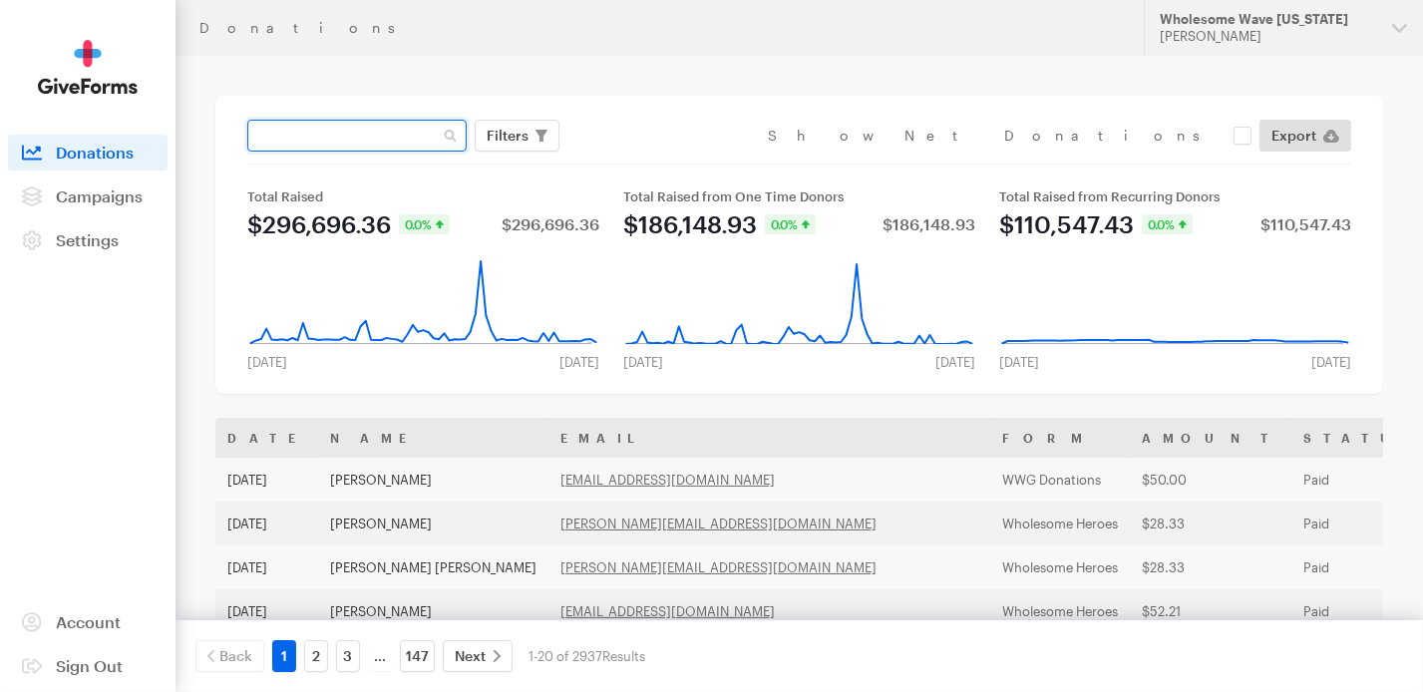
click at [364, 128] on input "text" at bounding box center [356, 136] width 219 height 32
type input "[PERSON_NAME]"
click at [658, 162] on button "Apply" at bounding box center [690, 178] width 64 height 32
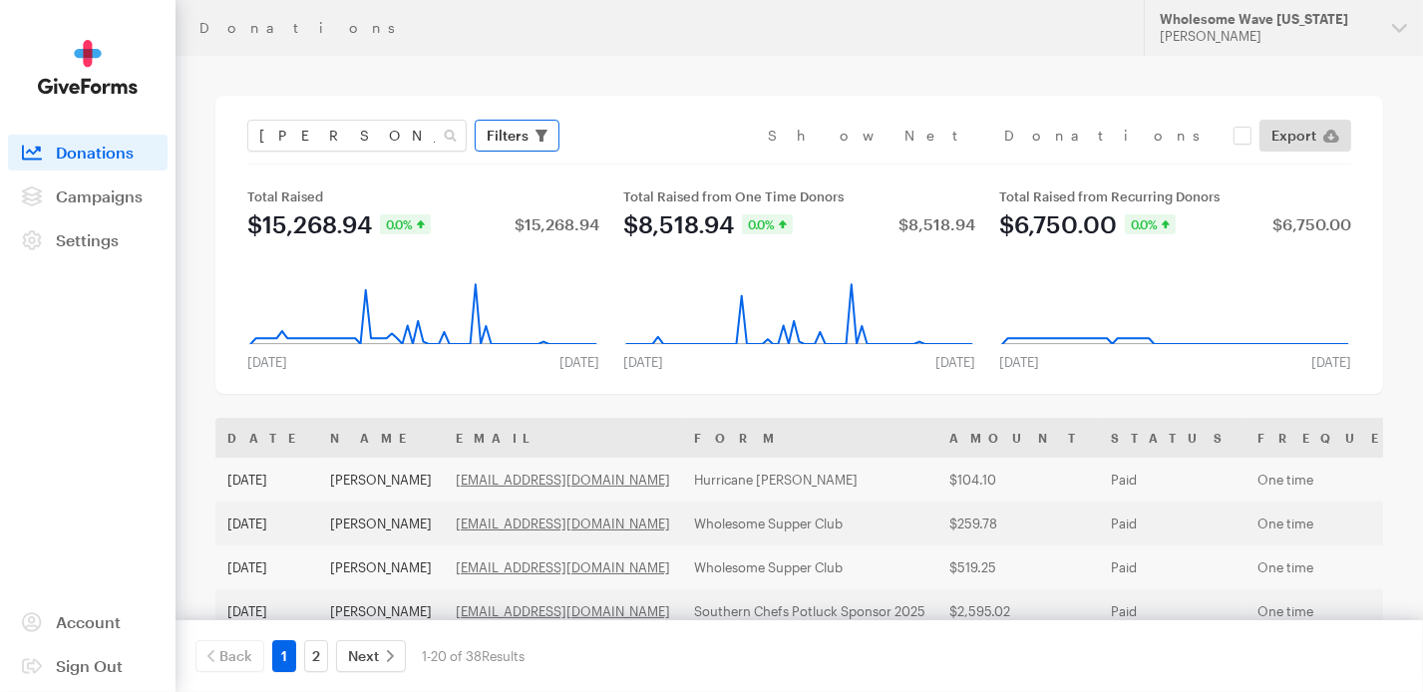
click at [492, 141] on span "Filters" at bounding box center [508, 136] width 42 height 24
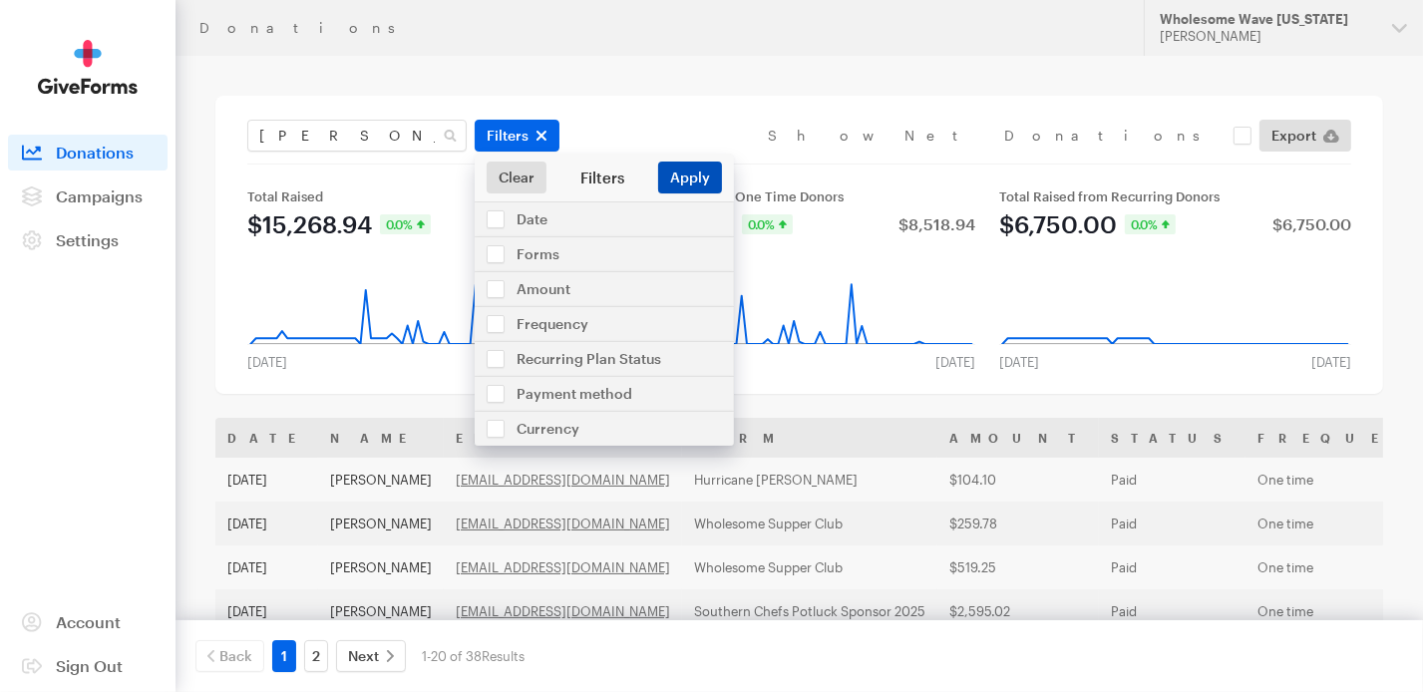
click at [700, 189] on button "Apply" at bounding box center [690, 178] width 64 height 32
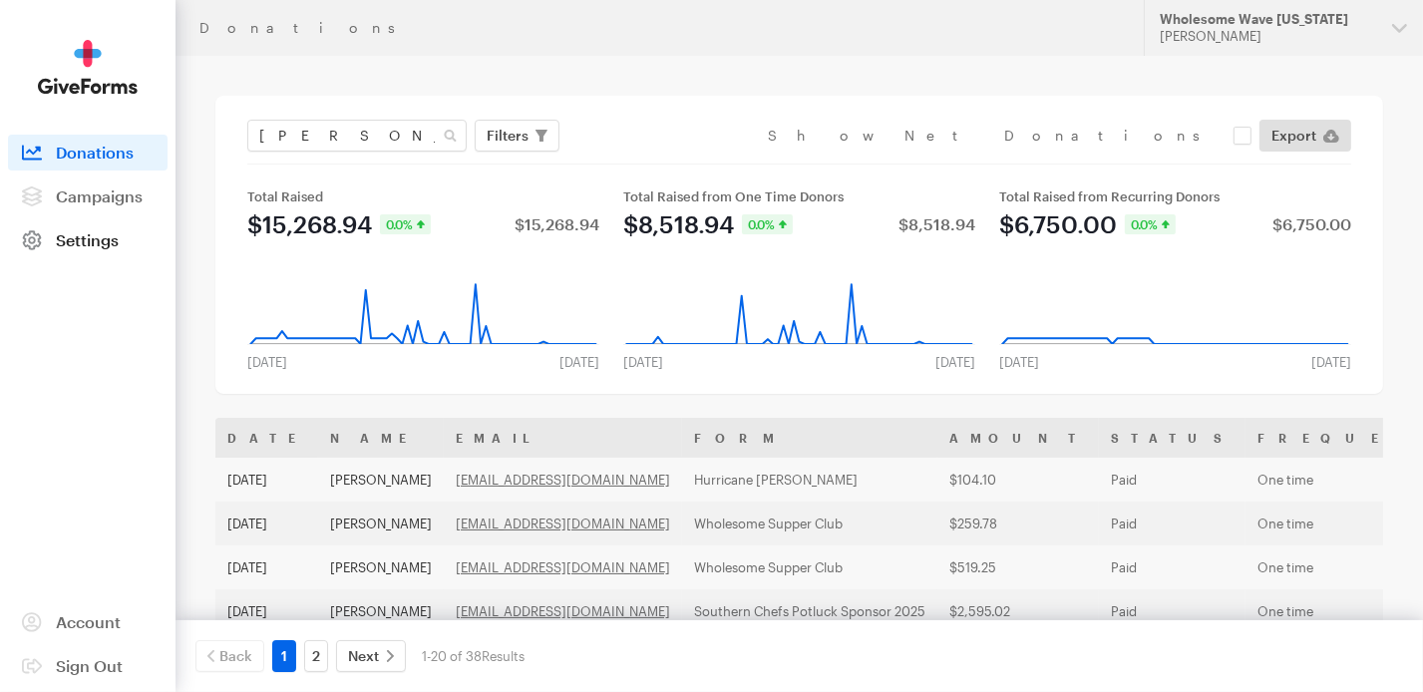
click at [90, 245] on span "Settings" at bounding box center [87, 239] width 63 height 19
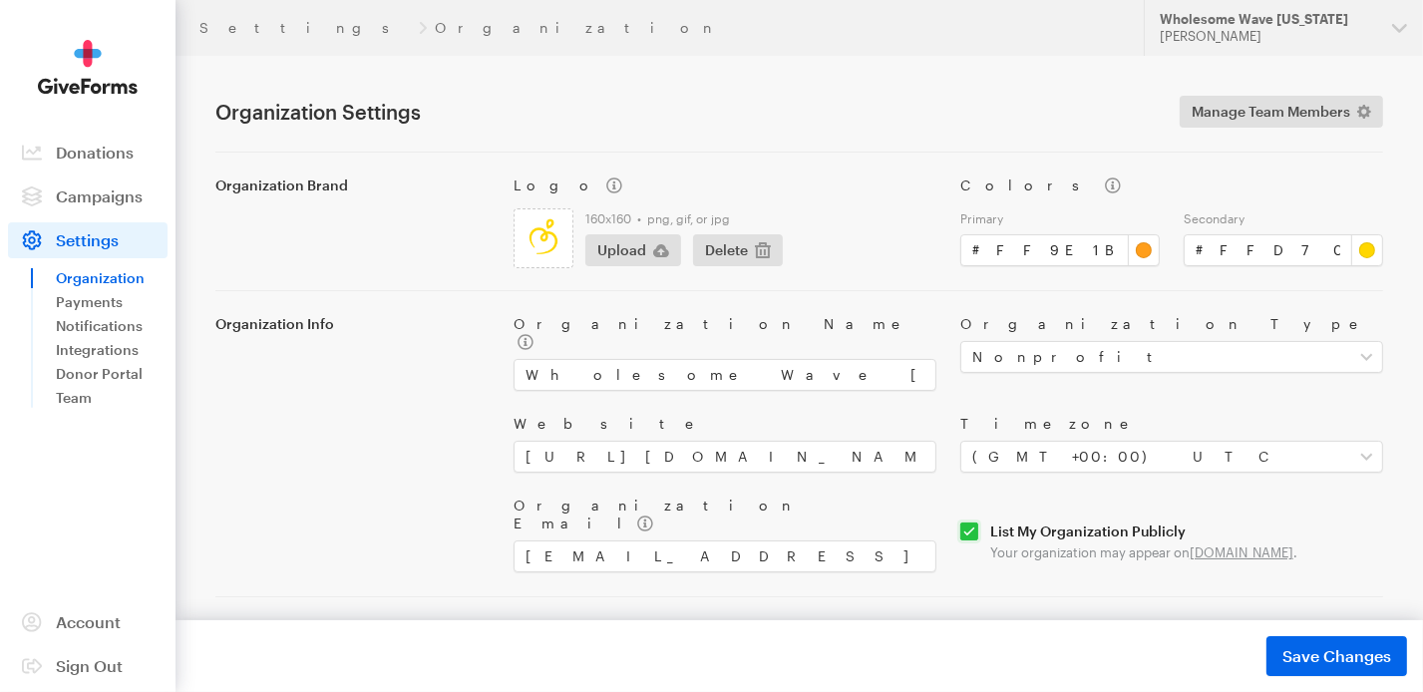
click at [81, 280] on link "Organization" at bounding box center [112, 278] width 112 height 24
click at [78, 308] on link "Payments" at bounding box center [112, 302] width 112 height 24
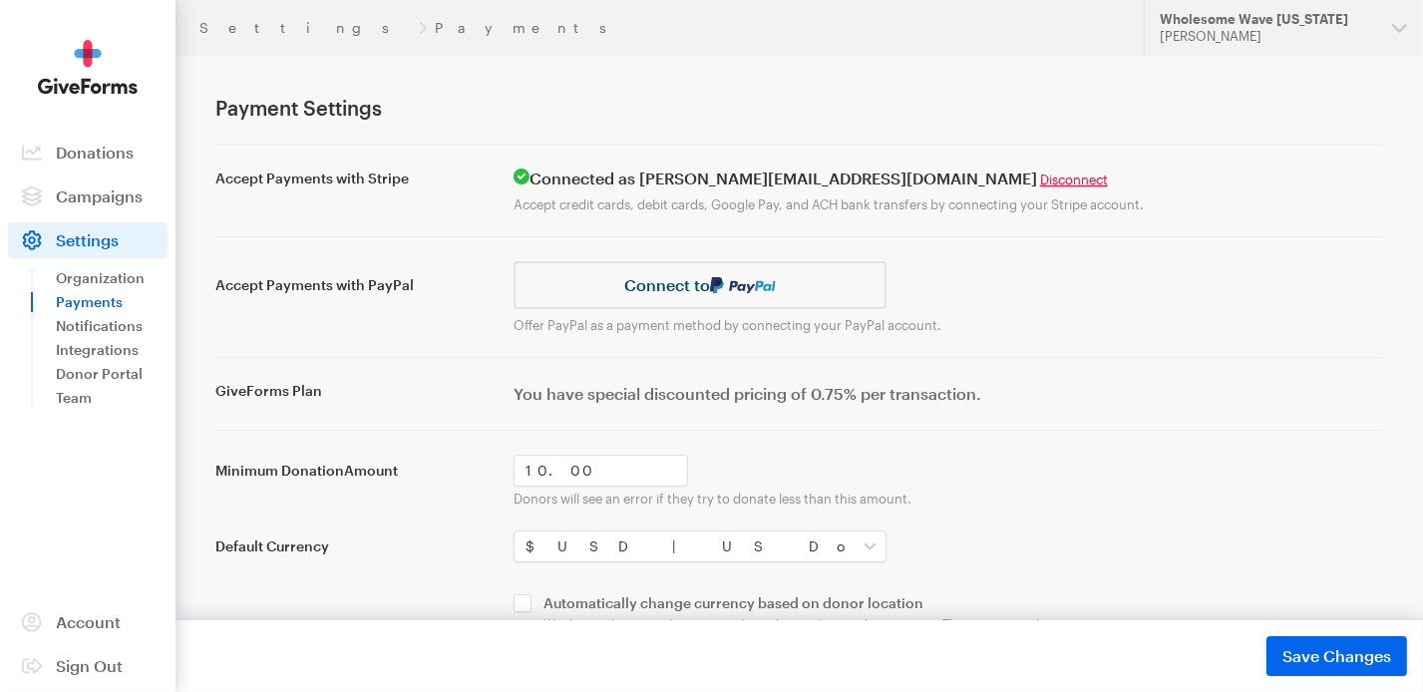
scroll to position [68, 0]
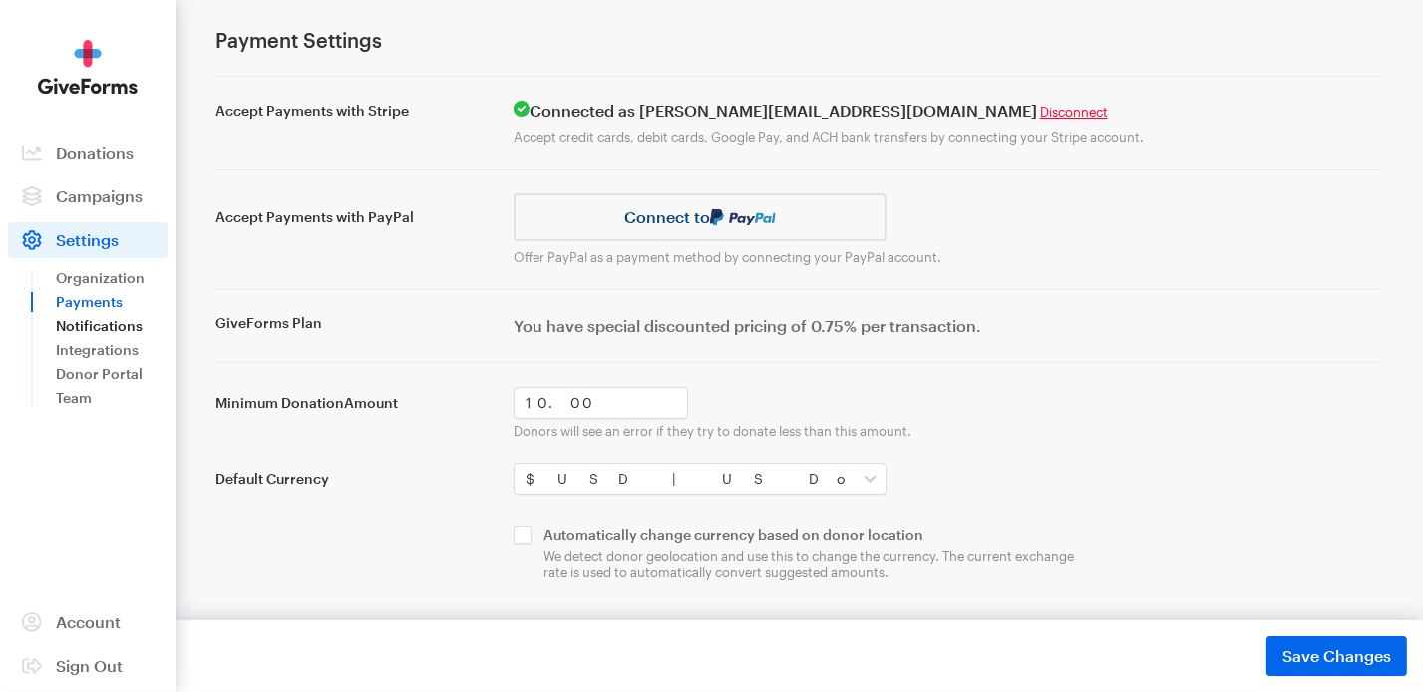
click at [85, 326] on link "Notifications" at bounding box center [112, 326] width 112 height 24
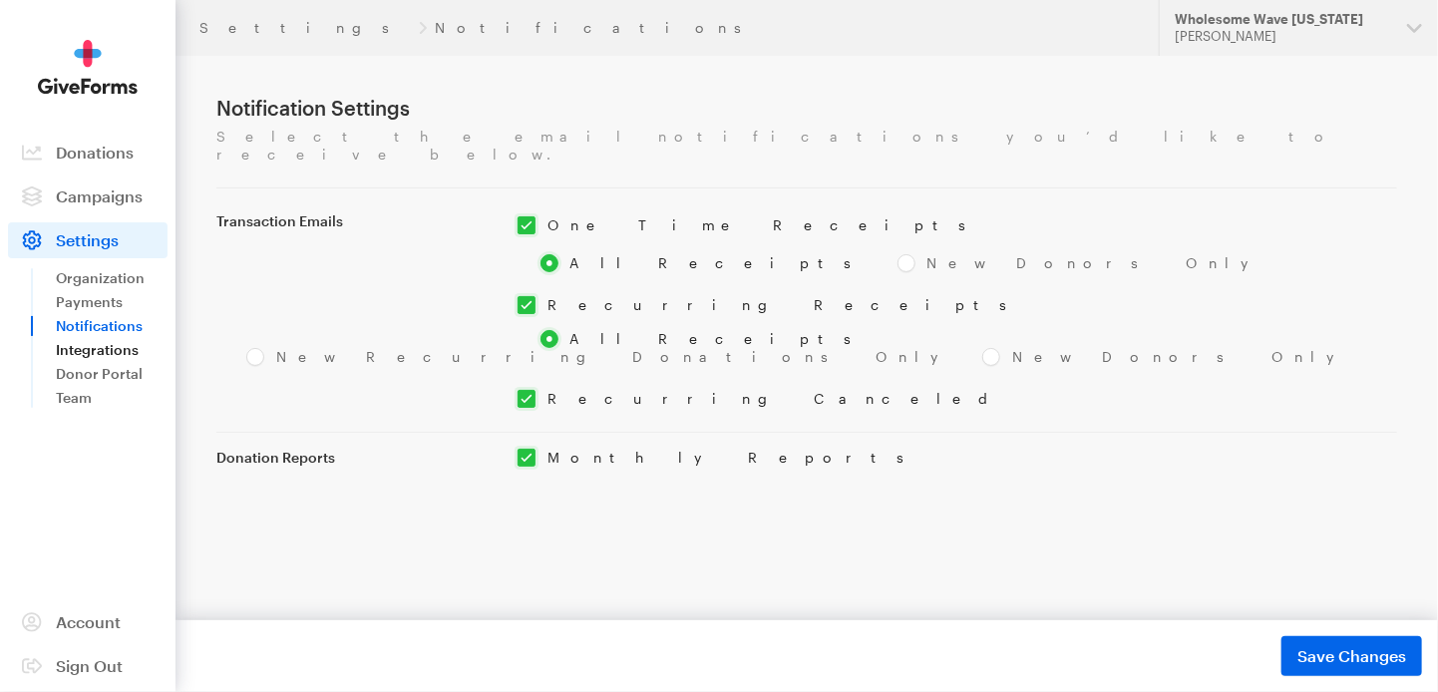
click at [76, 352] on link "Integrations" at bounding box center [112, 350] width 112 height 24
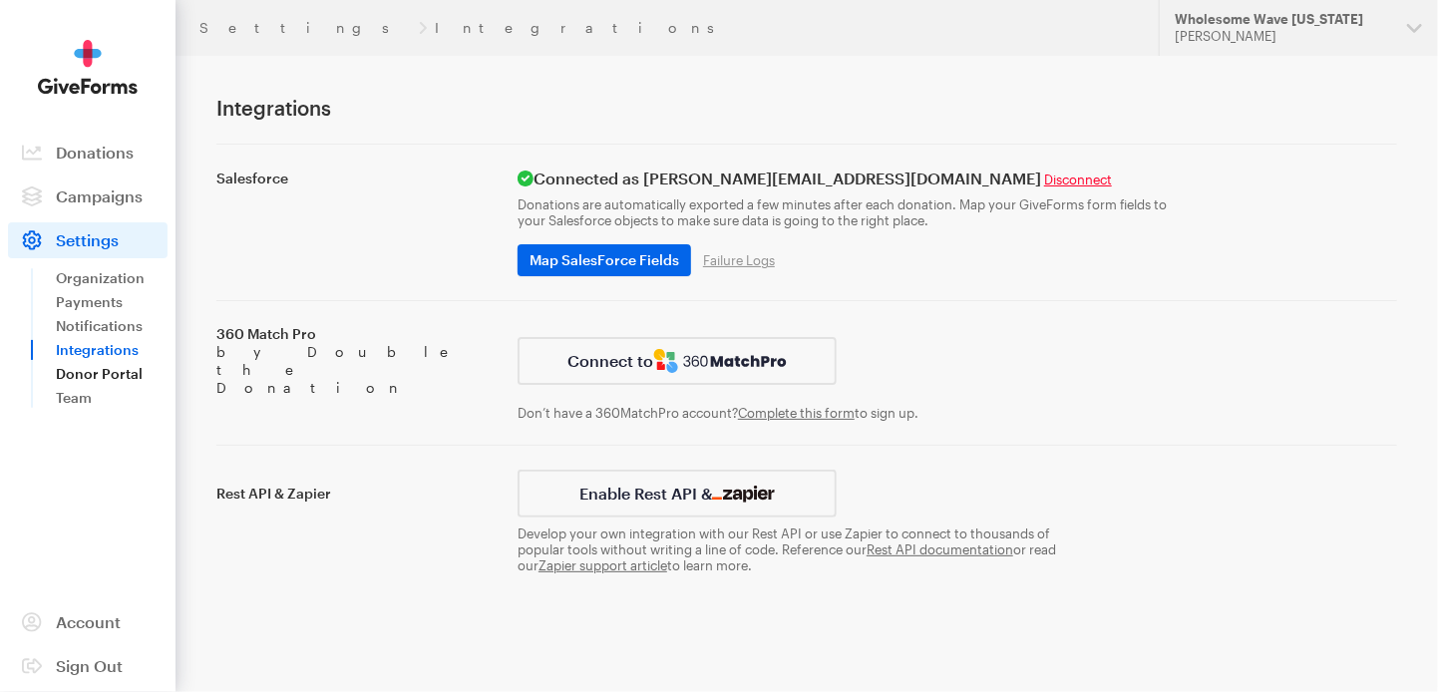
click at [72, 379] on link "Donor Portal" at bounding box center [112, 374] width 112 height 24
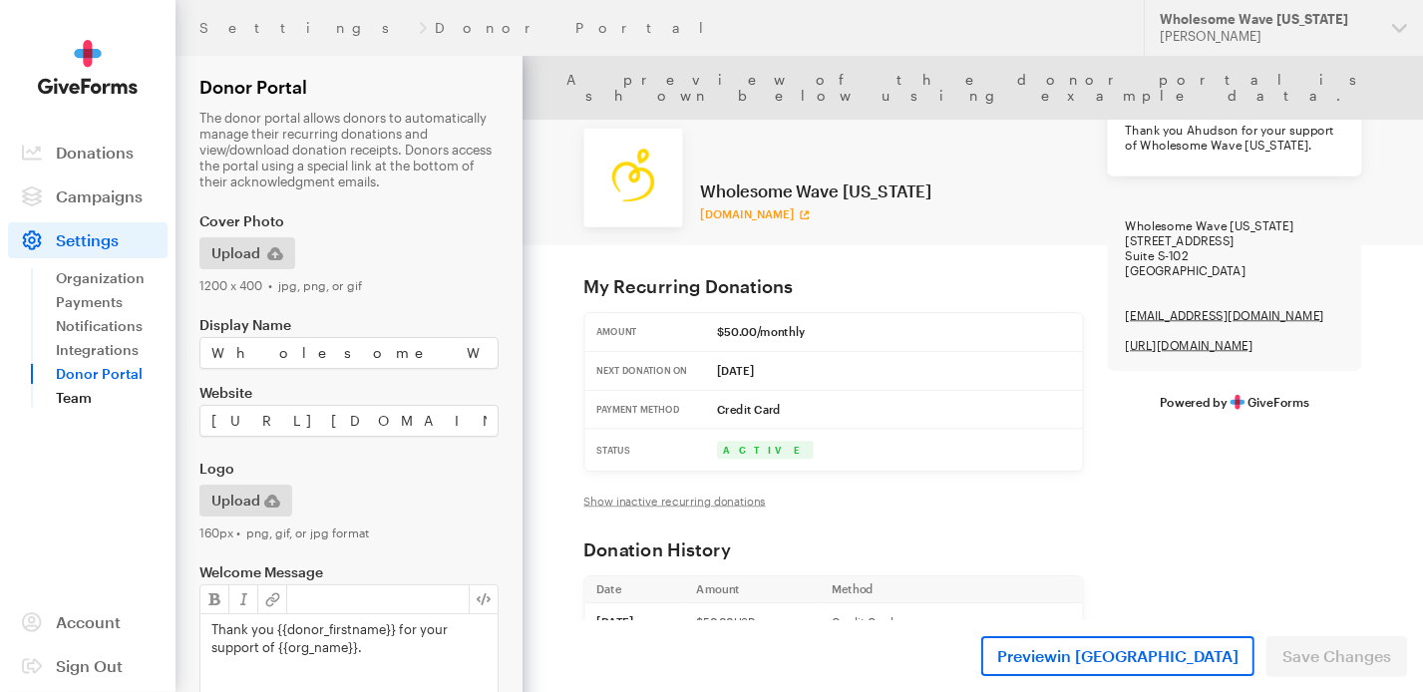
click at [68, 400] on link "Team" at bounding box center [112, 398] width 112 height 24
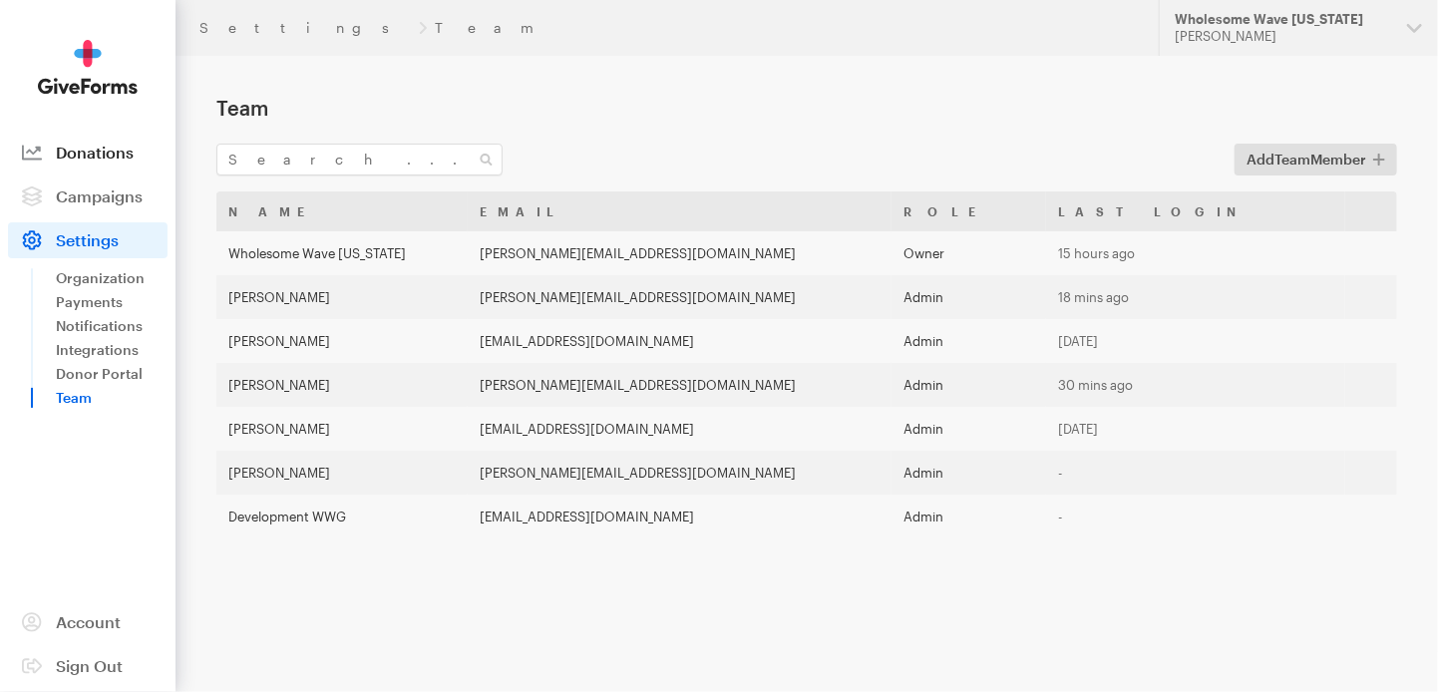
click at [100, 156] on span "Donations" at bounding box center [95, 152] width 78 height 19
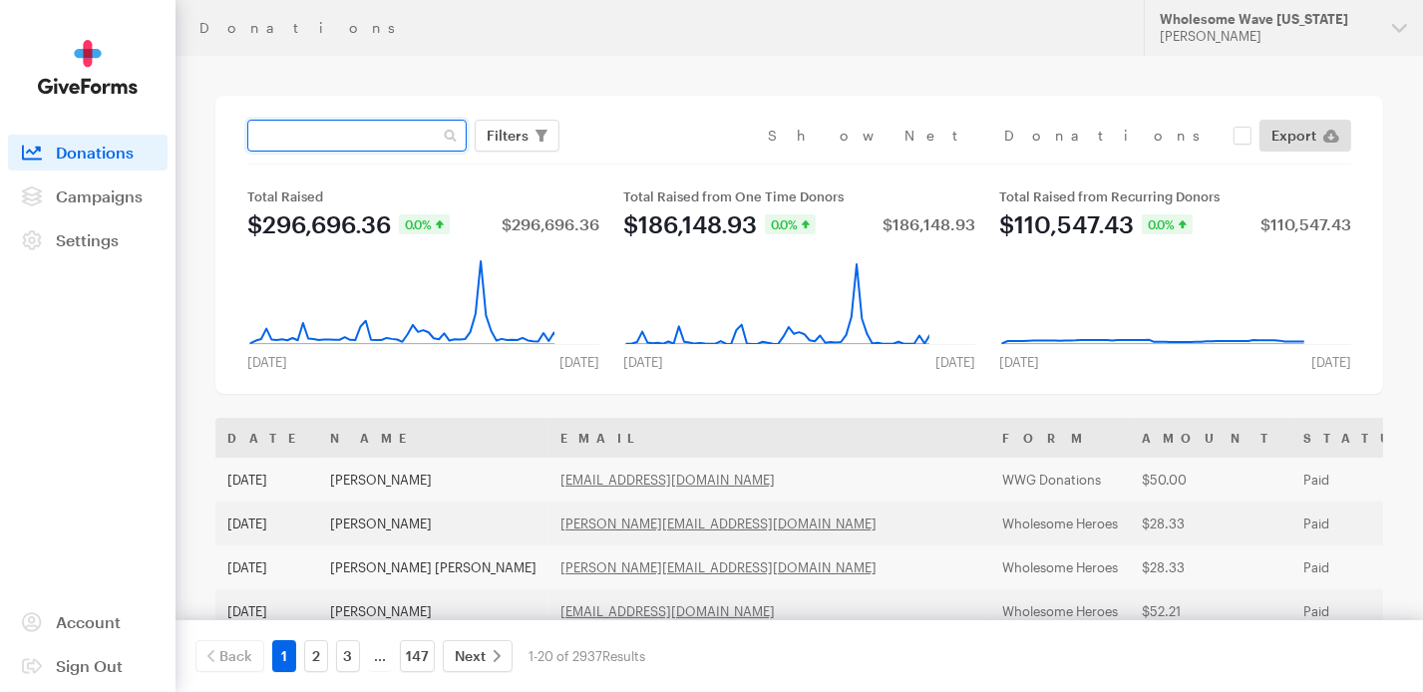
click at [319, 124] on input "text" at bounding box center [356, 136] width 219 height 32
type input "benjamin tompkins"
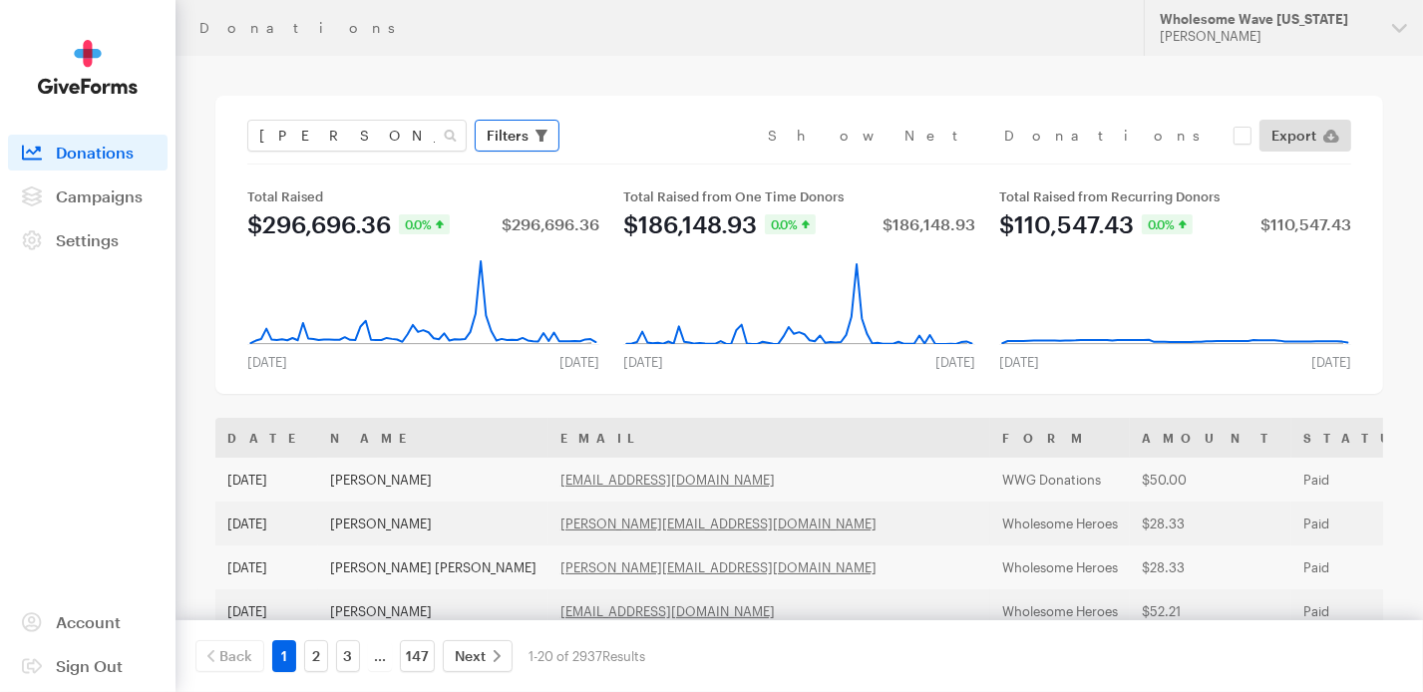
click at [496, 138] on span "Filters" at bounding box center [508, 136] width 42 height 24
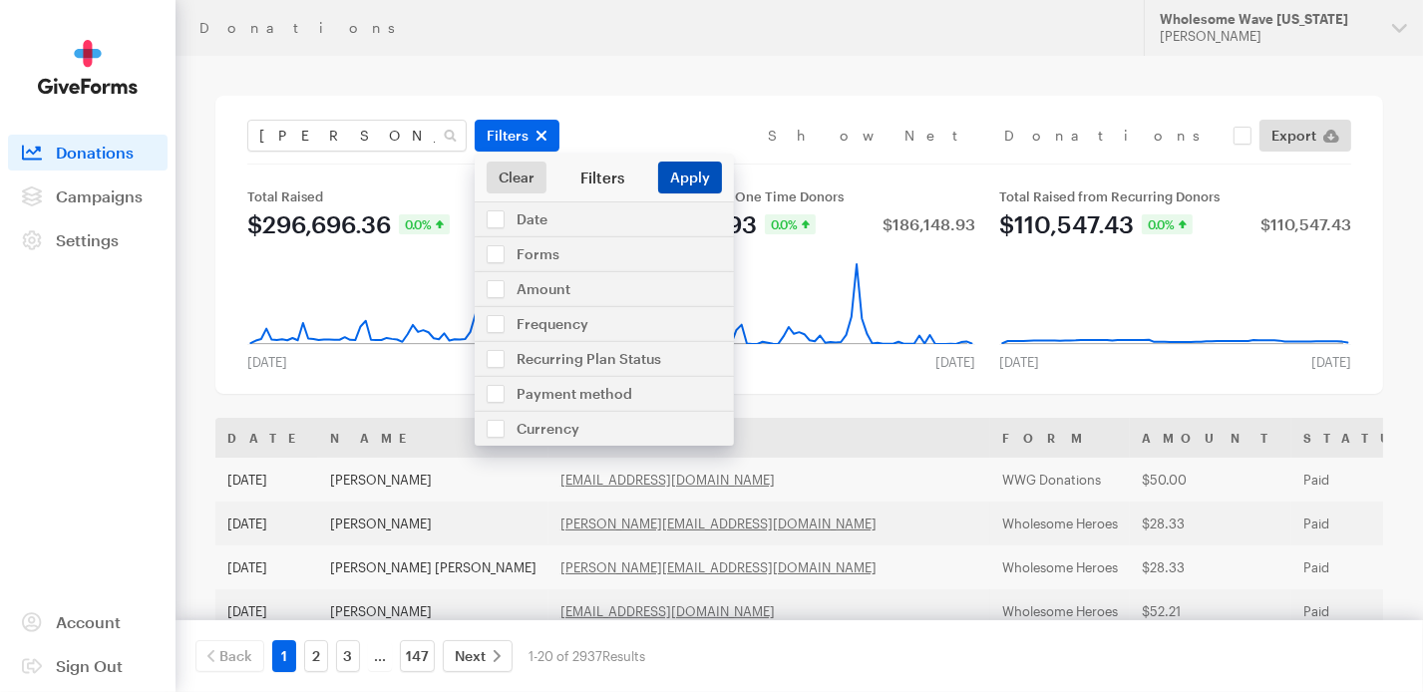
click at [697, 181] on button "Apply" at bounding box center [690, 178] width 64 height 32
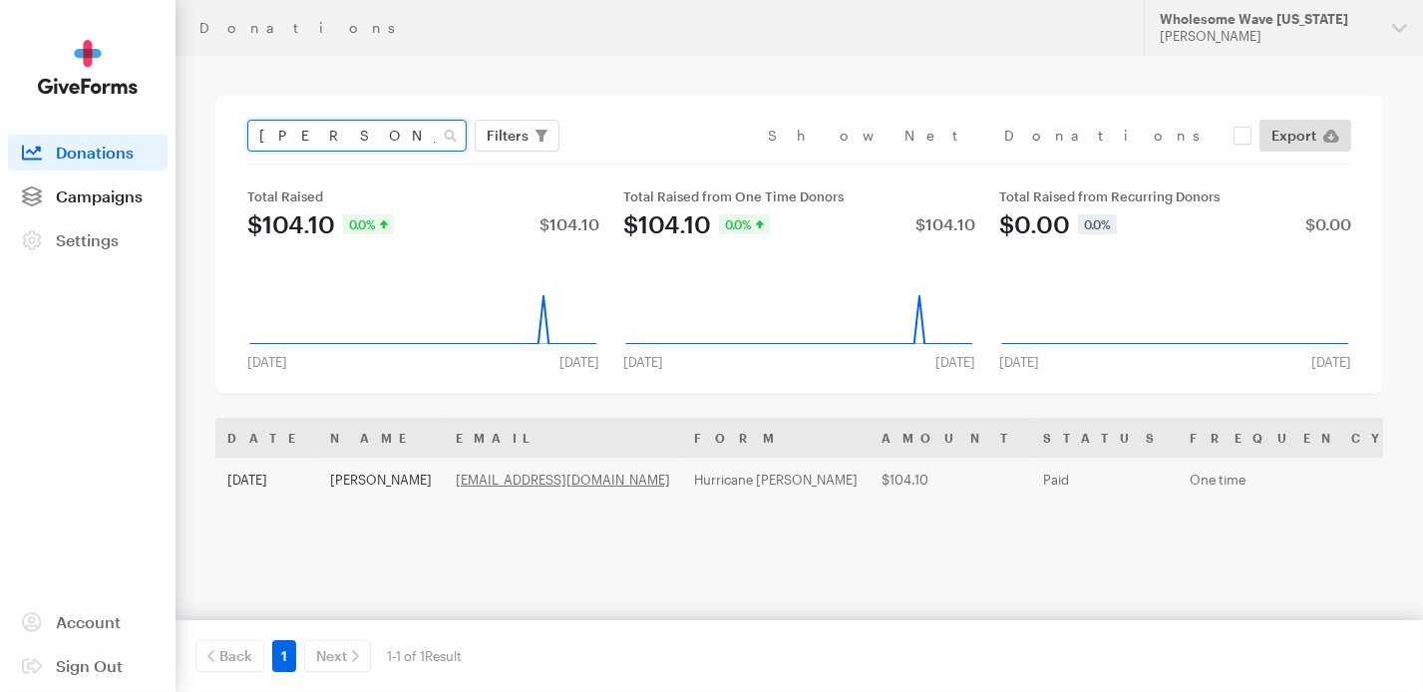
drag, startPoint x: 395, startPoint y: 139, endPoint x: 79, endPoint y: 181, distance: 319.0
click at [79, 181] on div "Donations Updates Support Wholesome Wave [US_STATE] [PERSON_NAME] Organizations…" at bounding box center [711, 465] width 1423 height 931
